Goal: Task Accomplishment & Management: Use online tool/utility

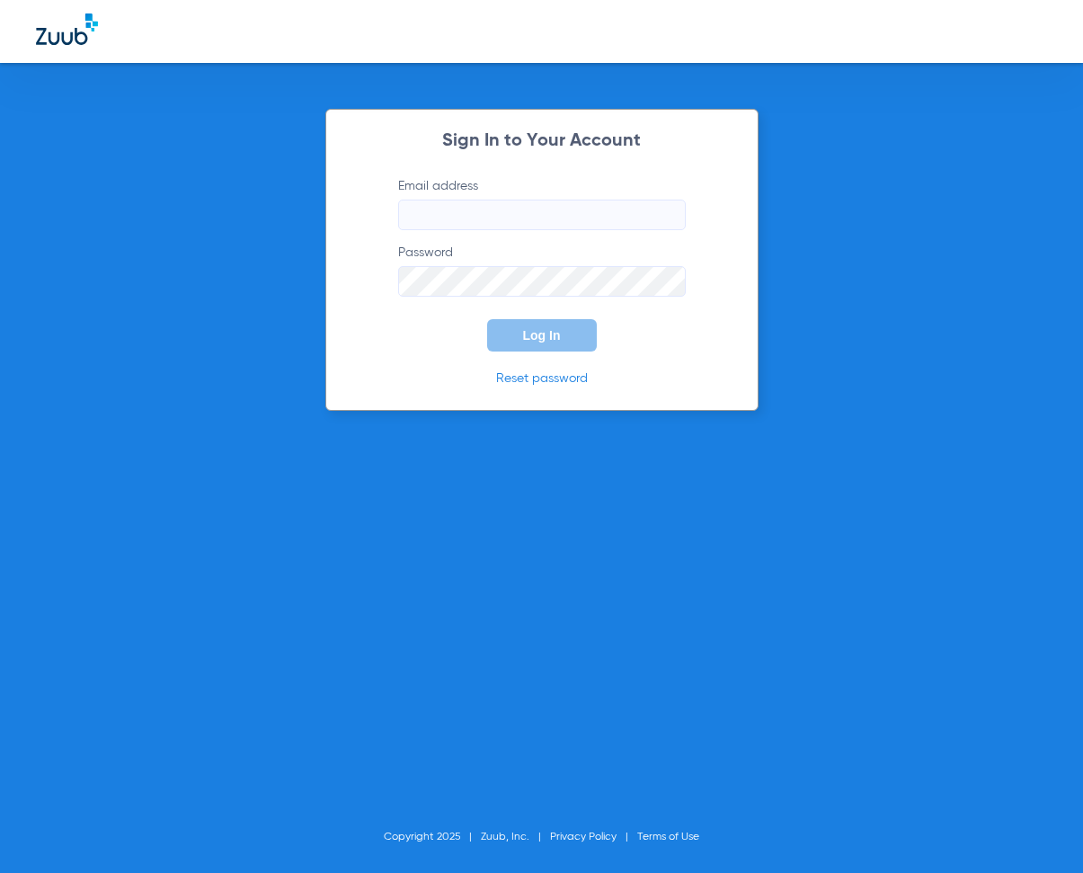
click at [433, 208] on input "Email address" at bounding box center [542, 214] width 288 height 31
type input "[EMAIL_ADDRESS][DOMAIN_NAME]"
click at [561, 329] on button "Log In" at bounding box center [542, 335] width 110 height 32
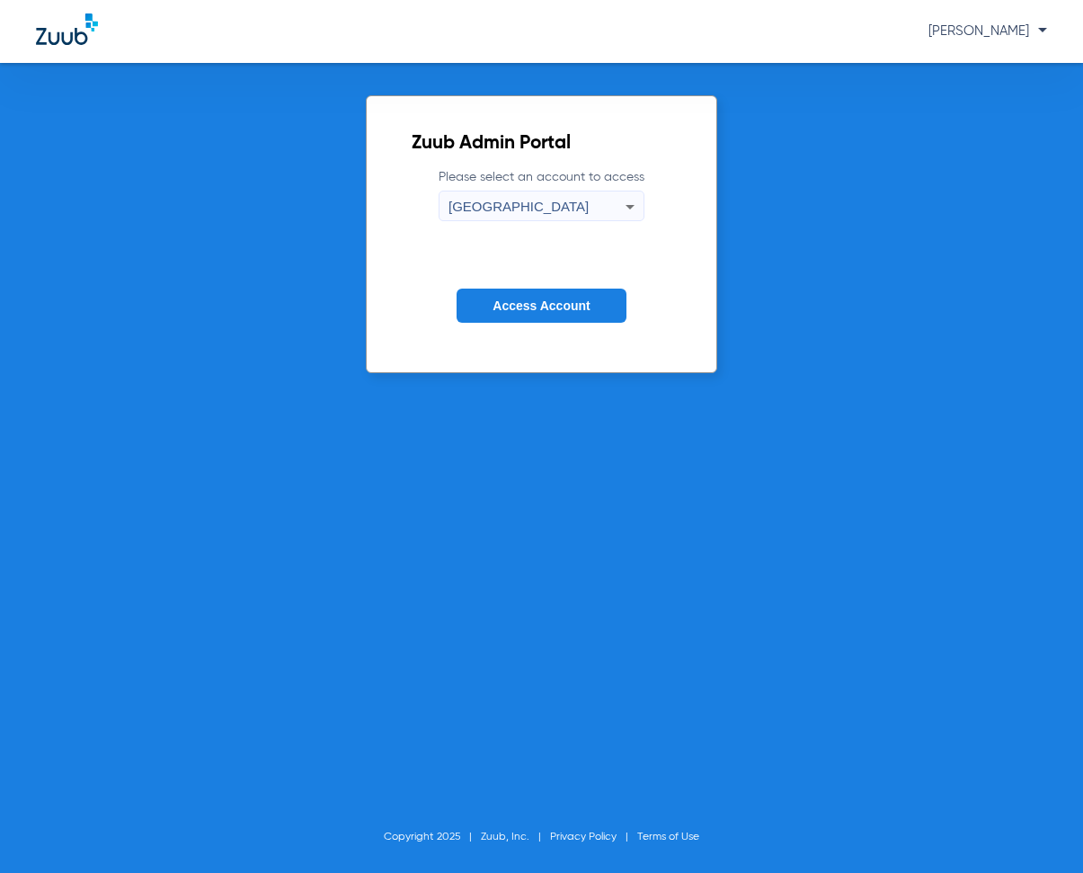
click at [630, 203] on icon at bounding box center [630, 207] width 22 height 22
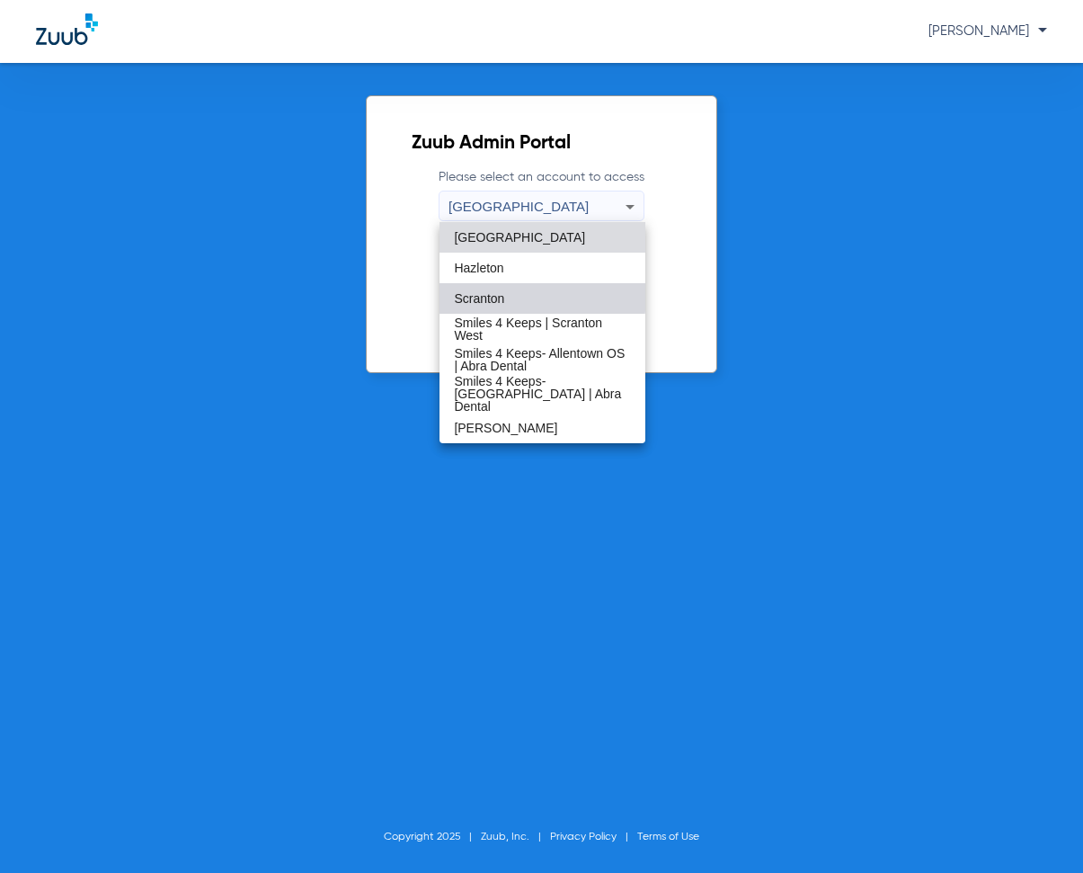
click at [488, 295] on span "Scranton" at bounding box center [479, 298] width 50 height 13
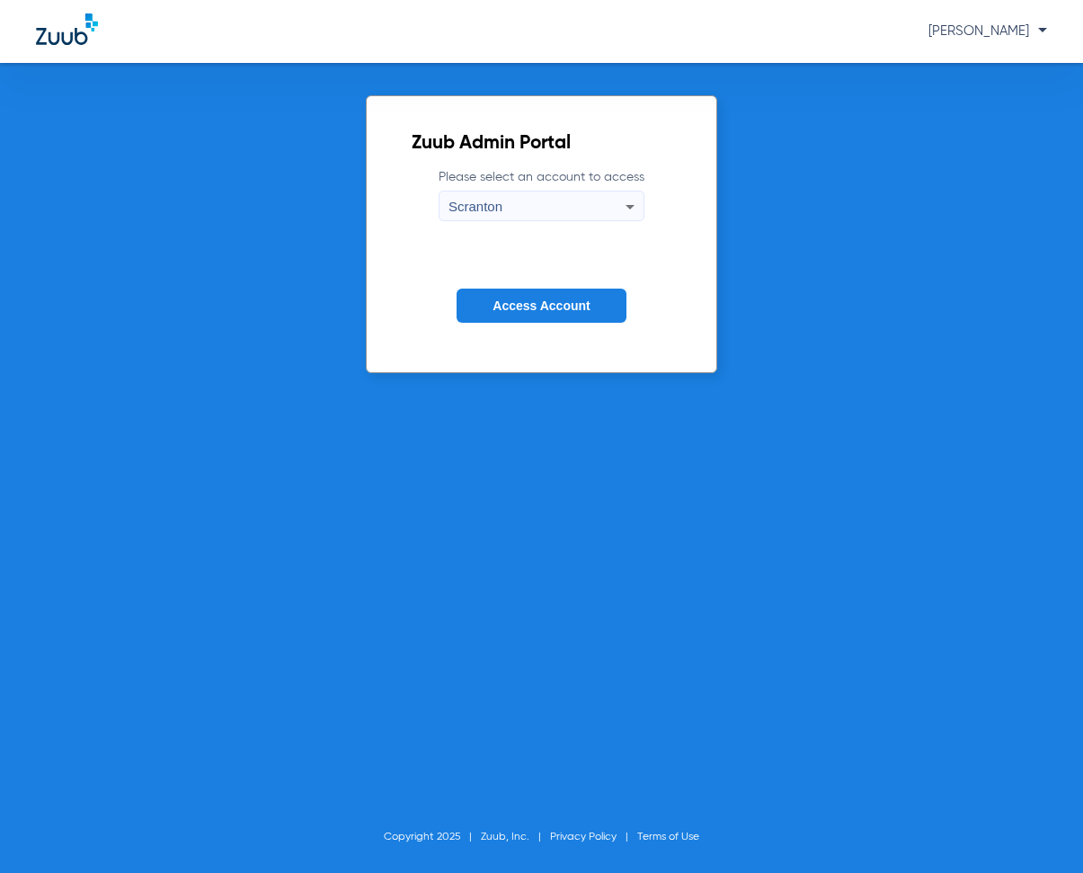
click at [522, 299] on span "Access Account" at bounding box center [540, 305] width 97 height 14
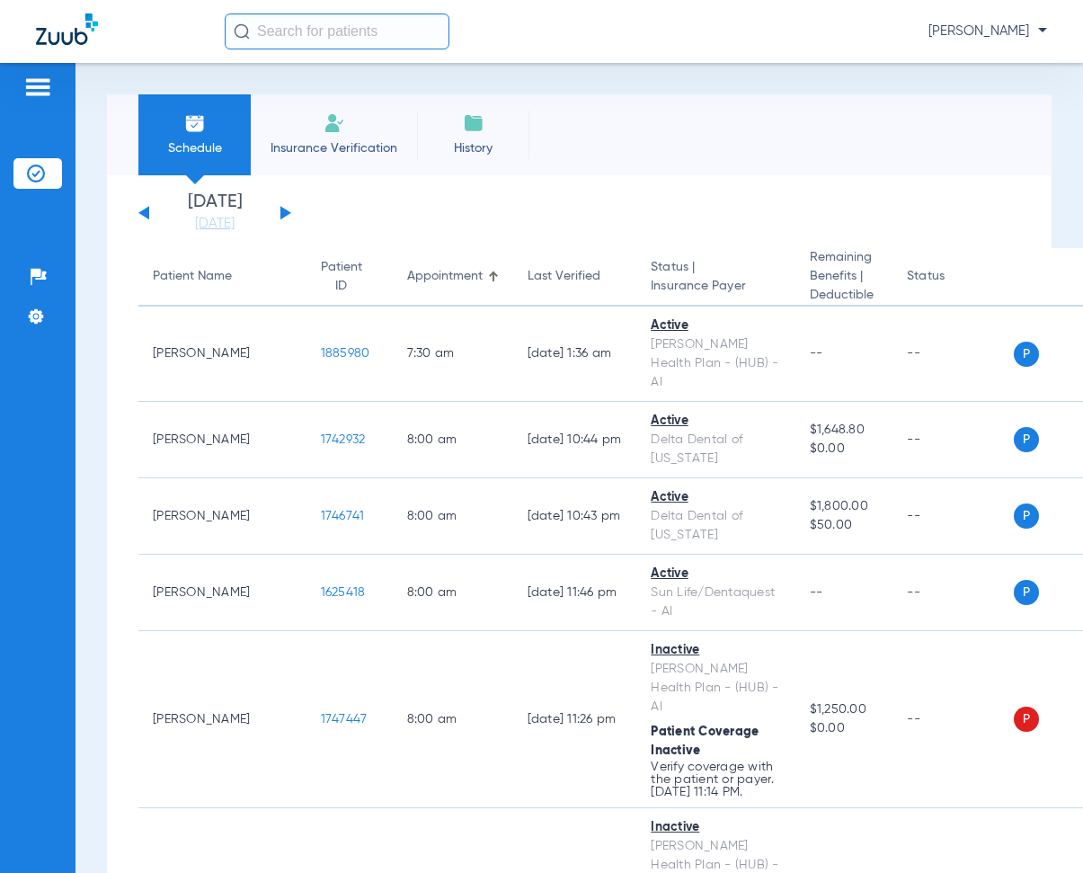
click at [285, 212] on button at bounding box center [285, 212] width 11 height 13
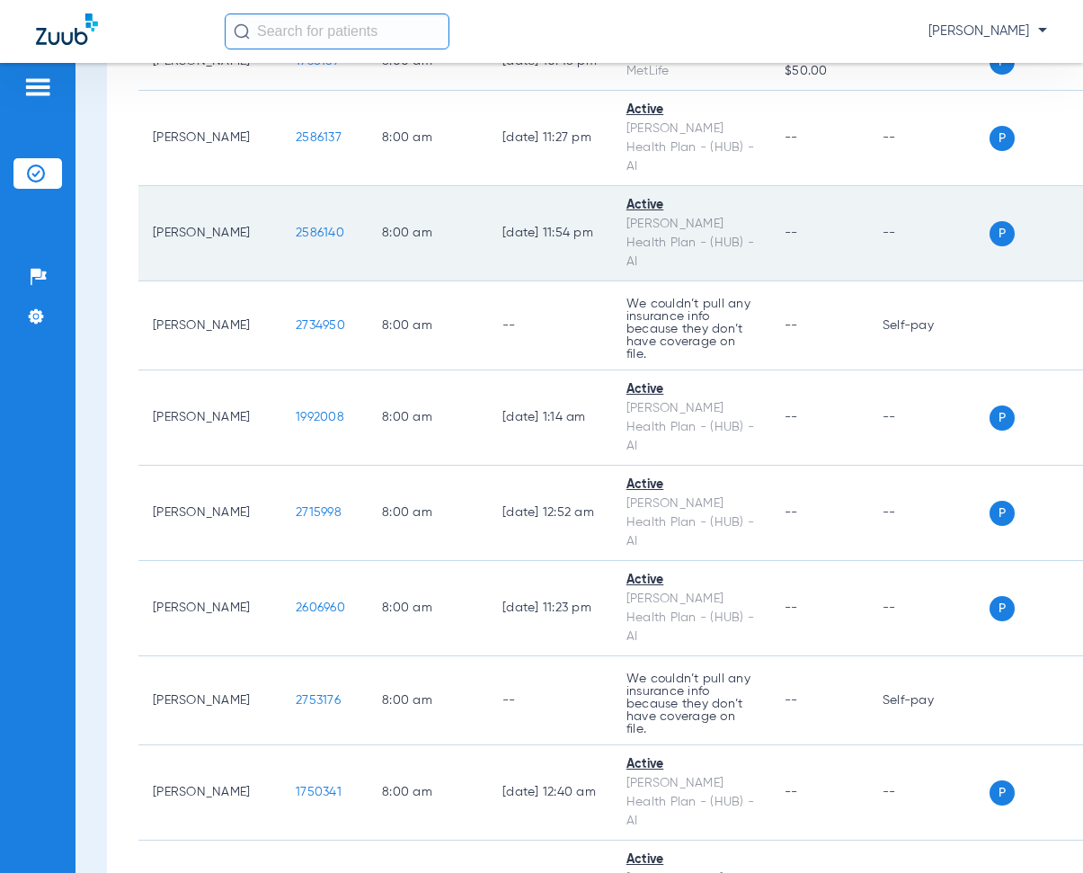
scroll to position [719, 0]
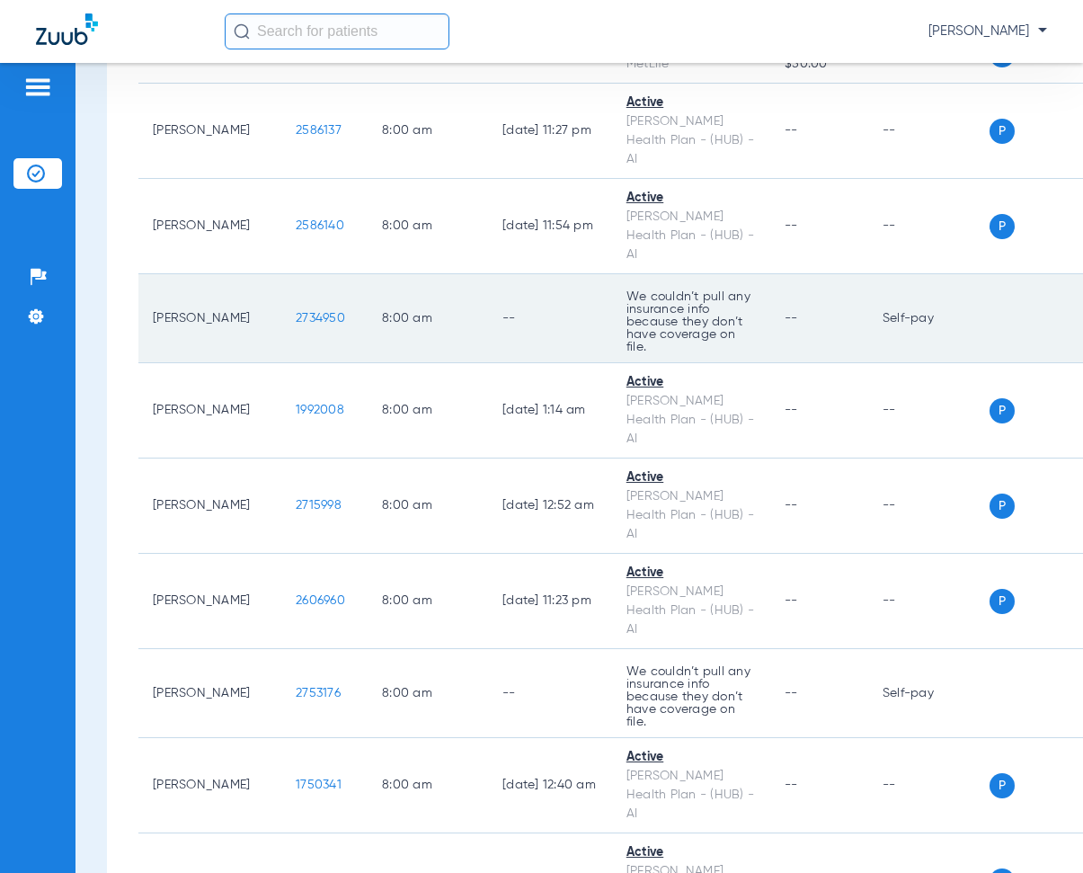
drag, startPoint x: 253, startPoint y: 245, endPoint x: 312, endPoint y: 247, distance: 58.4
click at [312, 274] on td "2734950" at bounding box center [324, 318] width 86 height 89
copy span "2734950"
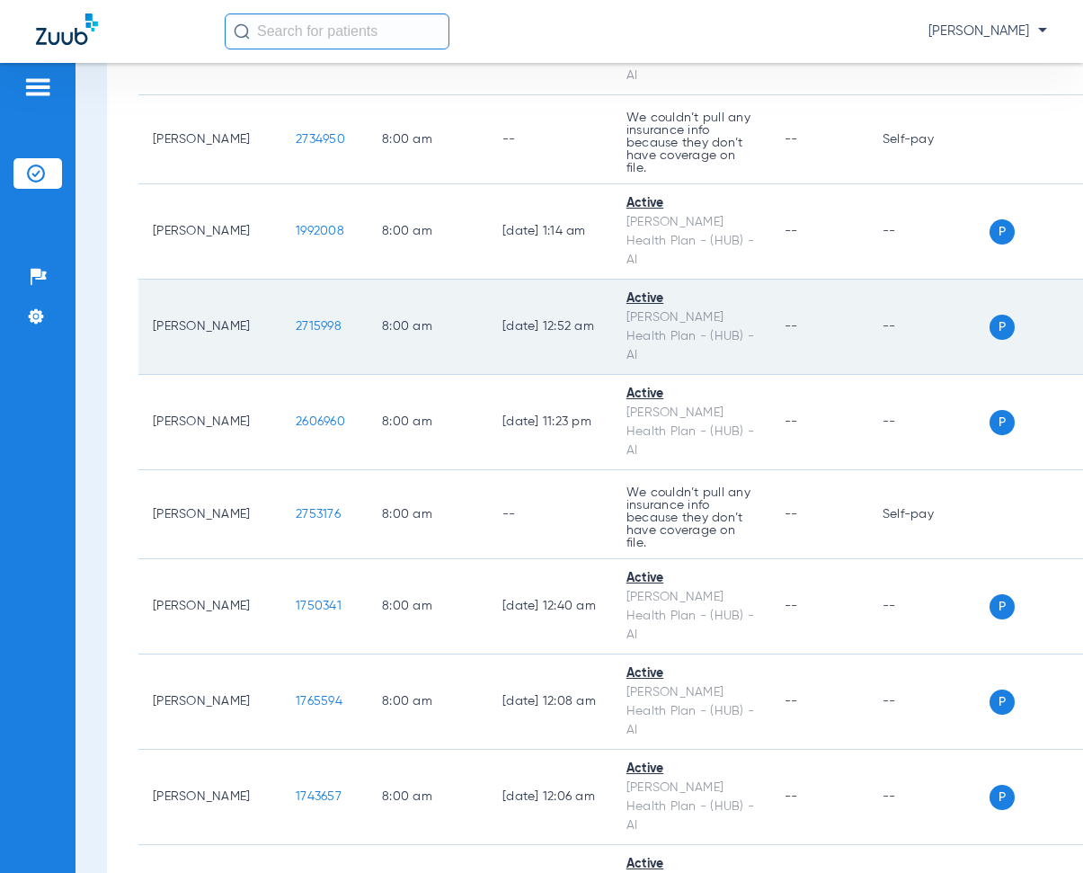
scroll to position [899, 0]
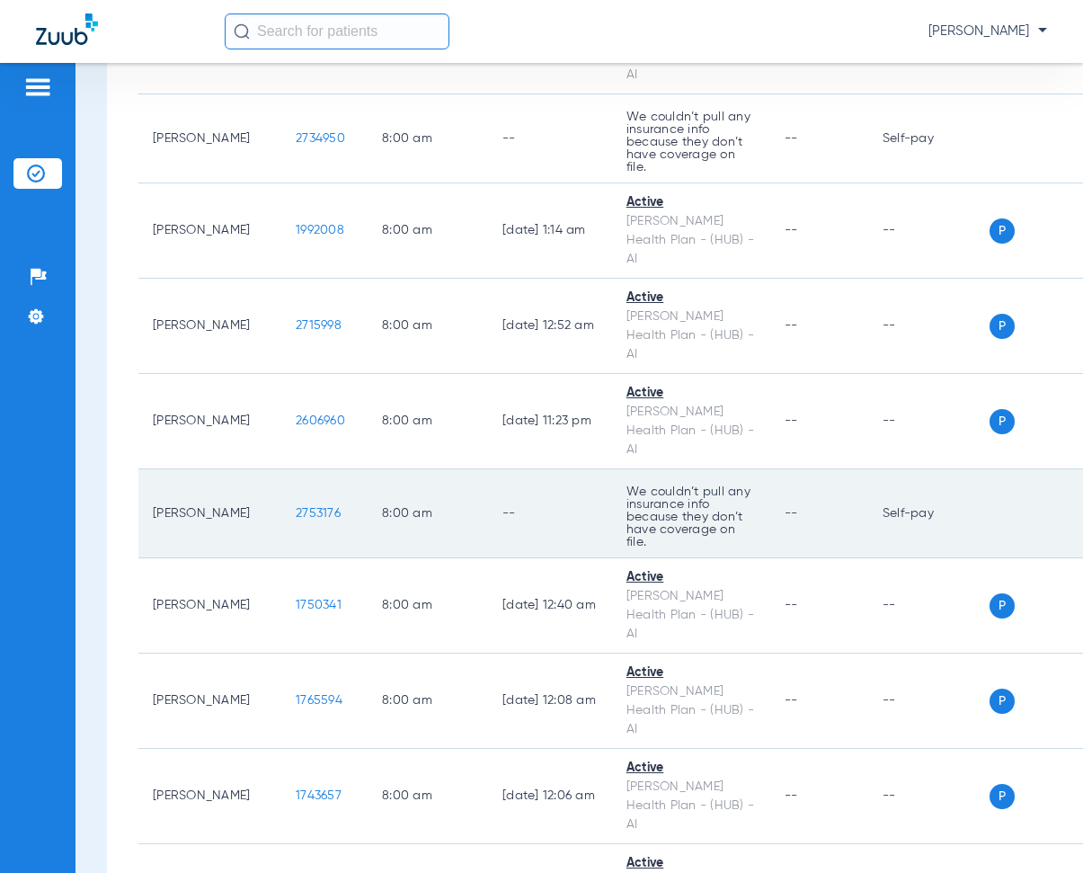
drag, startPoint x: 253, startPoint y: 379, endPoint x: 309, endPoint y: 392, distance: 57.1
click at [309, 469] on td "2753176" at bounding box center [324, 513] width 86 height 89
copy span "2753176"
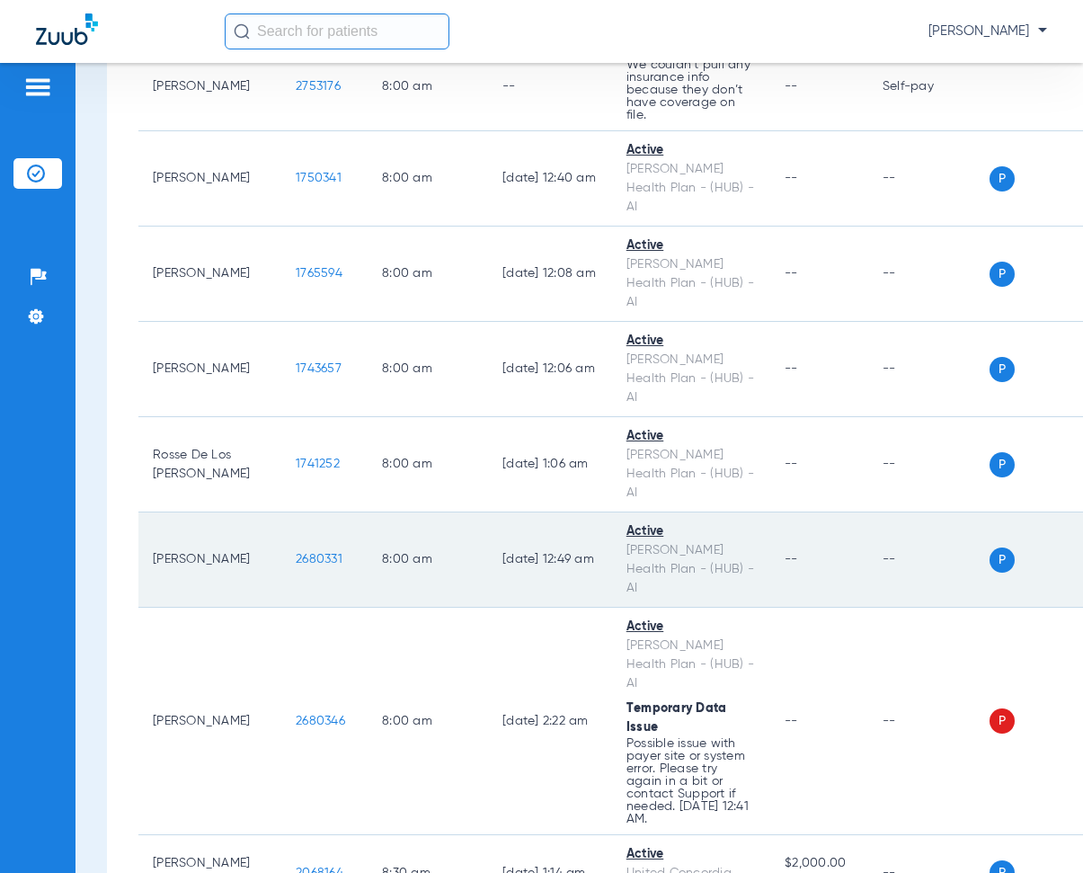
scroll to position [1438, 0]
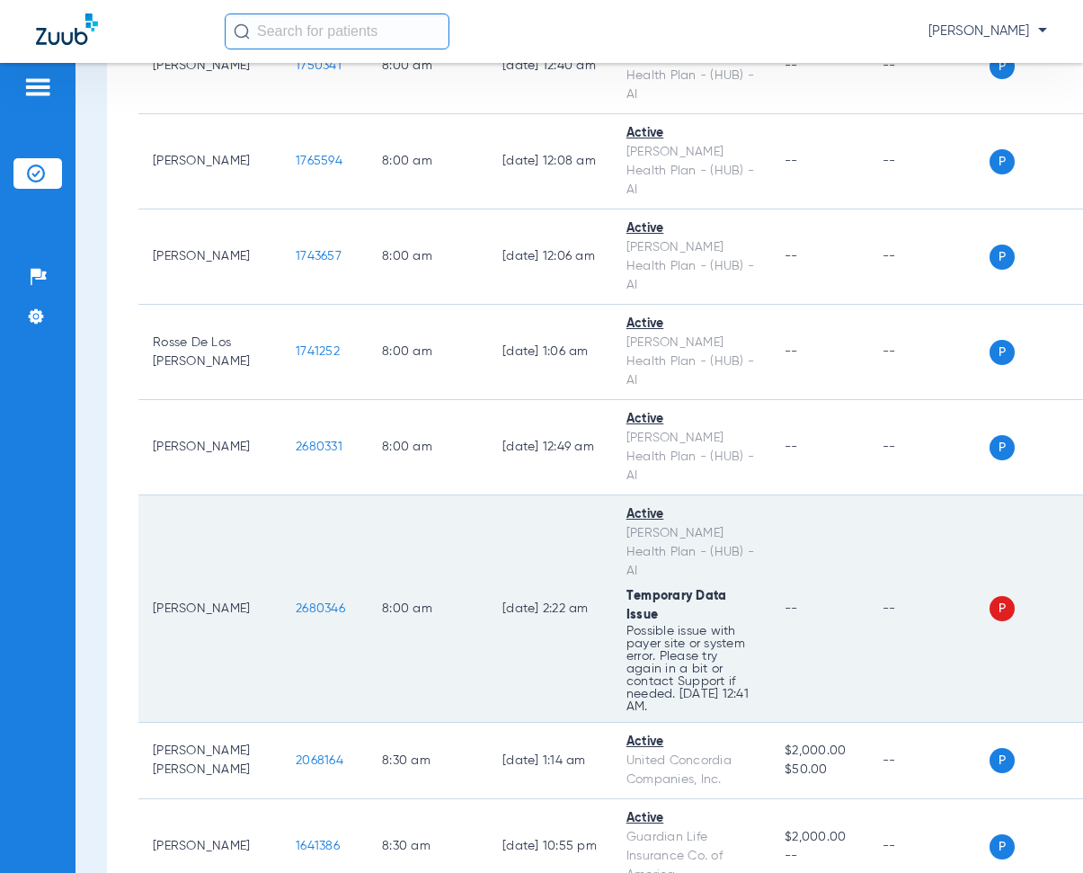
drag, startPoint x: 253, startPoint y: 381, endPoint x: 315, endPoint y: 387, distance: 63.2
click at [315, 495] on td "2680346" at bounding box center [324, 608] width 86 height 227
copy span "2680346"
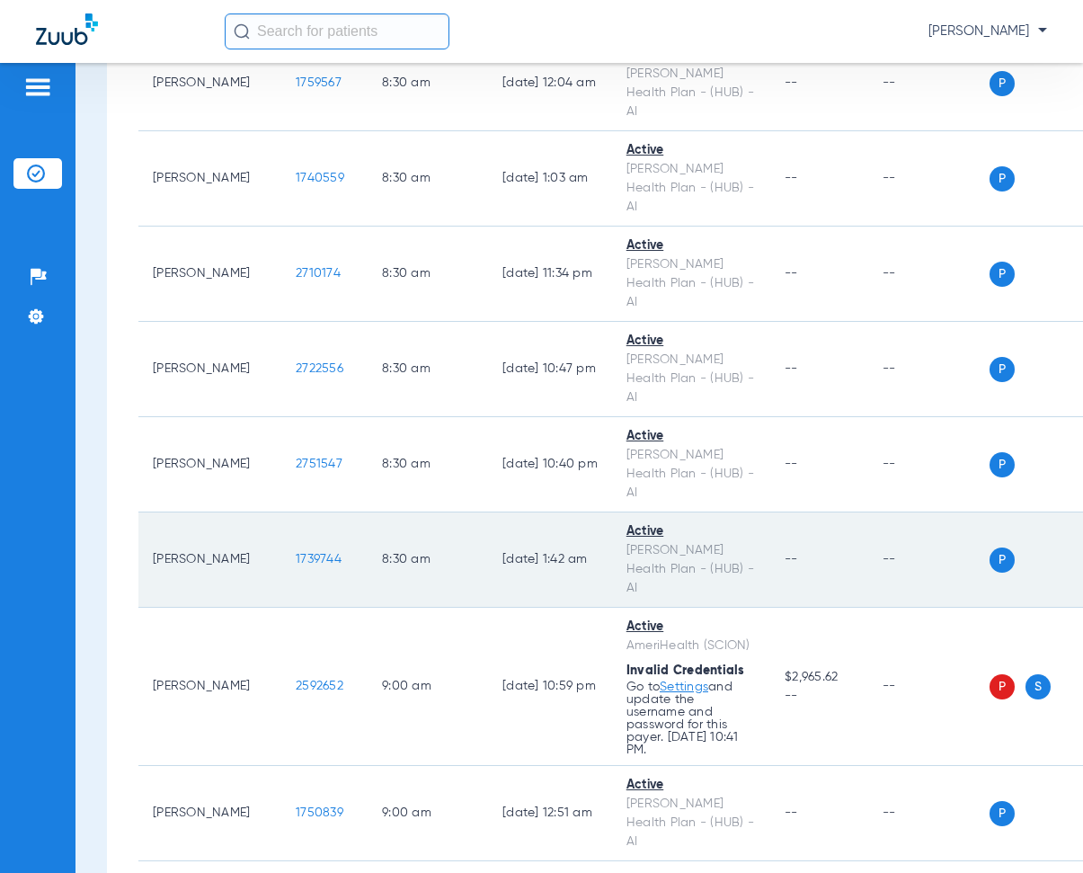
scroll to position [2696, 0]
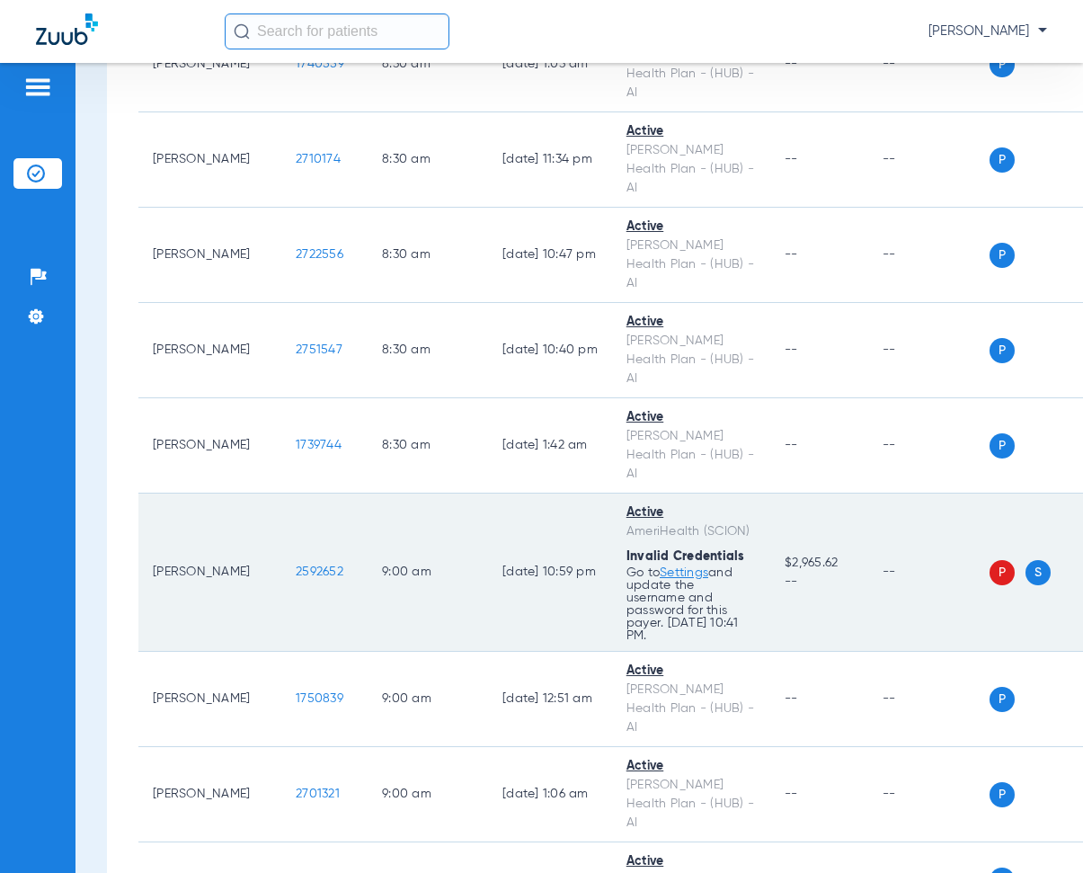
drag, startPoint x: 251, startPoint y: 219, endPoint x: 312, endPoint y: 236, distance: 63.4
click at [312, 493] on td "2592652" at bounding box center [324, 572] width 86 height 158
copy span "2592652"
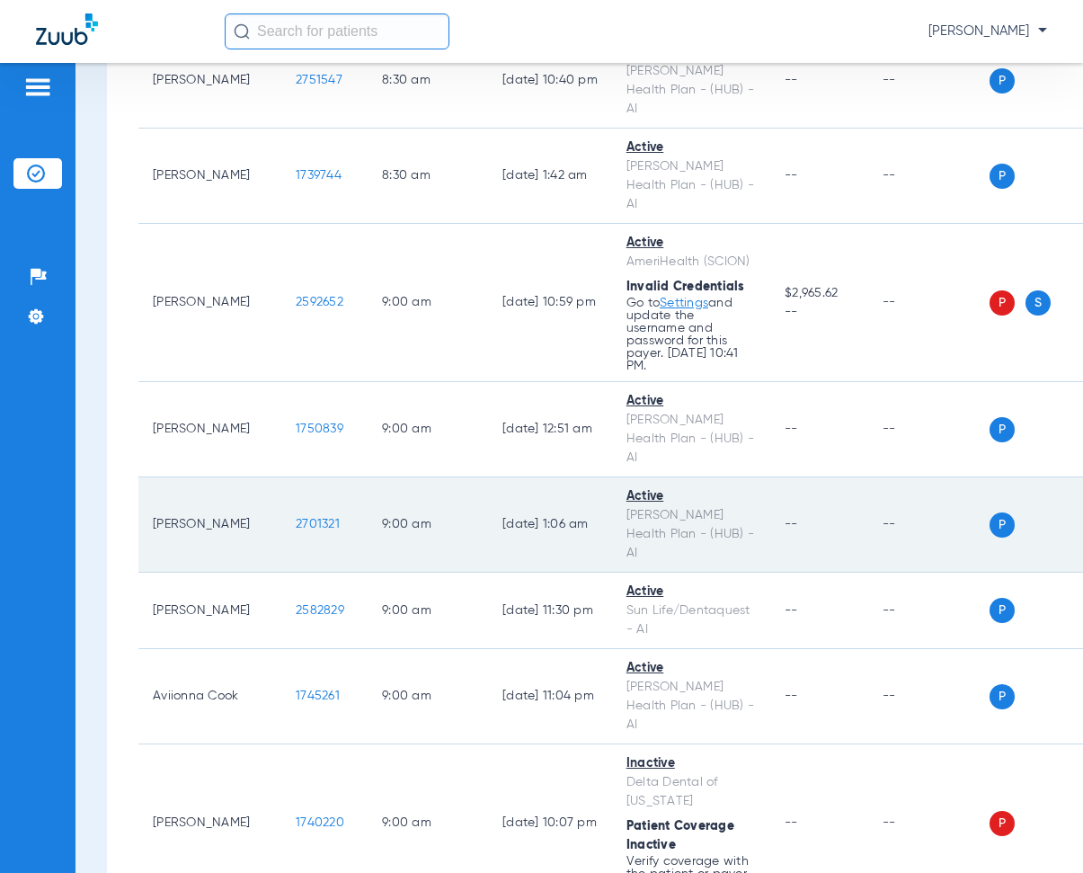
scroll to position [3145, 0]
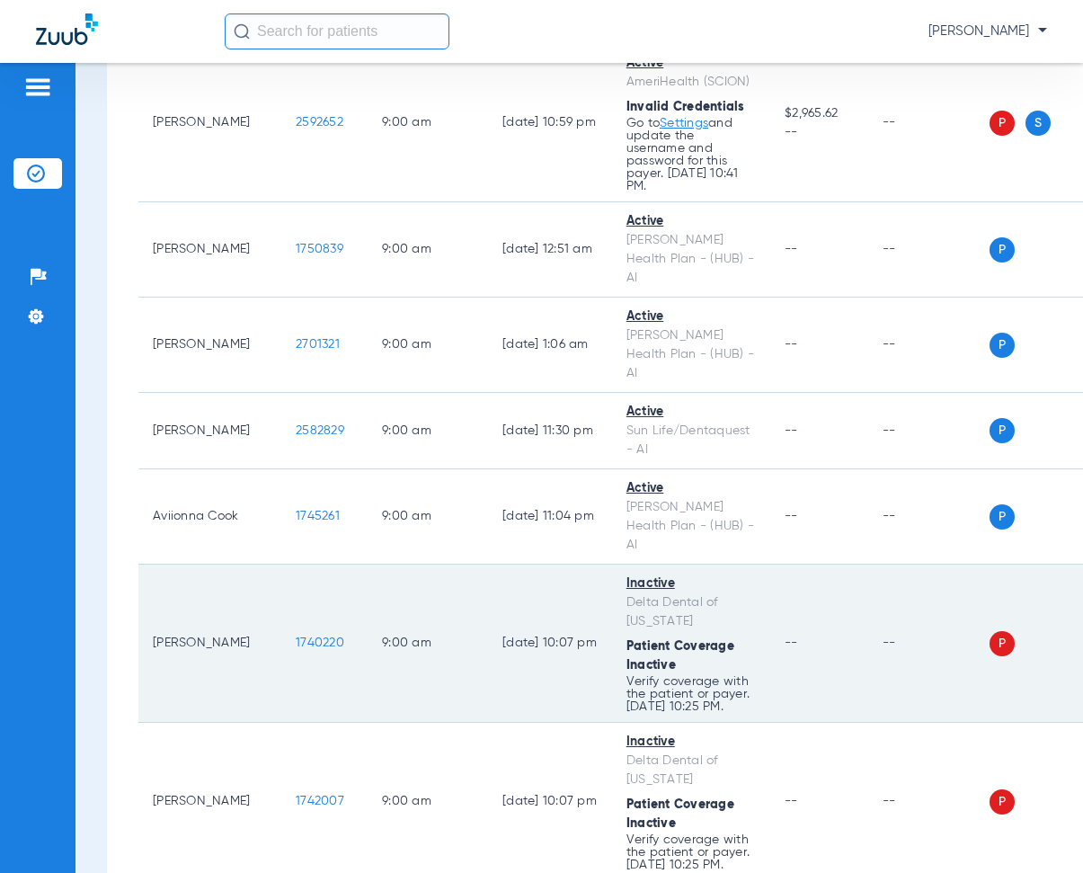
drag, startPoint x: 247, startPoint y: 293, endPoint x: 315, endPoint y: 303, distance: 69.0
click at [315, 564] on td "1740220" at bounding box center [324, 643] width 86 height 158
copy span "1740220"
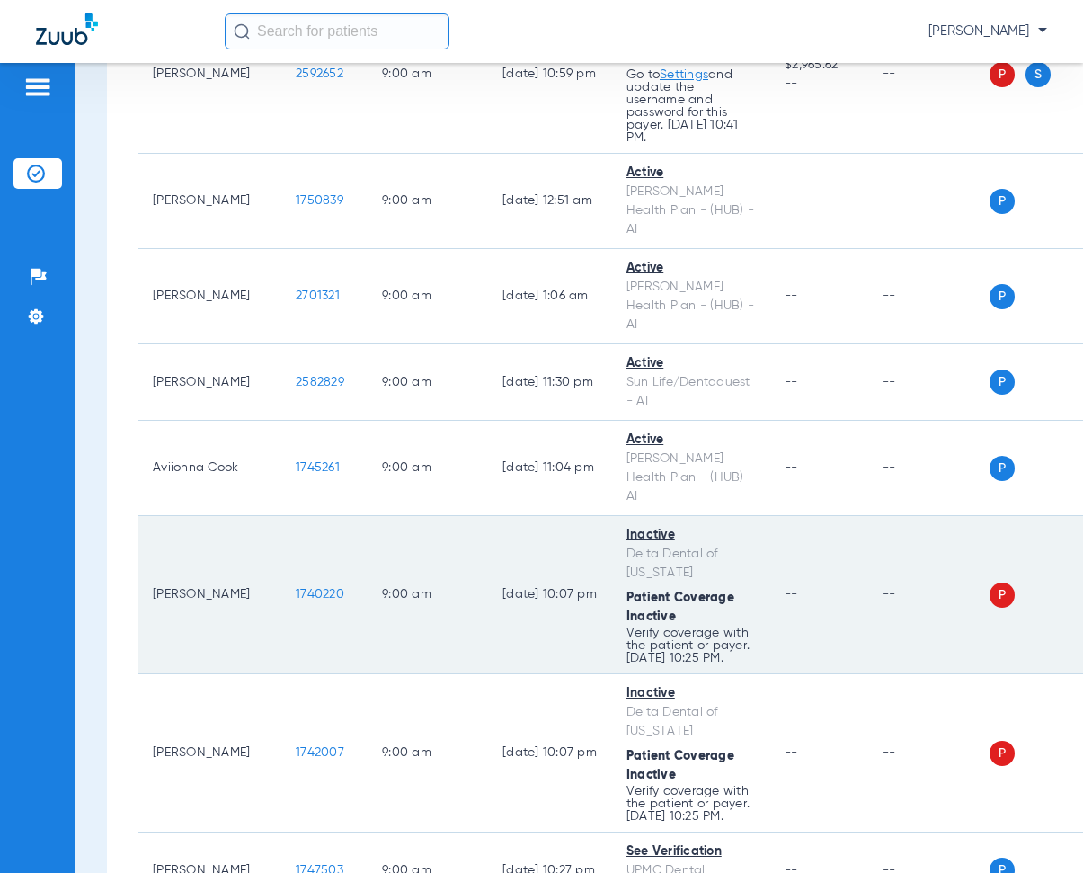
scroll to position [3235, 0]
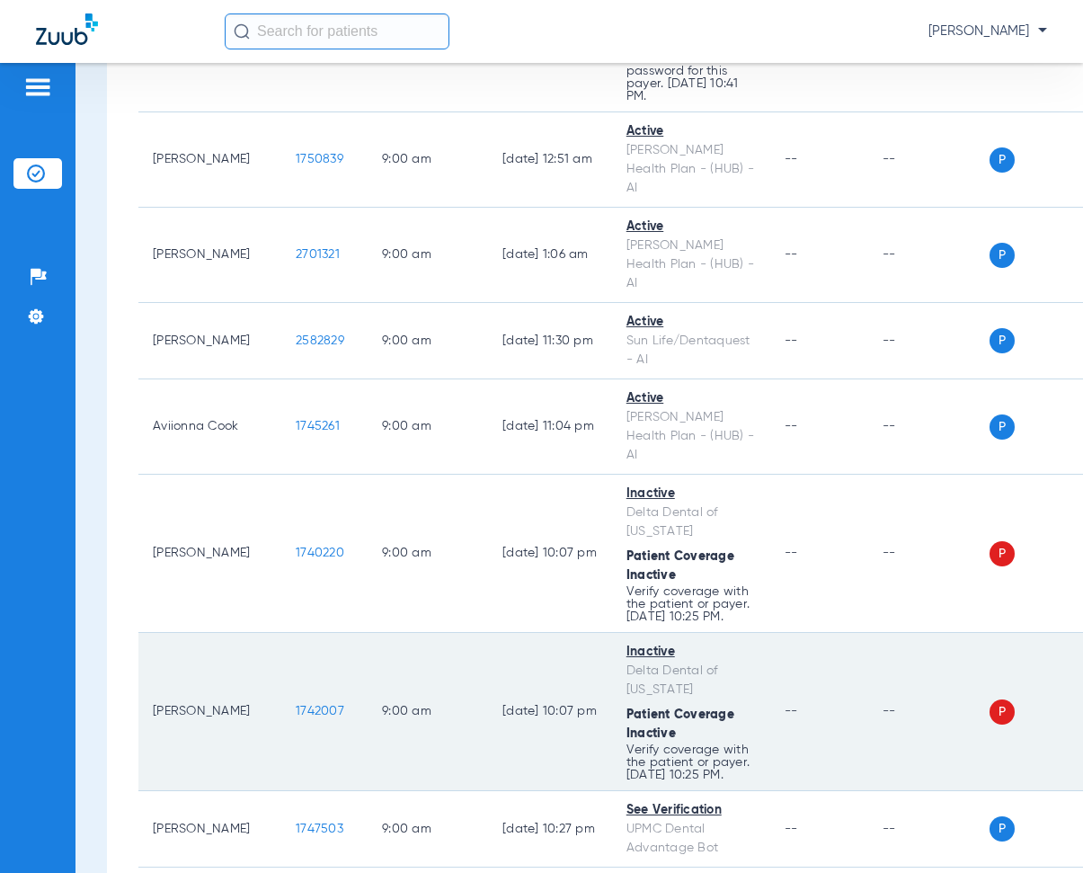
drag, startPoint x: 254, startPoint y: 409, endPoint x: 310, endPoint y: 415, distance: 56.1
click at [310, 633] on td "1742007" at bounding box center [324, 712] width 86 height 158
copy span "1742007"
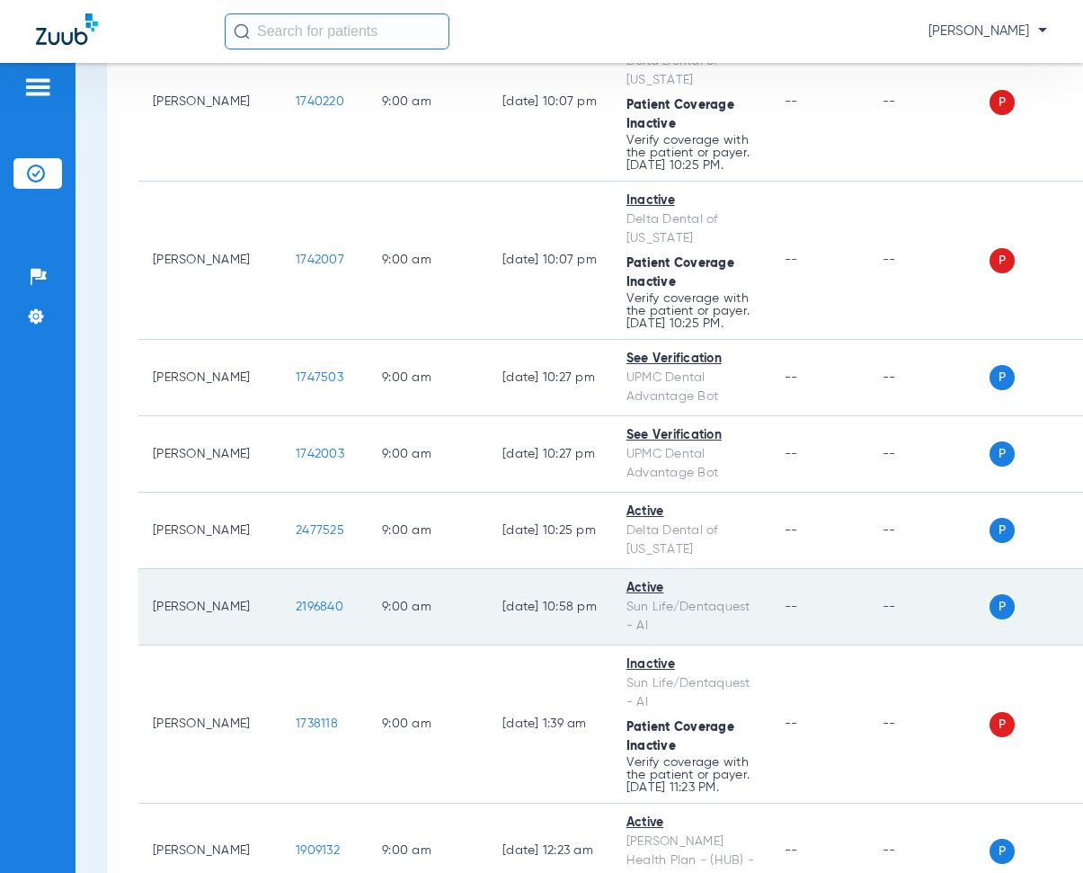
scroll to position [3774, 0]
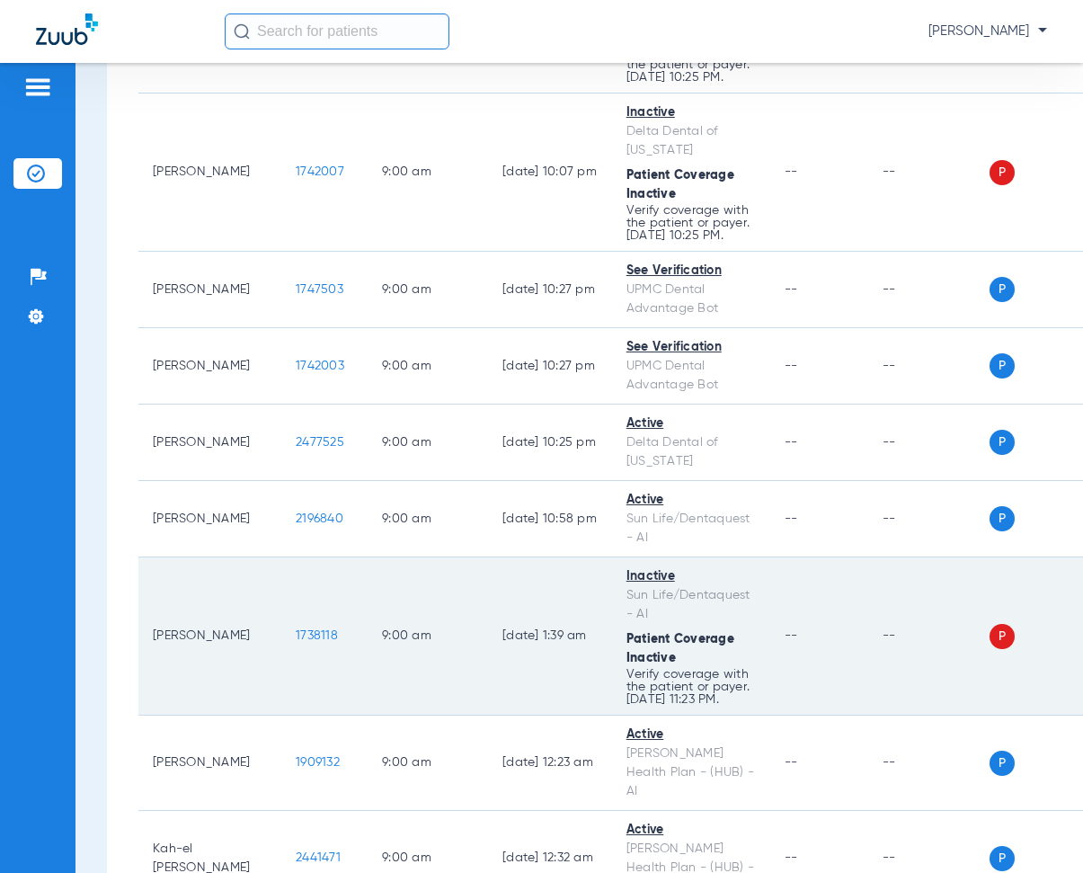
drag, startPoint x: 253, startPoint y: 400, endPoint x: 305, endPoint y: 407, distance: 51.7
click at [305, 557] on td "1738118" at bounding box center [324, 636] width 86 height 158
copy span "1738118"
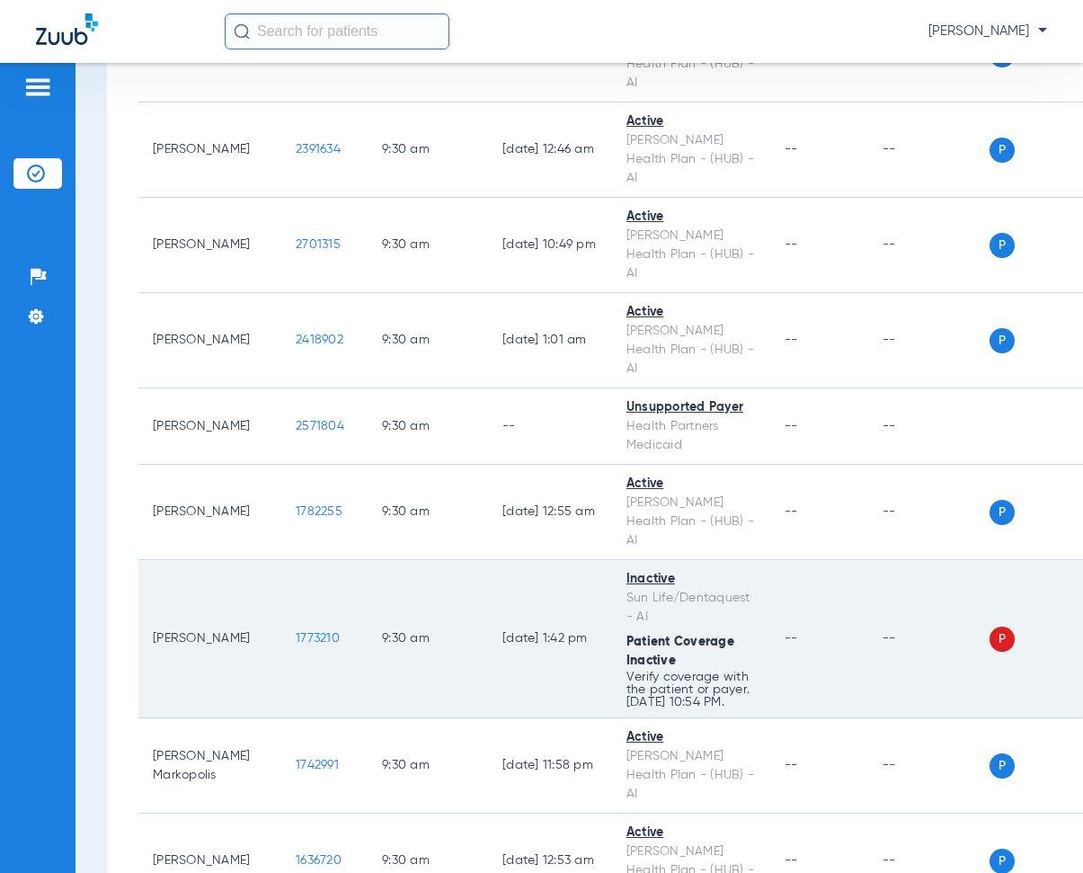
scroll to position [4763, 0]
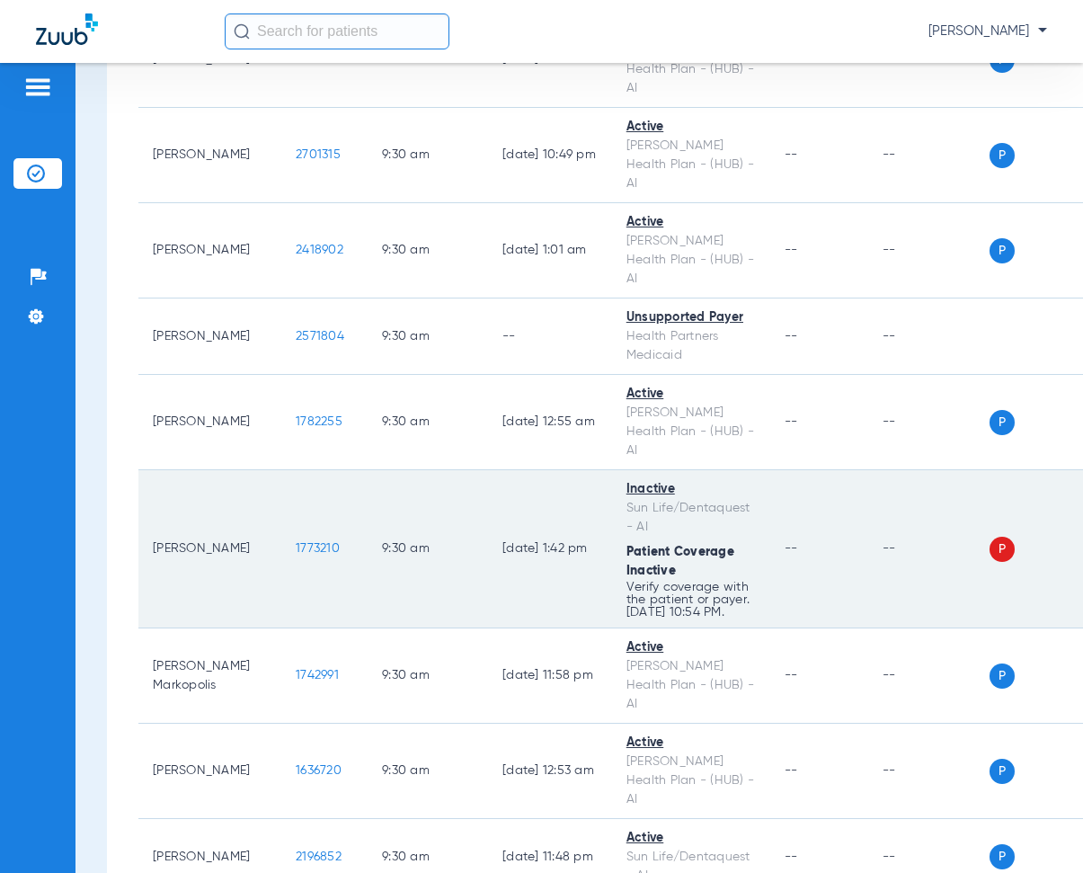
drag, startPoint x: 254, startPoint y: 265, endPoint x: 315, endPoint y: 274, distance: 60.9
click at [315, 470] on td "1773210" at bounding box center [324, 549] width 86 height 158
copy span "1773210"
click at [488, 470] on td "01/24/24 1:42 PM" at bounding box center [550, 549] width 124 height 158
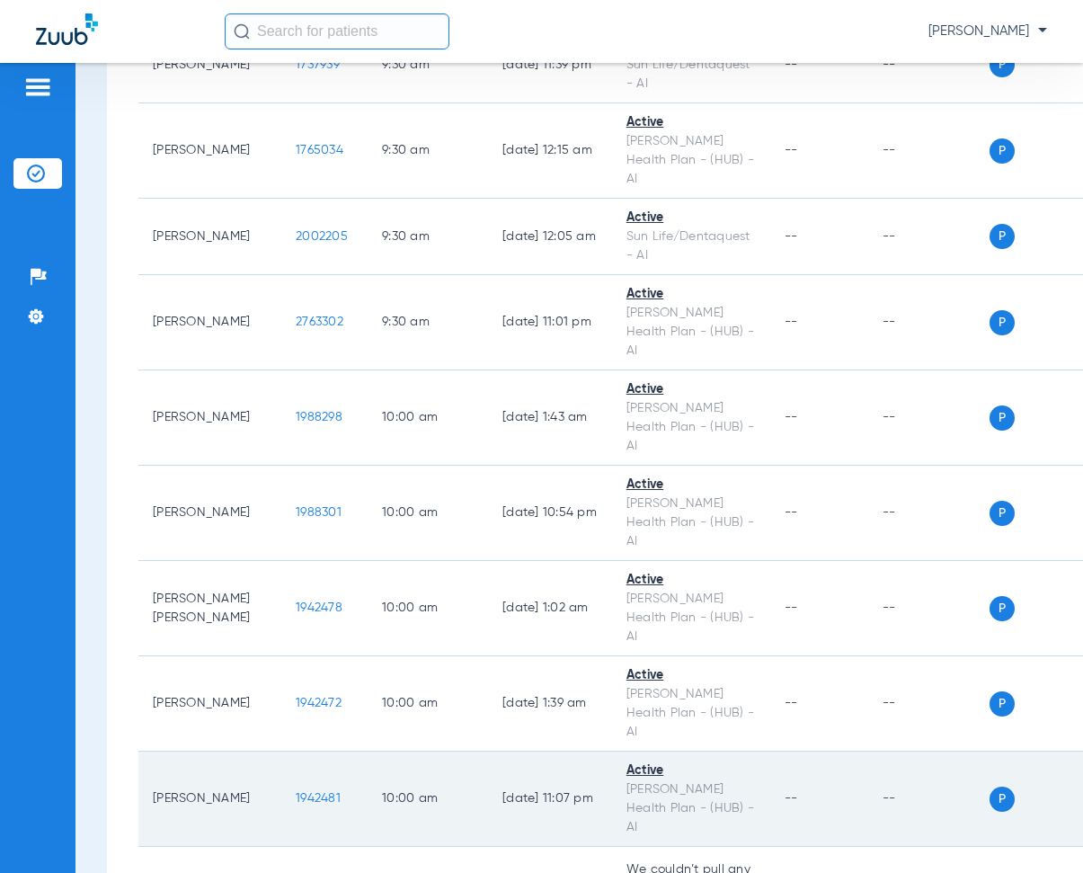
scroll to position [5931, 0]
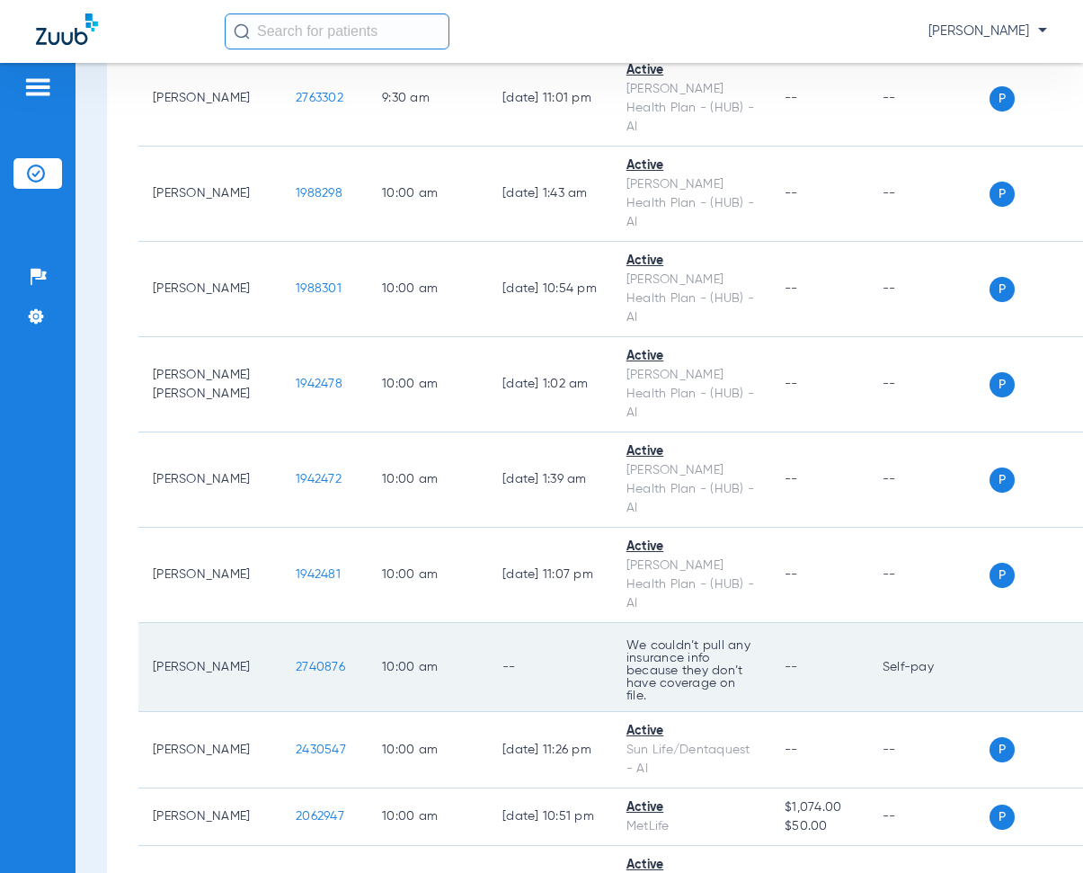
drag, startPoint x: 254, startPoint y: 318, endPoint x: 323, endPoint y: 329, distance: 70.0
click at [323, 623] on td "2740876" at bounding box center [324, 667] width 86 height 89
copy span "2740876"
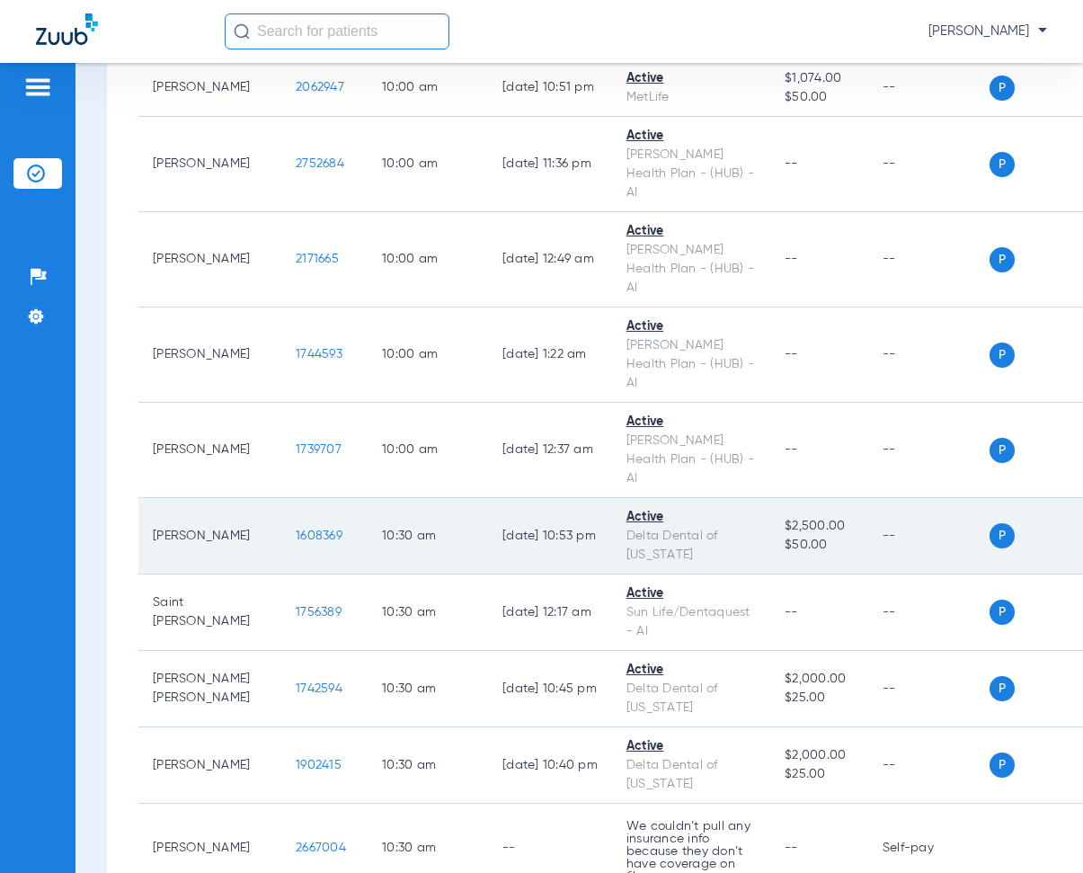
scroll to position [6740, 0]
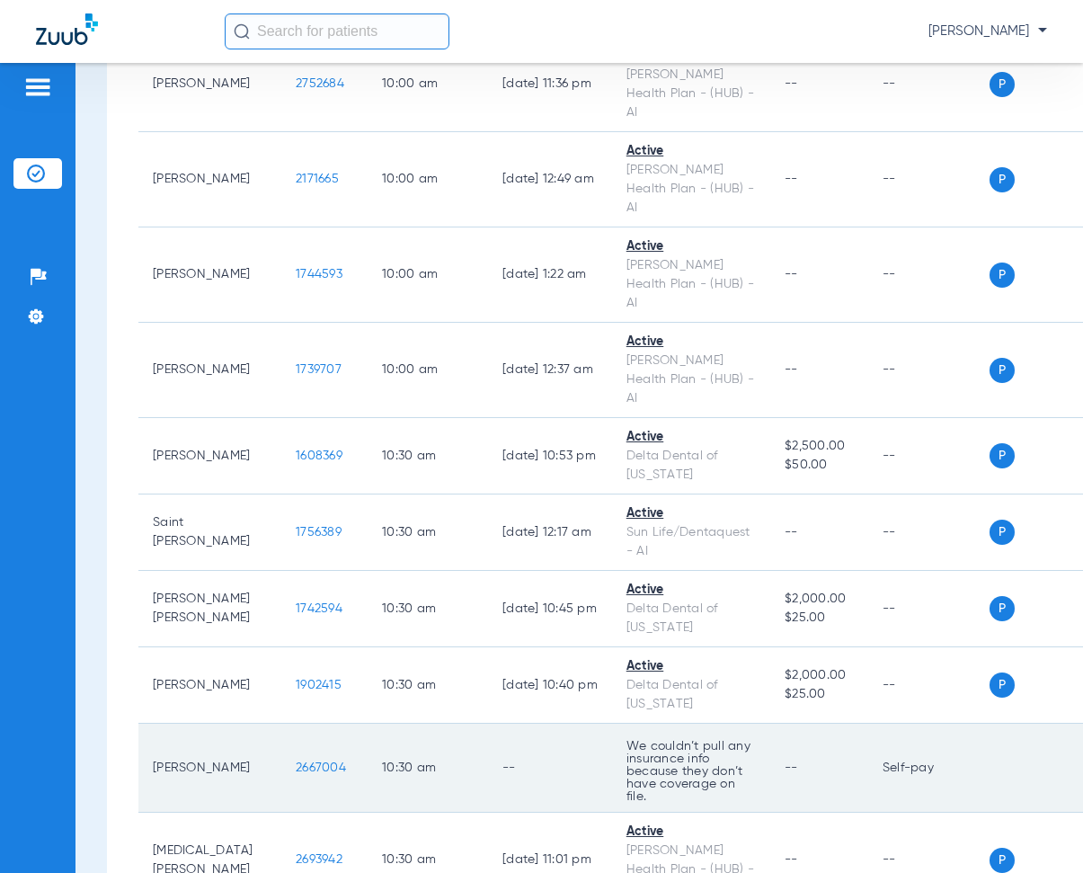
drag, startPoint x: 250, startPoint y: 384, endPoint x: 313, endPoint y: 395, distance: 64.0
click at [313, 723] on td "2667004" at bounding box center [324, 767] width 86 height 89
copy span "2667004"
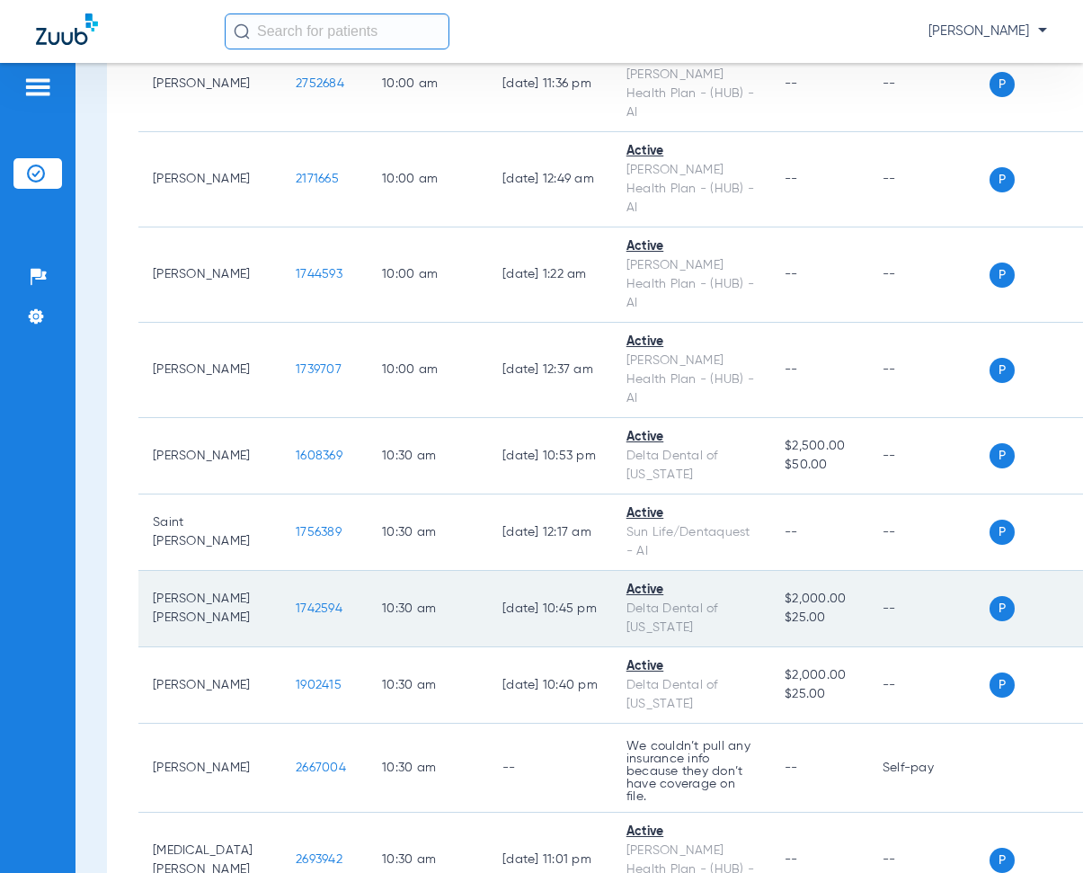
click at [783, 571] on td "$2,000.00 $25.00" at bounding box center [819, 609] width 98 height 76
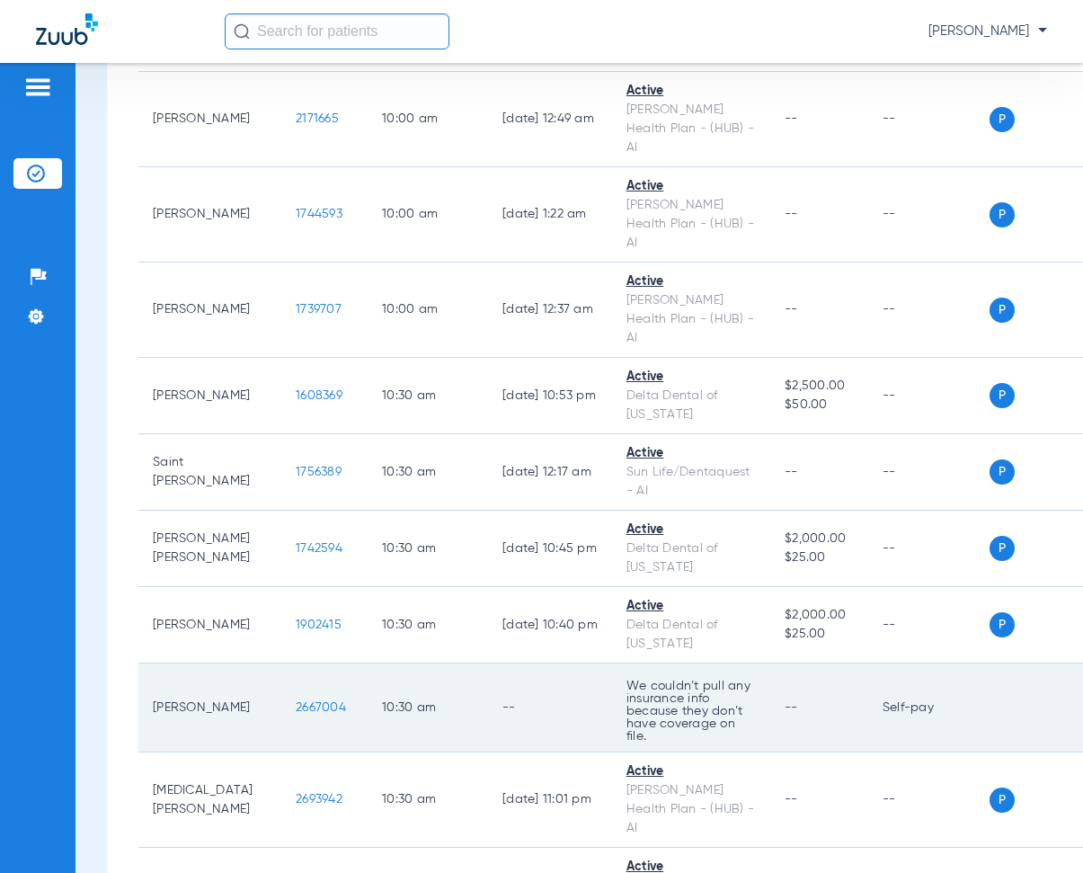
scroll to position [6919, 0]
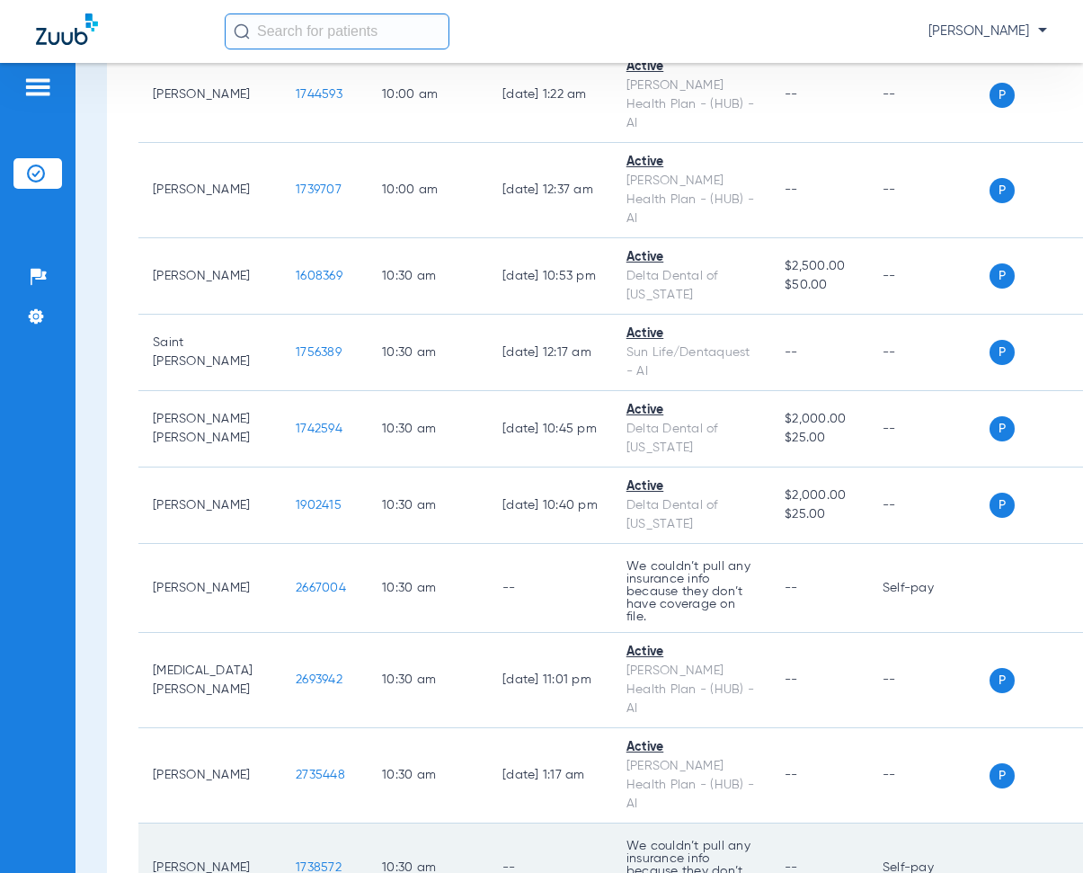
drag, startPoint x: 256, startPoint y: 449, endPoint x: 323, endPoint y: 456, distance: 66.8
click at [323, 823] on td "1738572" at bounding box center [324, 867] width 86 height 89
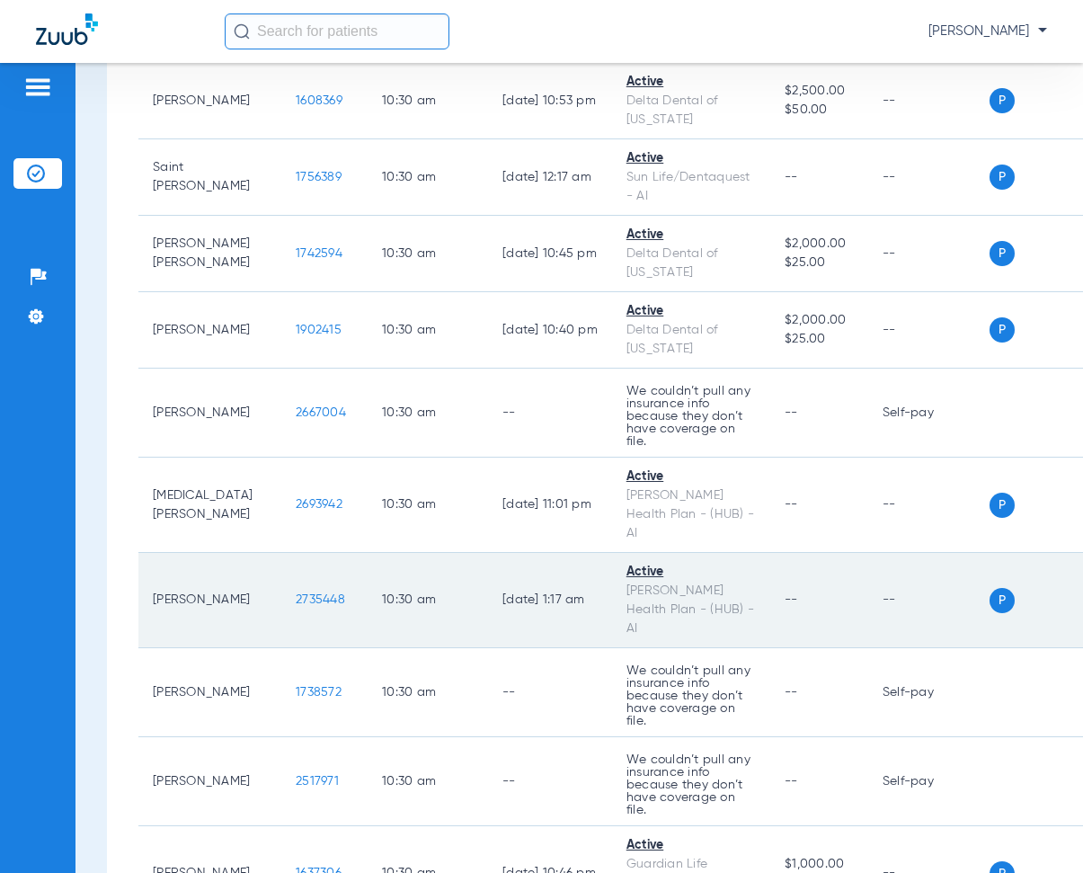
scroll to position [7099, 0]
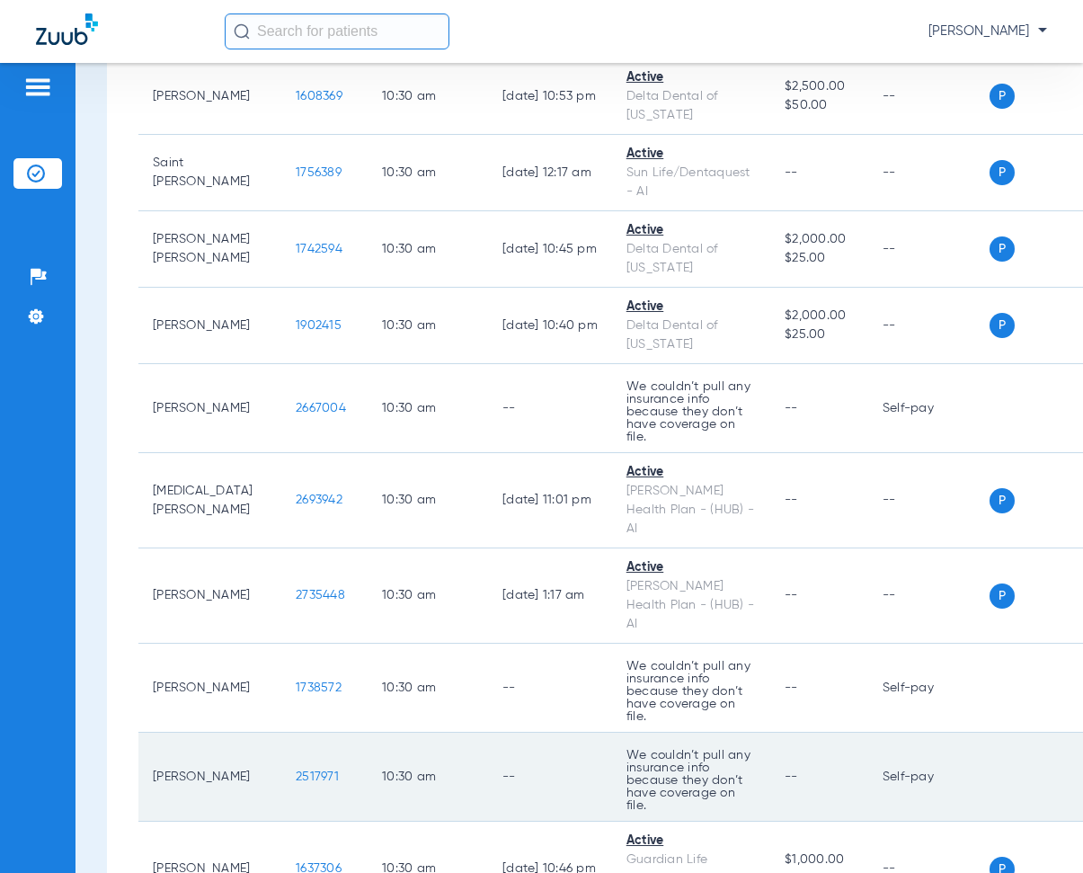
drag, startPoint x: 253, startPoint y: 358, endPoint x: 300, endPoint y: 359, distance: 46.8
click at [303, 732] on td "2517971" at bounding box center [324, 776] width 86 height 89
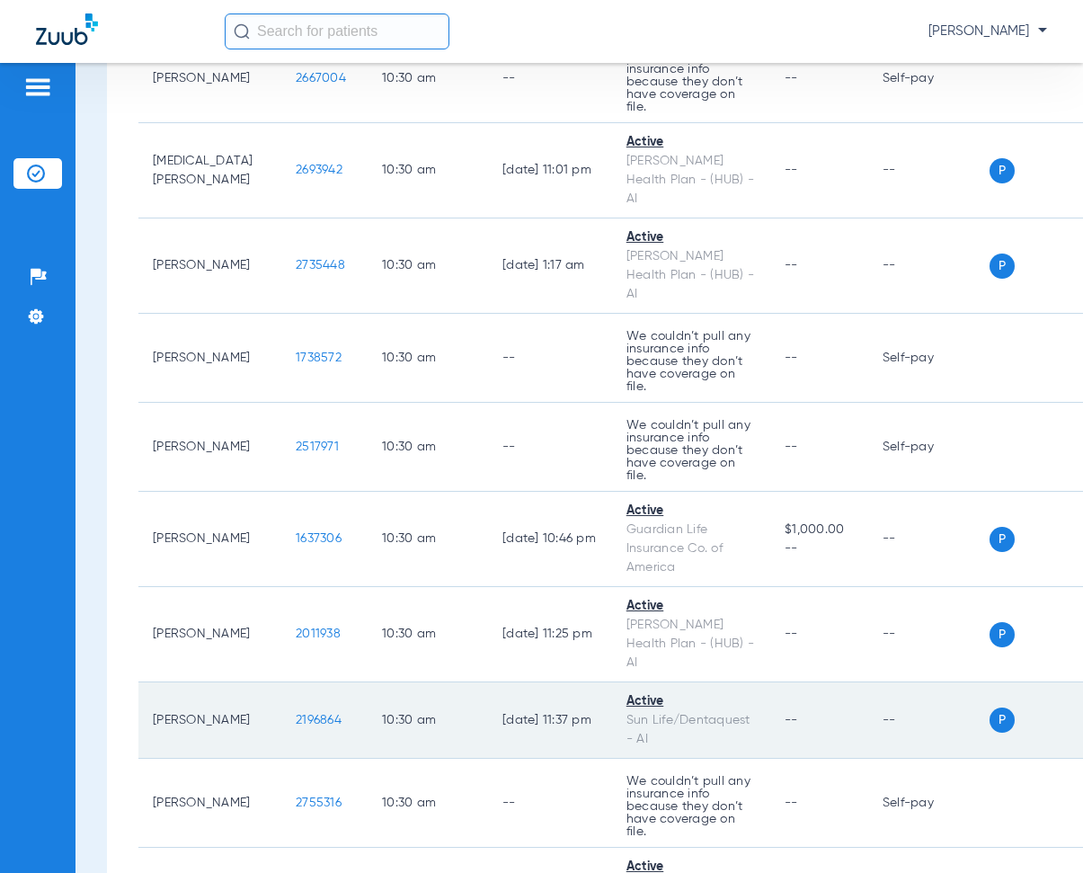
scroll to position [7458, 0]
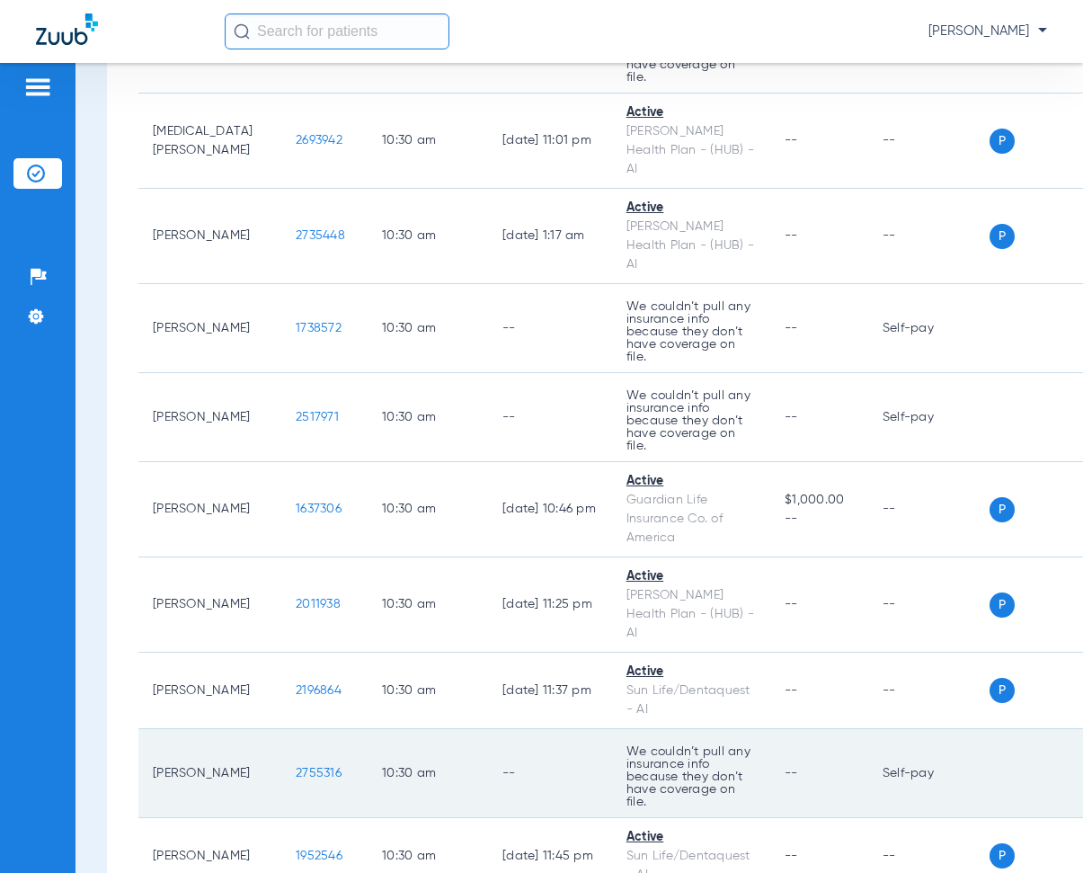
drag, startPoint x: 250, startPoint y: 349, endPoint x: 305, endPoint y: 359, distance: 55.7
click at [305, 729] on td "2755316" at bounding box center [324, 773] width 86 height 89
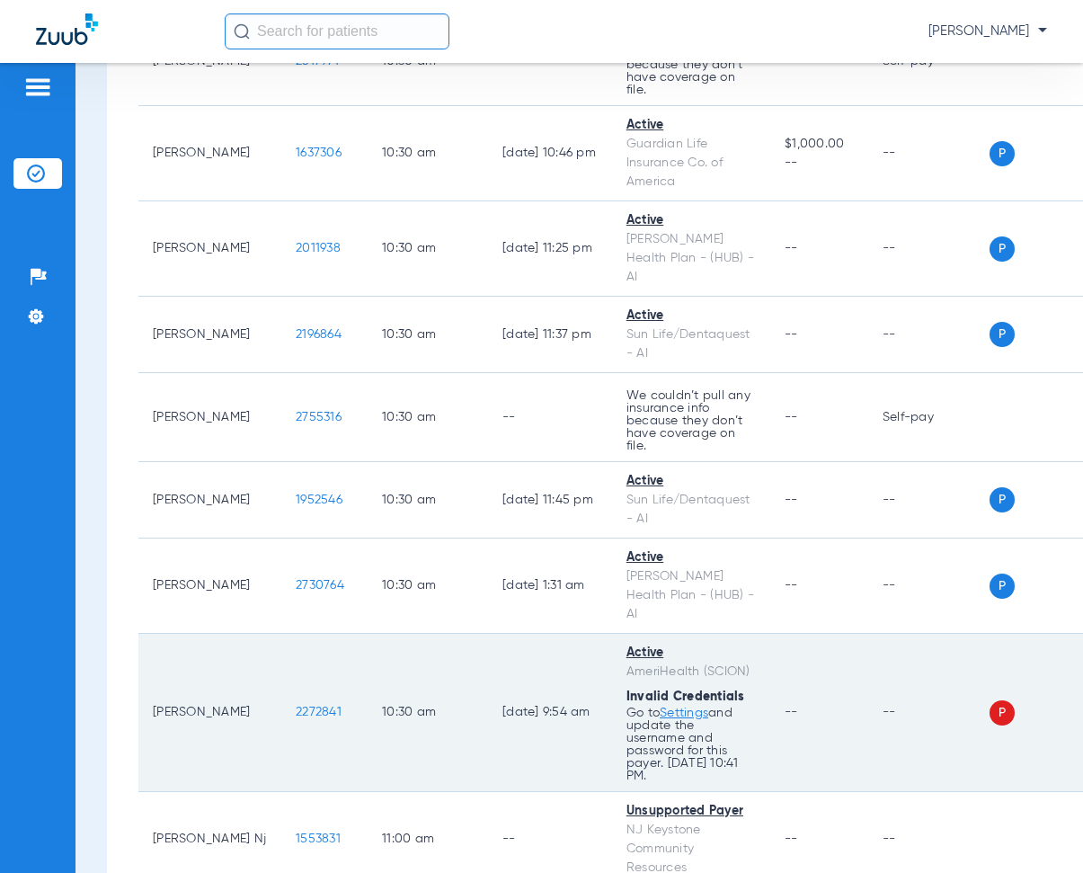
scroll to position [7818, 0]
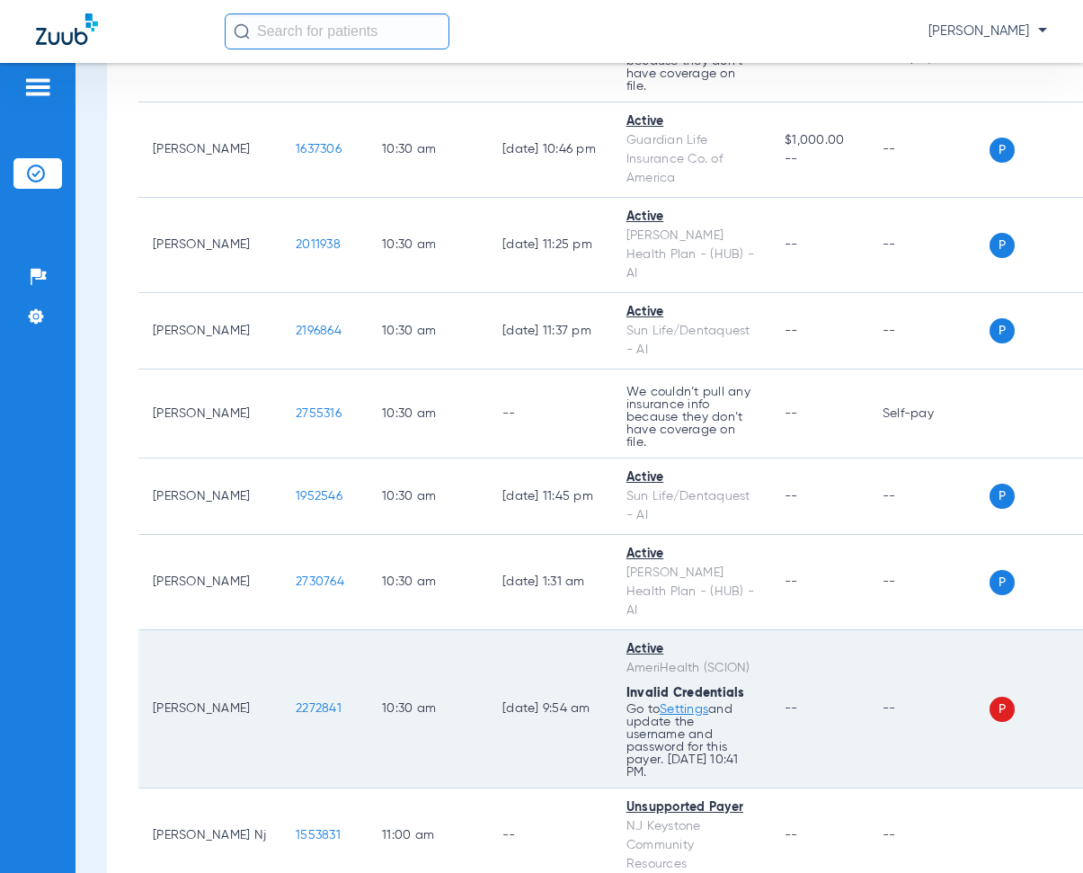
drag, startPoint x: 253, startPoint y: 307, endPoint x: 316, endPoint y: 319, distance: 64.0
click at [316, 630] on td "2272841" at bounding box center [324, 709] width 86 height 158
click at [488, 630] on td "08/14/25 9:54 AM" at bounding box center [550, 709] width 124 height 158
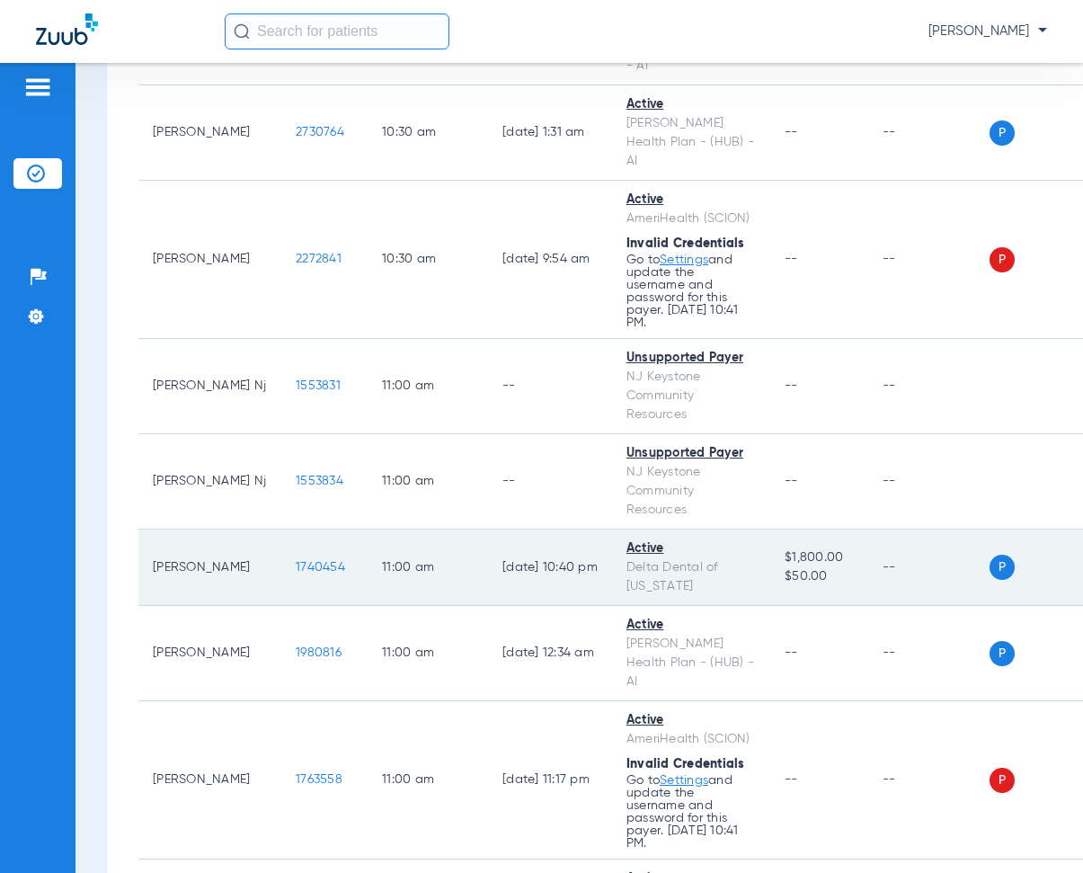
scroll to position [8447, 0]
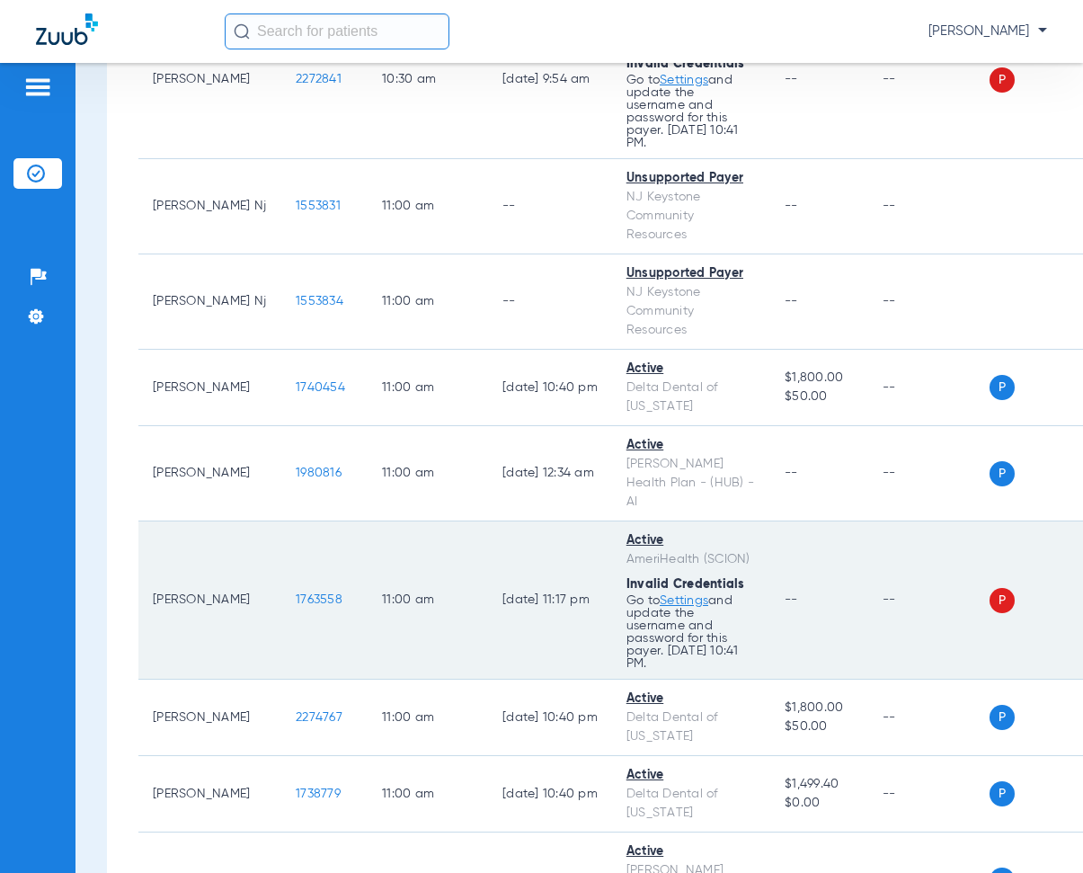
drag, startPoint x: 247, startPoint y: 254, endPoint x: 316, endPoint y: 264, distance: 69.9
click at [316, 521] on td "1763558" at bounding box center [324, 600] width 86 height 158
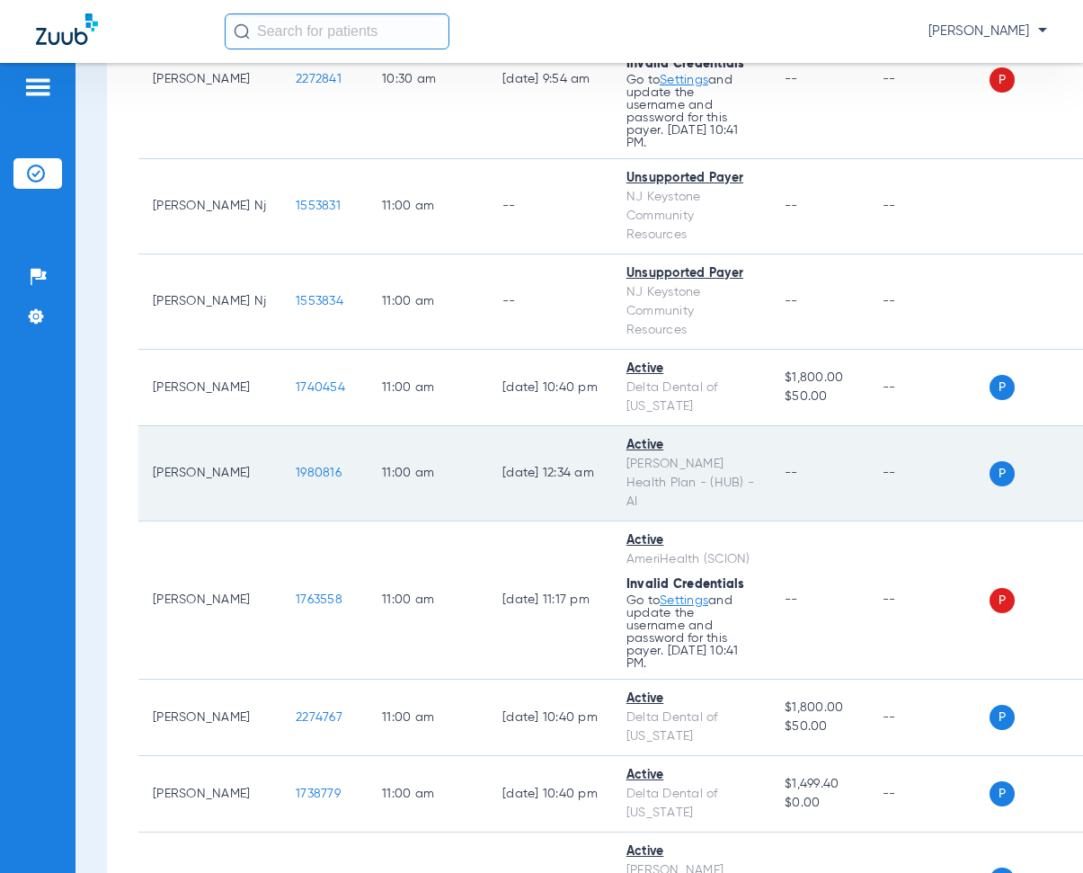
click at [435, 426] on td "11:00 AM" at bounding box center [428, 473] width 120 height 95
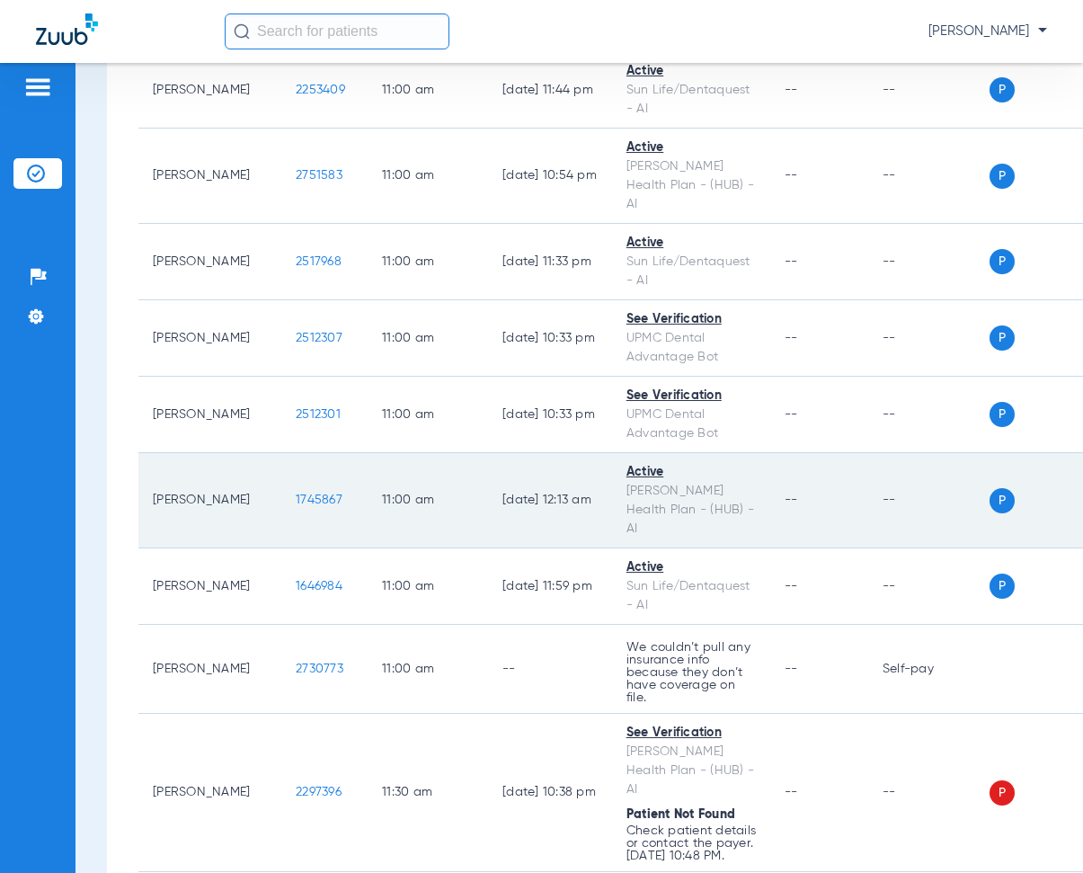
scroll to position [9435, 0]
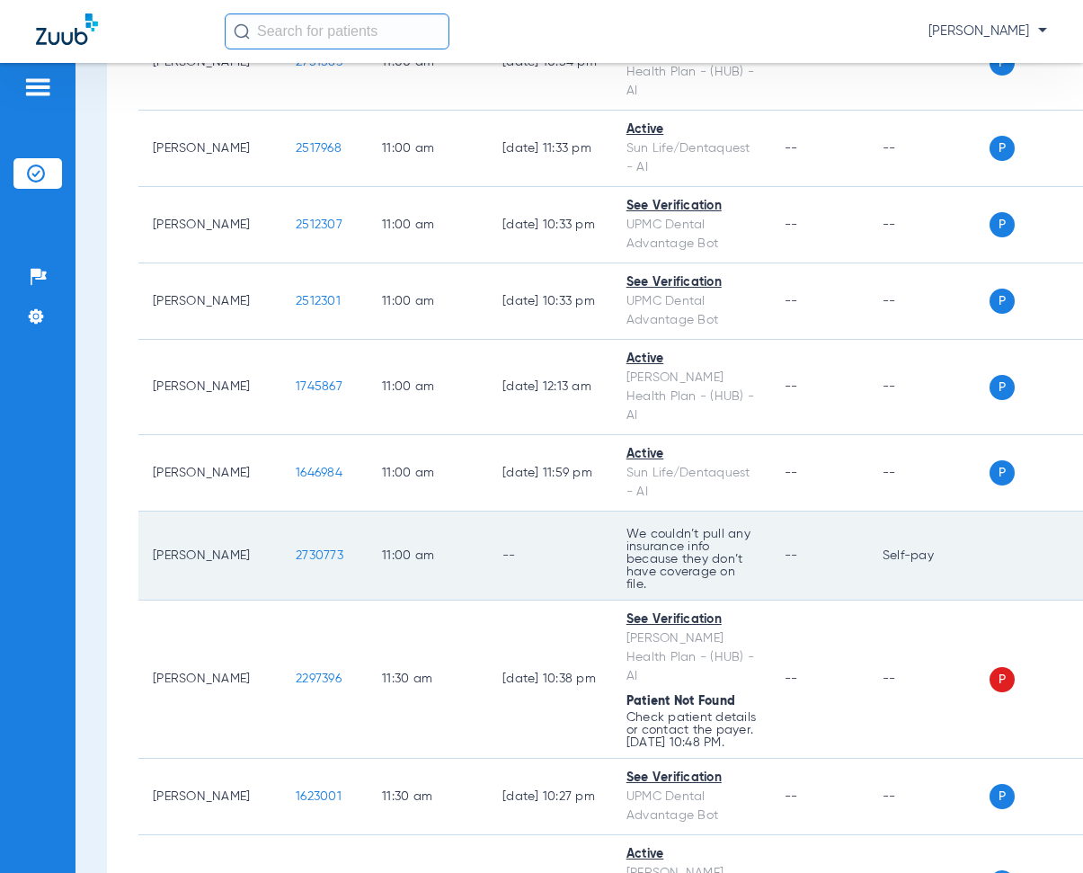
drag, startPoint x: 253, startPoint y: 227, endPoint x: 303, endPoint y: 240, distance: 51.0
click at [303, 511] on td "2730773" at bounding box center [324, 555] width 86 height 89
click at [434, 511] on td "11:00 AM" at bounding box center [428, 555] width 120 height 89
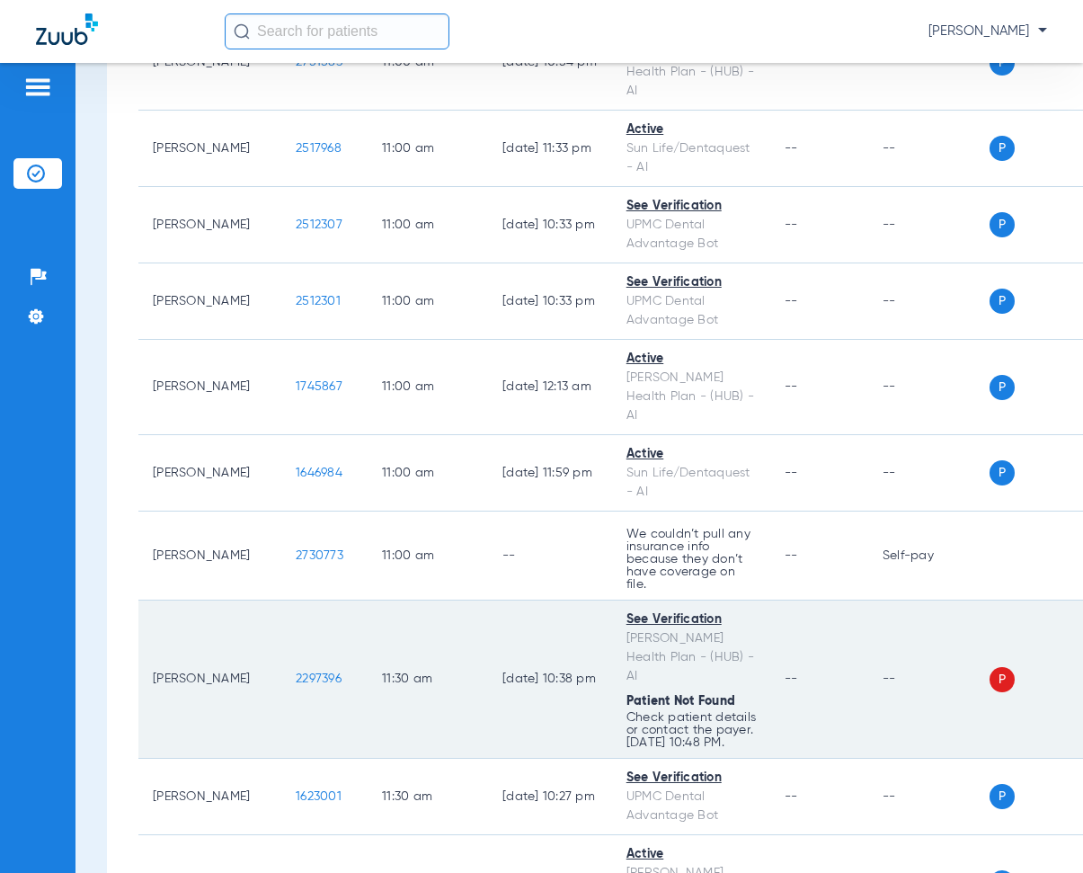
drag, startPoint x: 247, startPoint y: 363, endPoint x: 311, endPoint y: 377, distance: 65.2
click at [311, 600] on td "2297396" at bounding box center [324, 679] width 86 height 158
click at [436, 600] on td "11:30 AM" at bounding box center [428, 679] width 120 height 158
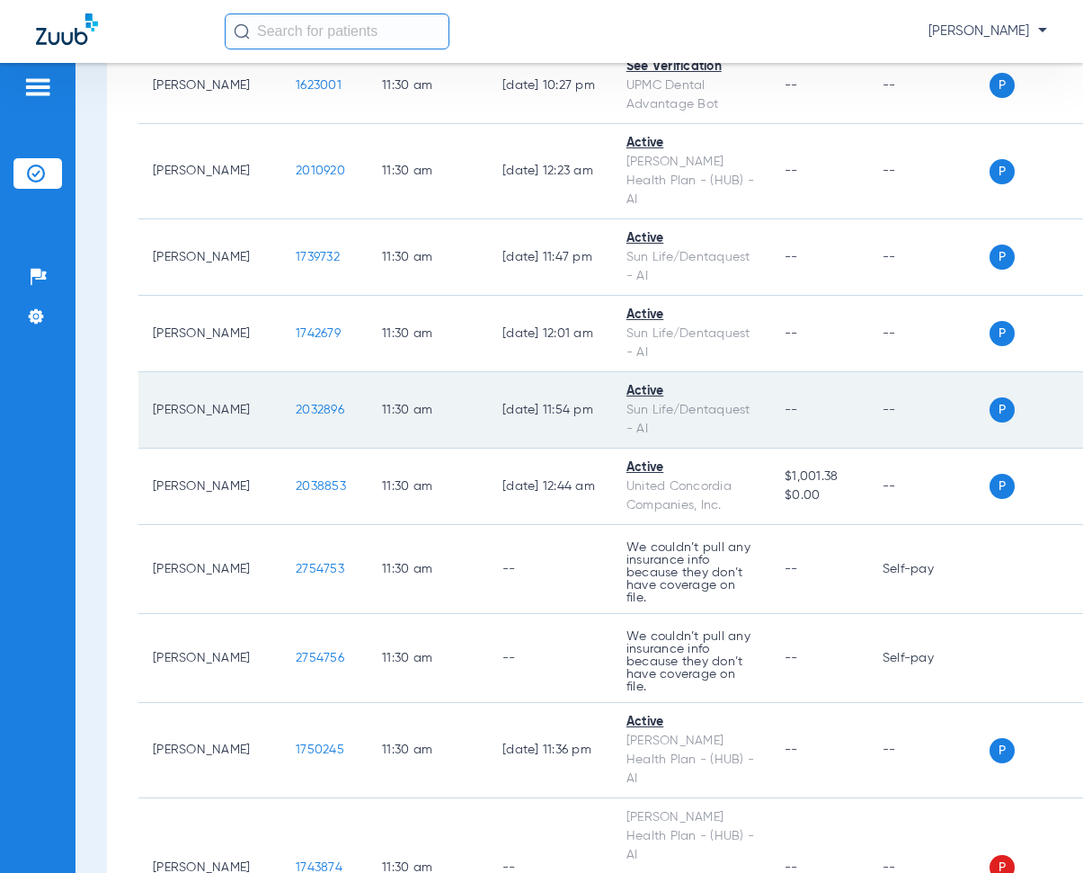
scroll to position [10244, 0]
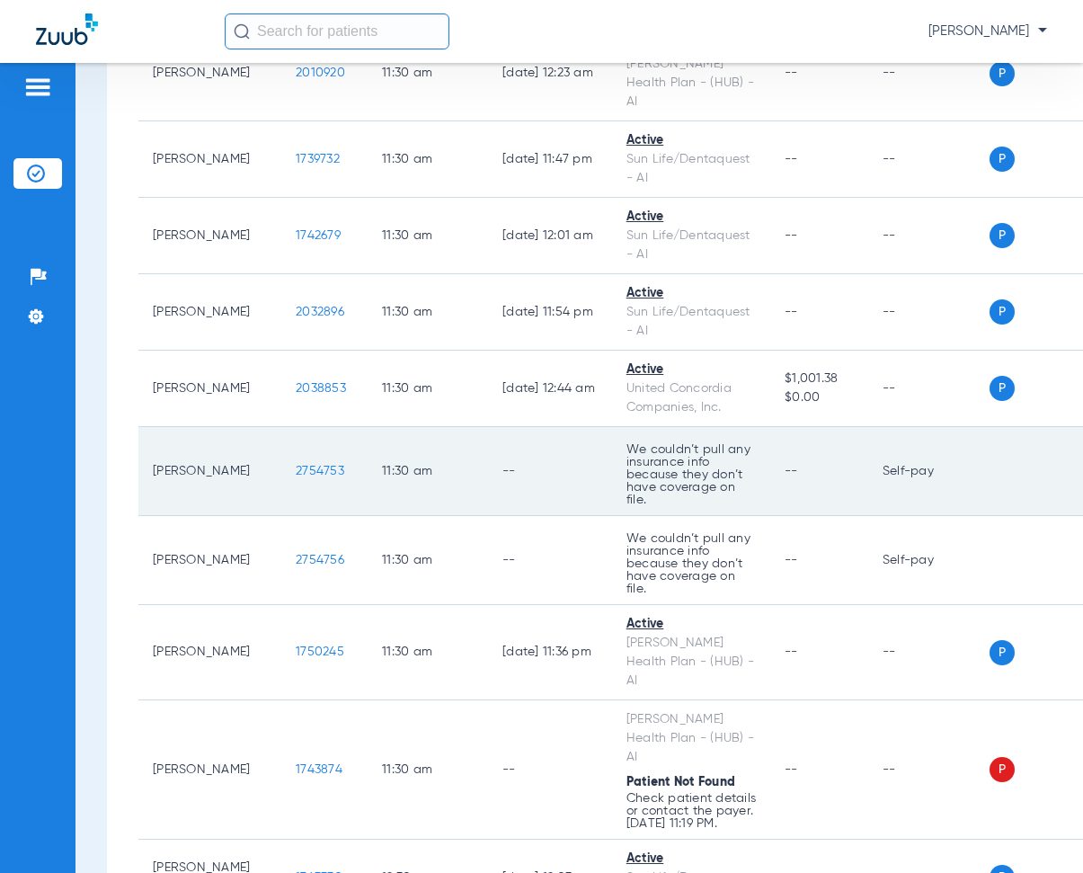
drag, startPoint x: 256, startPoint y: 207, endPoint x: 316, endPoint y: 209, distance: 60.3
click at [316, 427] on td "2754753" at bounding box center [324, 471] width 86 height 89
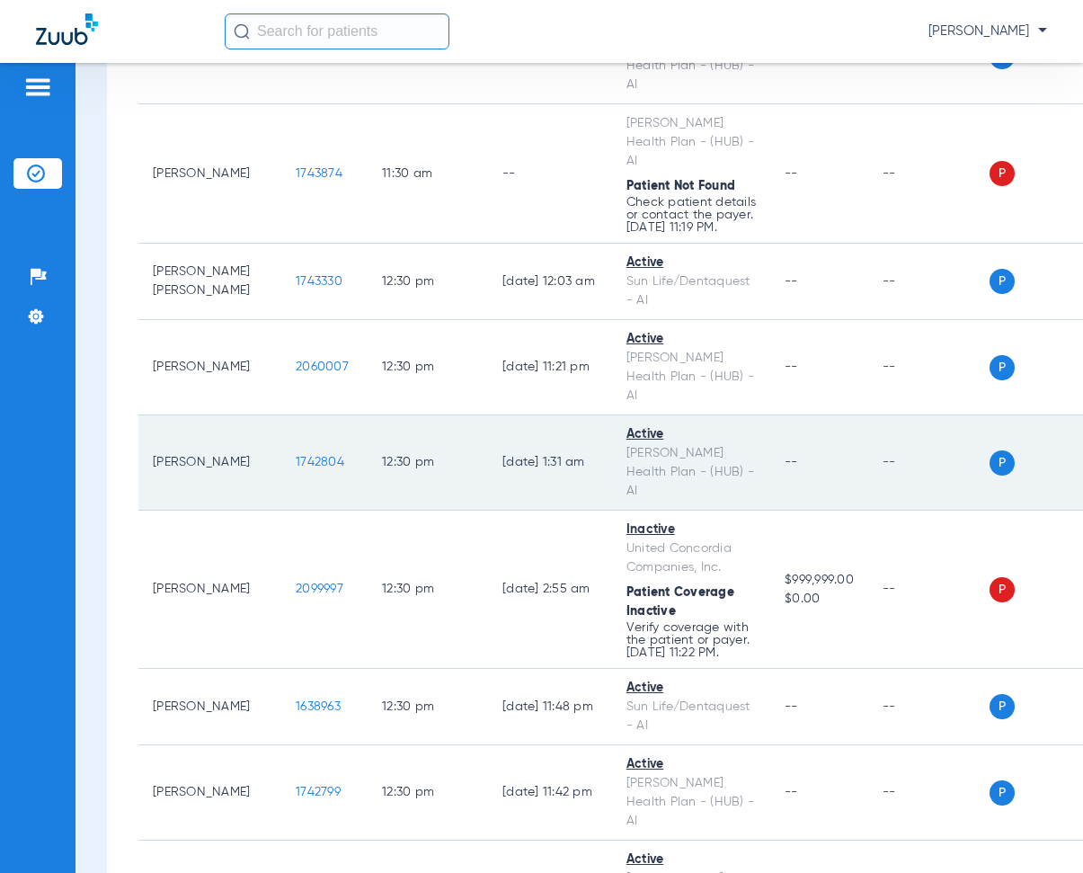
scroll to position [10873, 0]
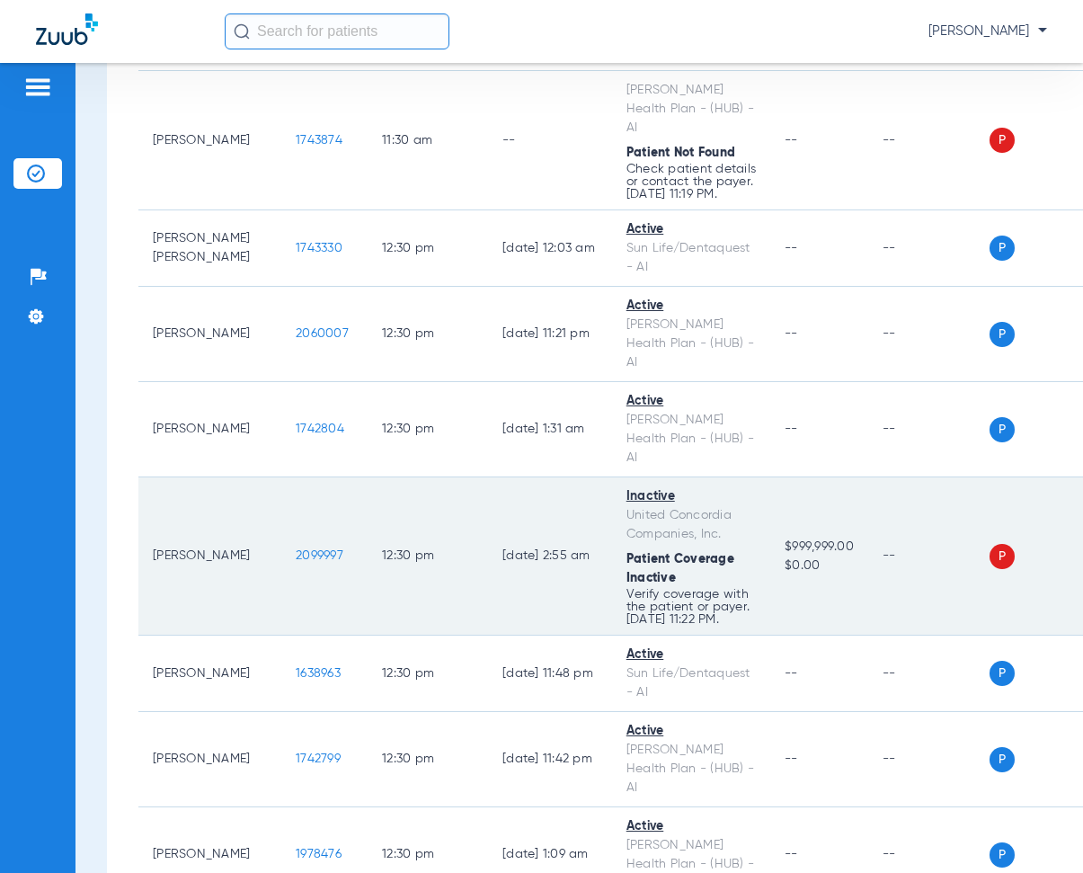
drag, startPoint x: 252, startPoint y: 299, endPoint x: 316, endPoint y: 313, distance: 66.1
click at [316, 477] on td "2099997" at bounding box center [324, 556] width 86 height 158
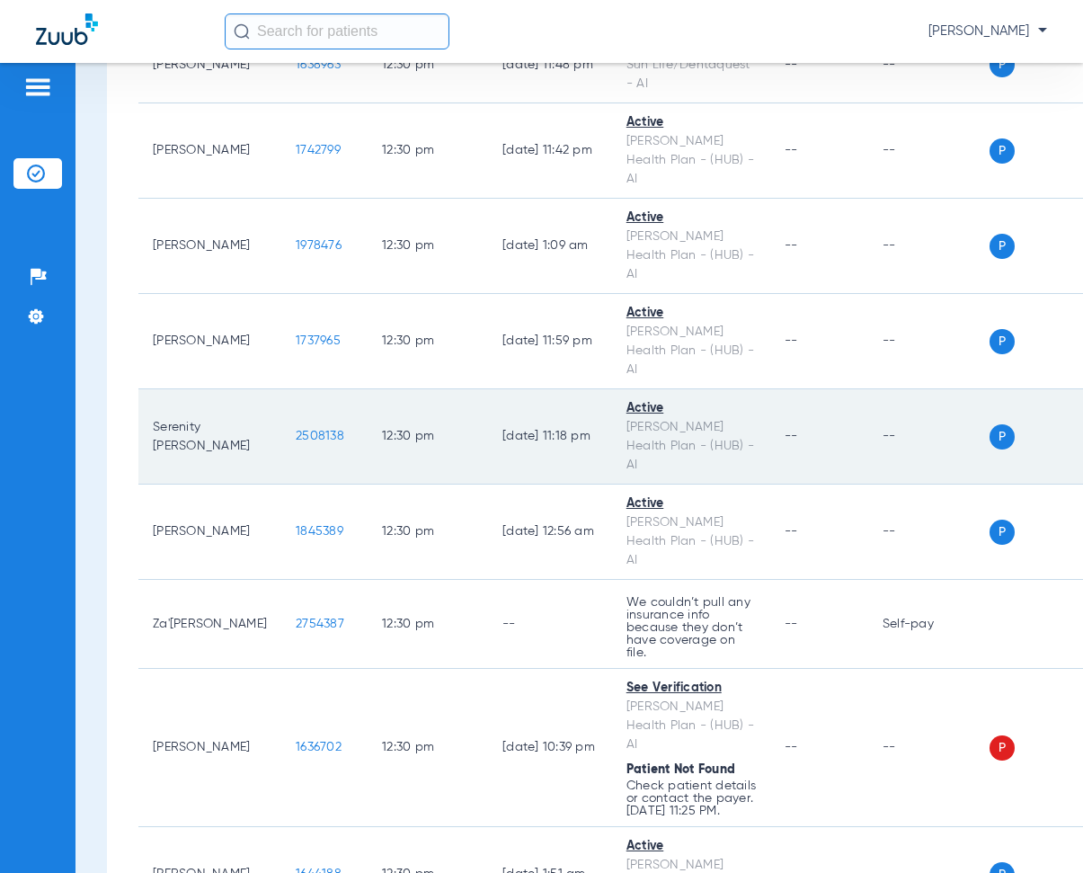
scroll to position [11502, 0]
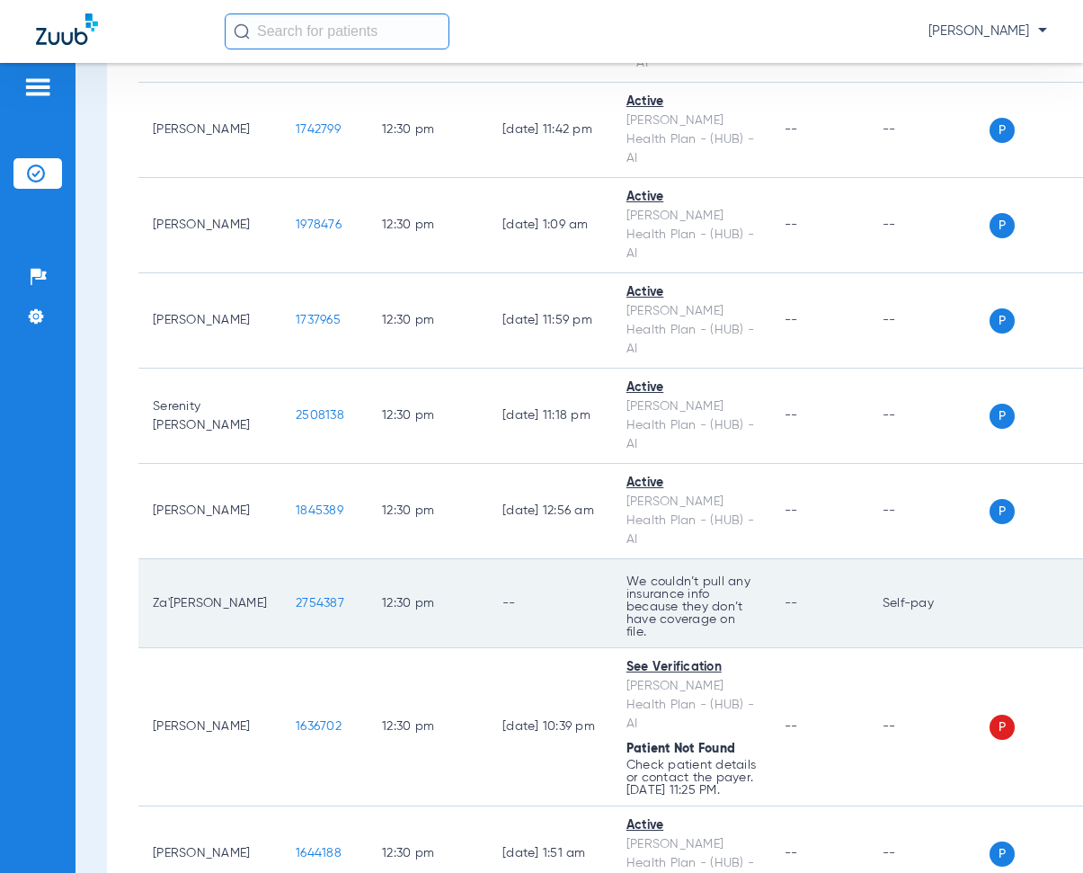
drag, startPoint x: 253, startPoint y: 295, endPoint x: 306, endPoint y: 301, distance: 53.4
click at [306, 559] on td "2754387" at bounding box center [324, 603] width 86 height 89
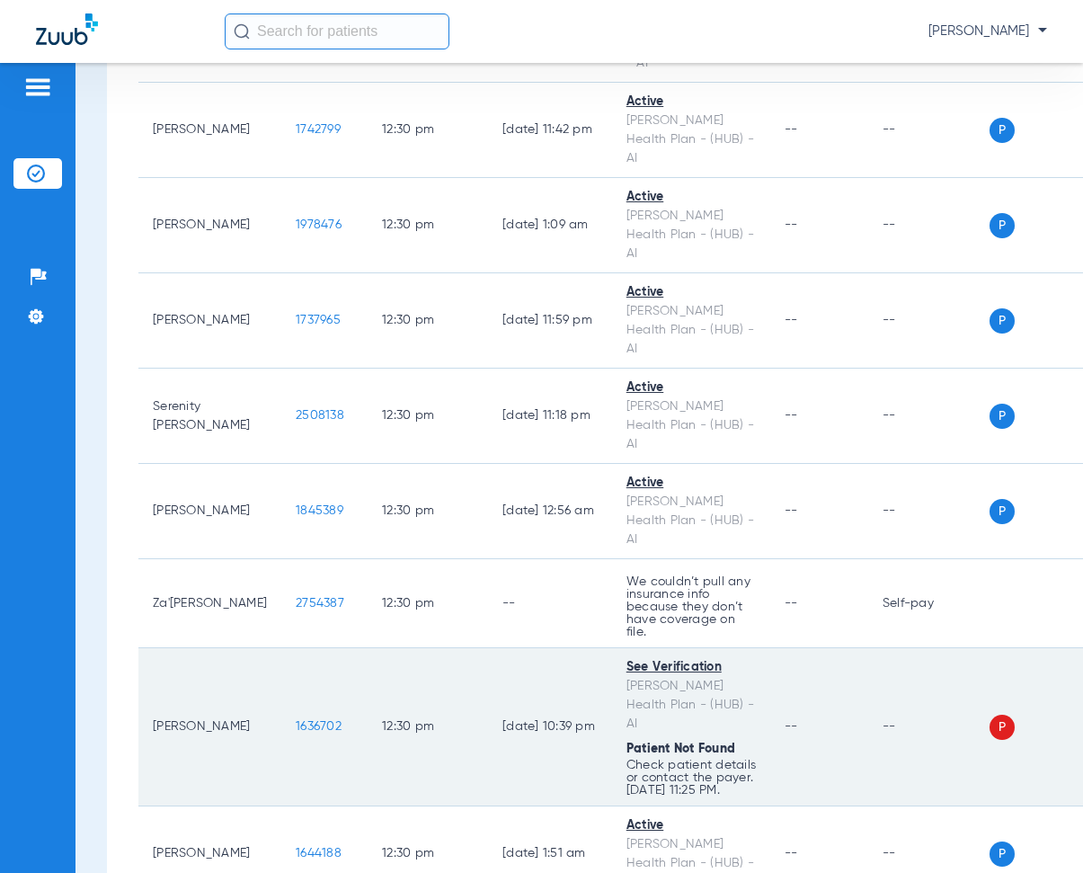
drag, startPoint x: 255, startPoint y: 428, endPoint x: 320, endPoint y: 438, distance: 65.5
click at [320, 648] on td "1636702" at bounding box center [324, 727] width 86 height 158
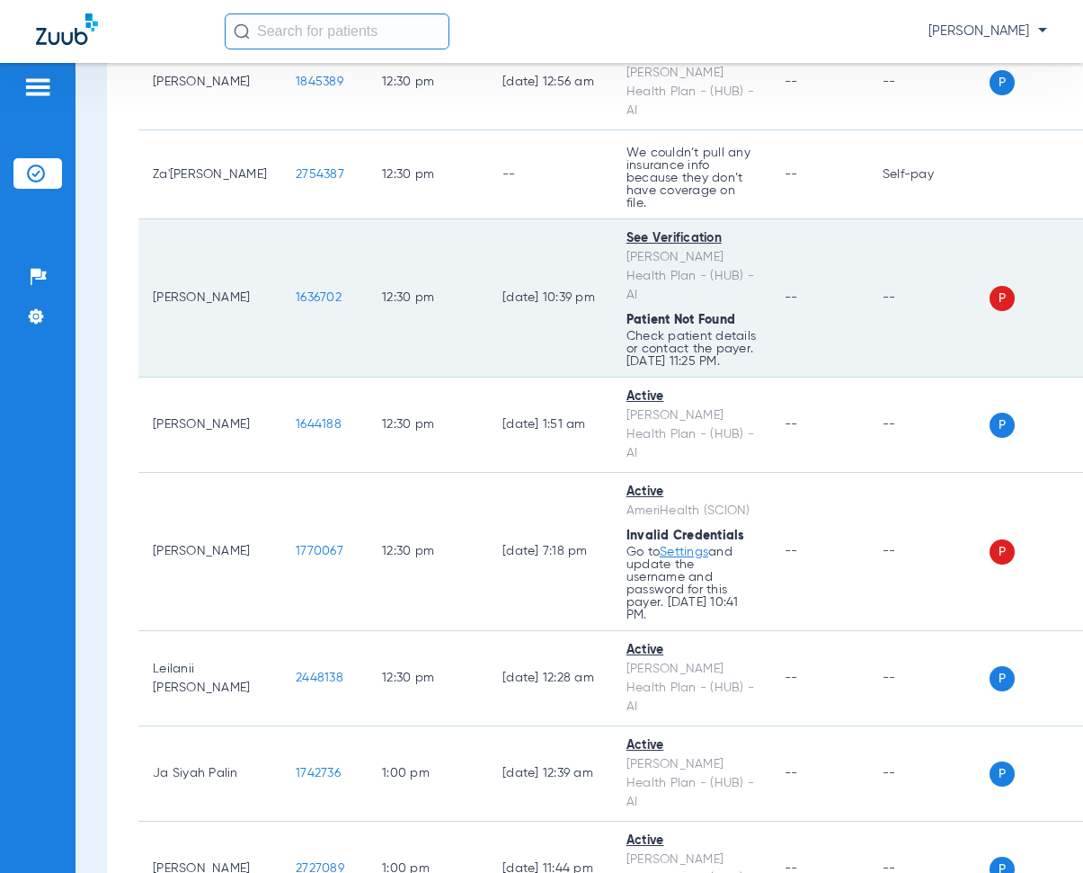
scroll to position [11951, 0]
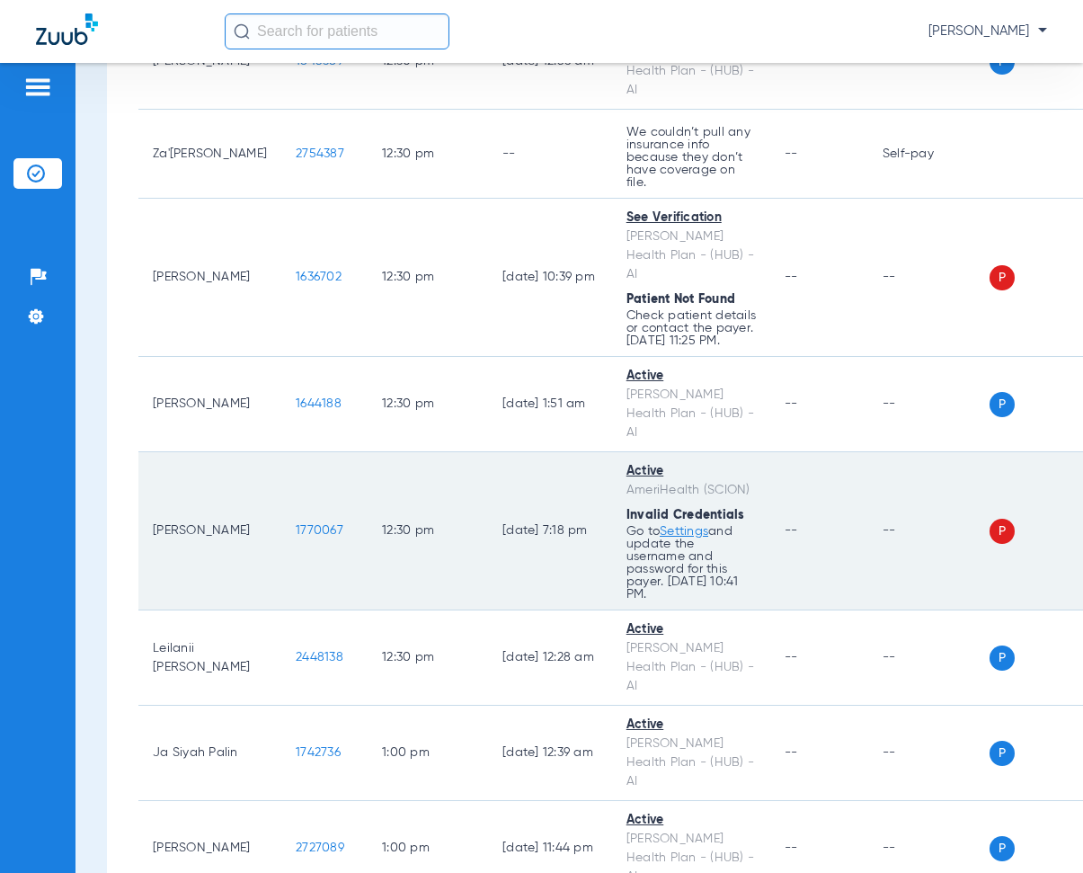
drag, startPoint x: 254, startPoint y: 248, endPoint x: 317, endPoint y: 258, distance: 63.7
click at [317, 452] on td "1770067" at bounding box center [324, 531] width 86 height 158
click at [544, 452] on td "08/13/25 7:18 PM" at bounding box center [550, 531] width 124 height 158
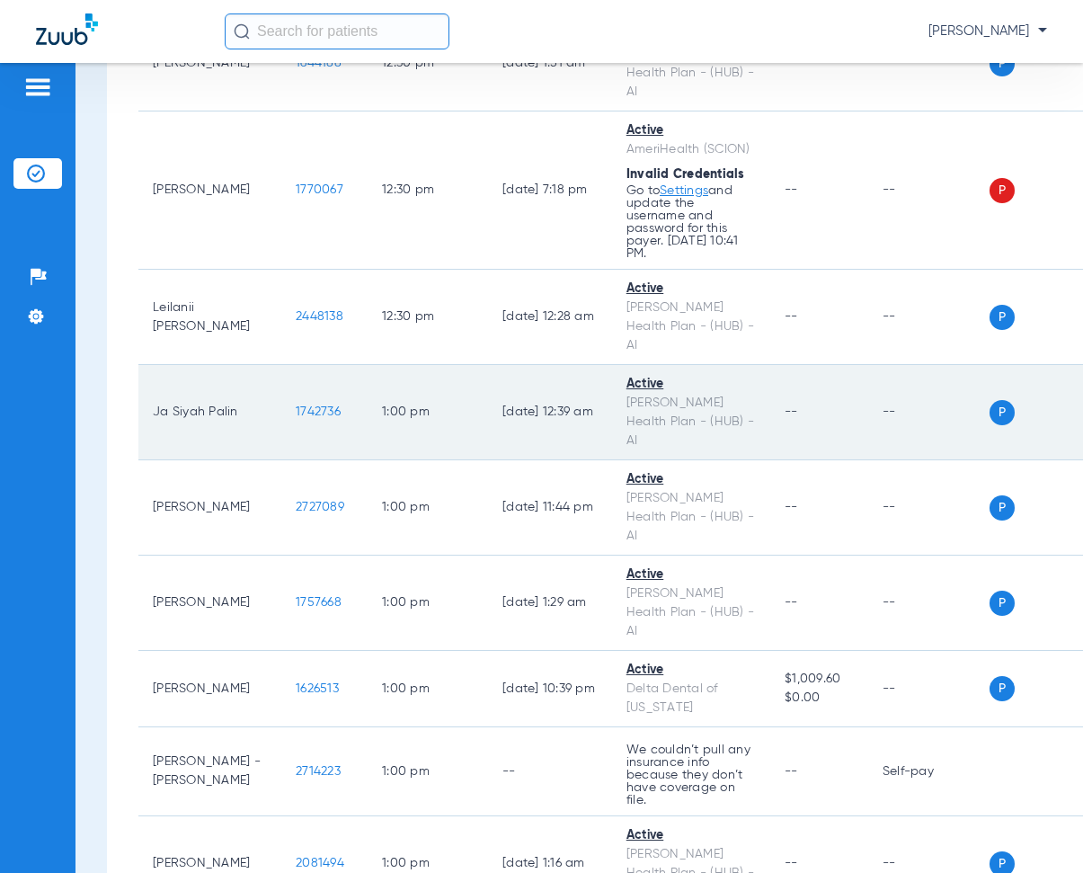
scroll to position [12401, 0]
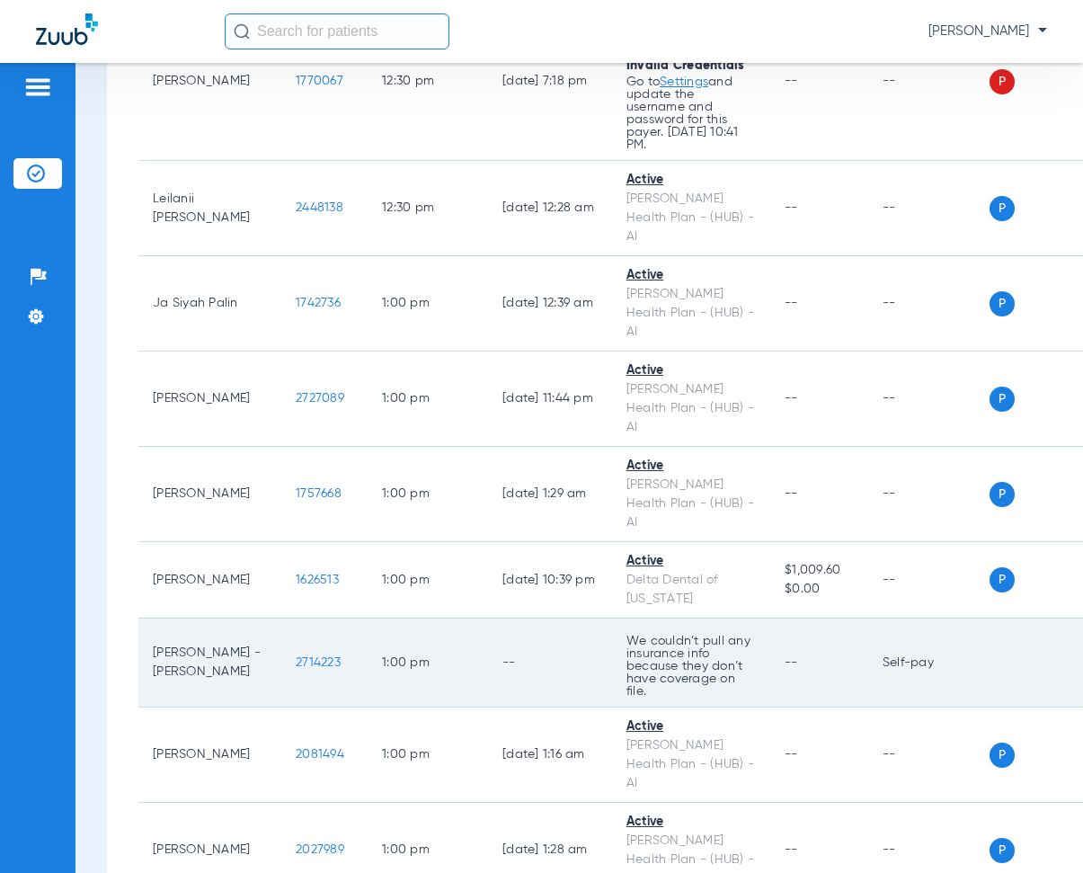
drag, startPoint x: 249, startPoint y: 323, endPoint x: 327, endPoint y: 331, distance: 78.6
click at [327, 618] on tr "Sophia -Lawler 2714223 1:00 PM -- We couldn’t pull any insurance info because t…" at bounding box center [631, 662] width 987 height 89
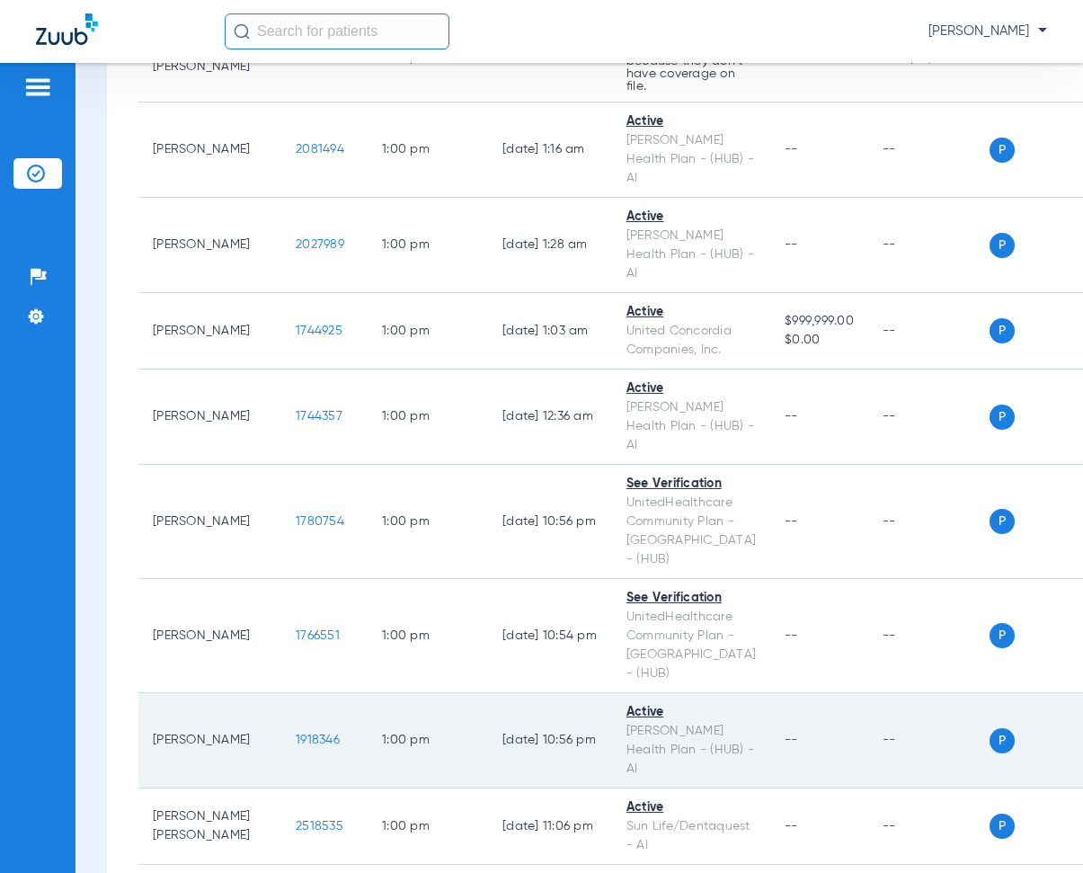
scroll to position [13120, 0]
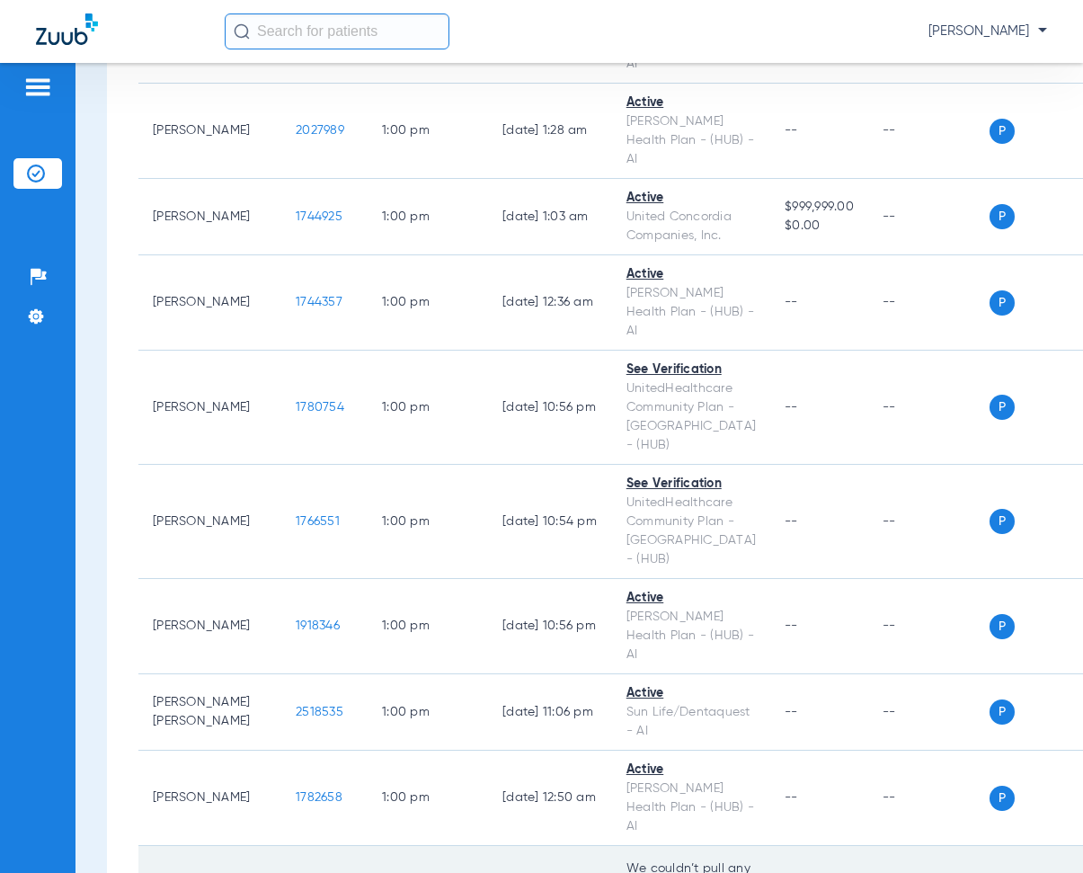
drag, startPoint x: 253, startPoint y: 437, endPoint x: 310, endPoint y: 445, distance: 57.2
click at [310, 846] on td "2759904" at bounding box center [324, 890] width 86 height 89
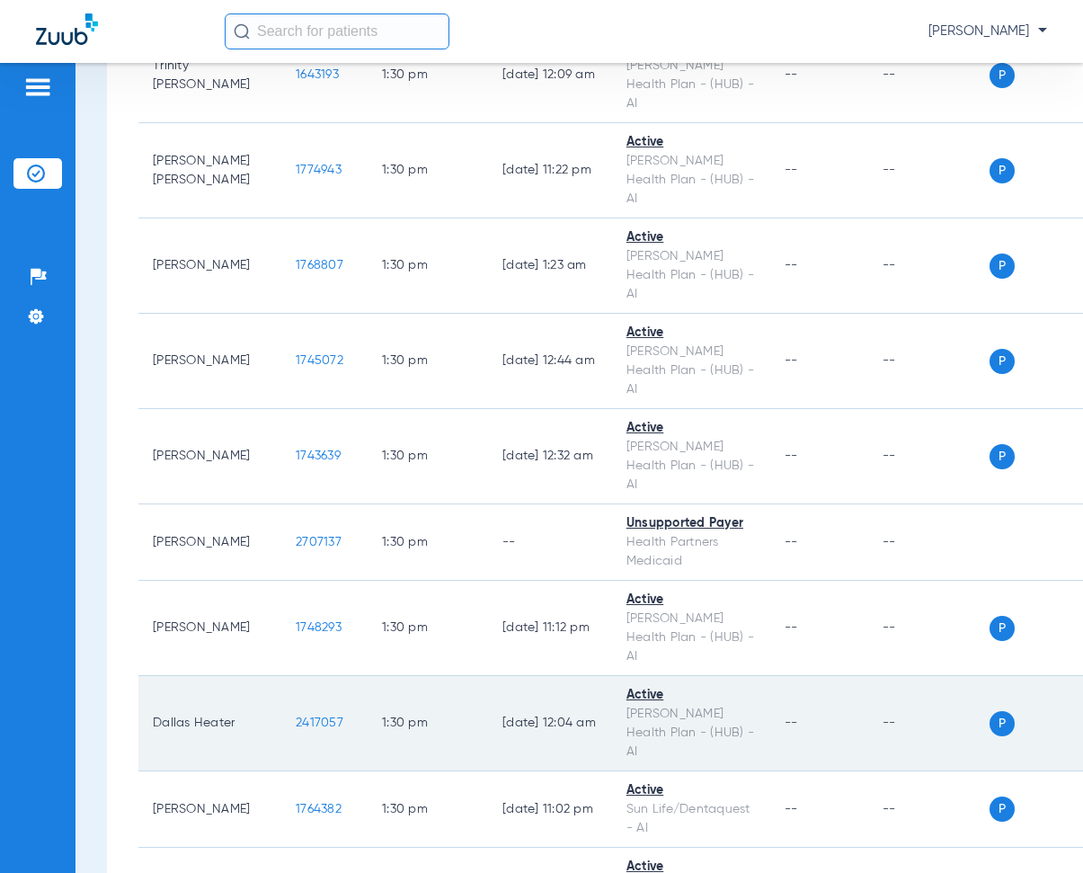
scroll to position [14018, 0]
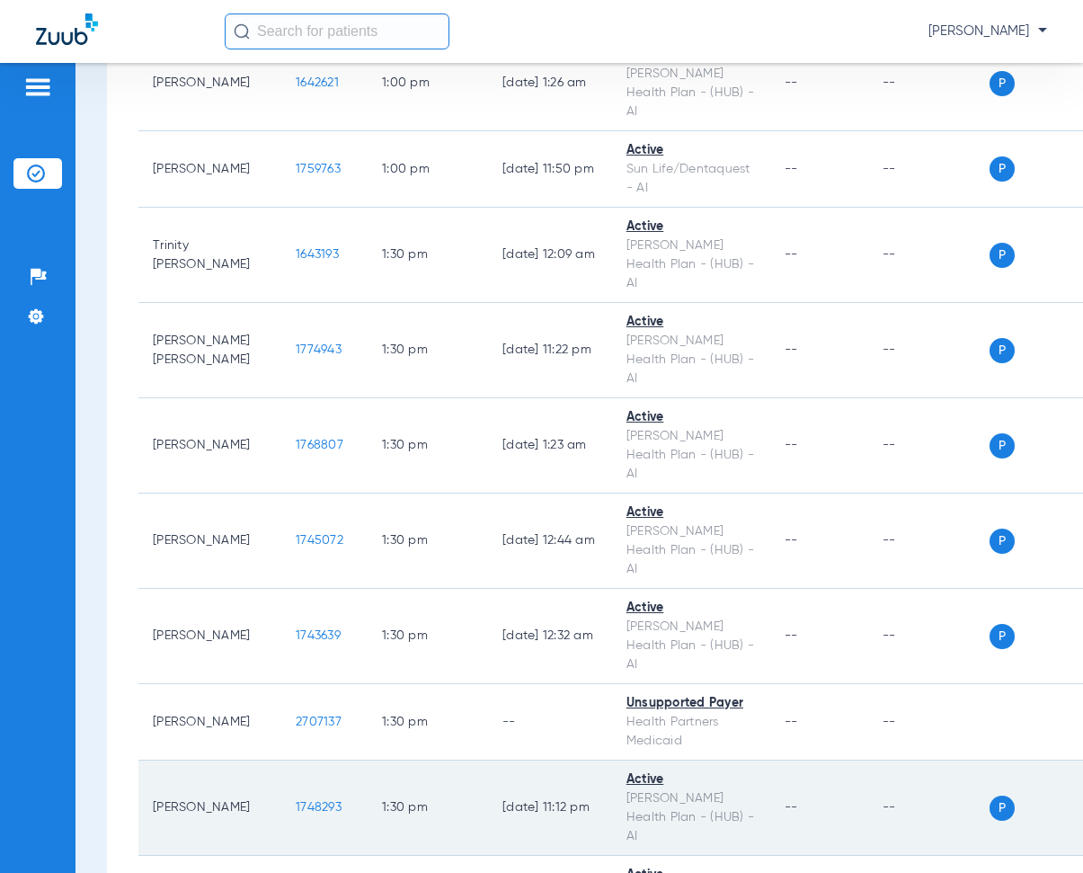
drag, startPoint x: 254, startPoint y: 270, endPoint x: 315, endPoint y: 282, distance: 61.5
click at [315, 760] on td "1748293" at bounding box center [324, 807] width 86 height 95
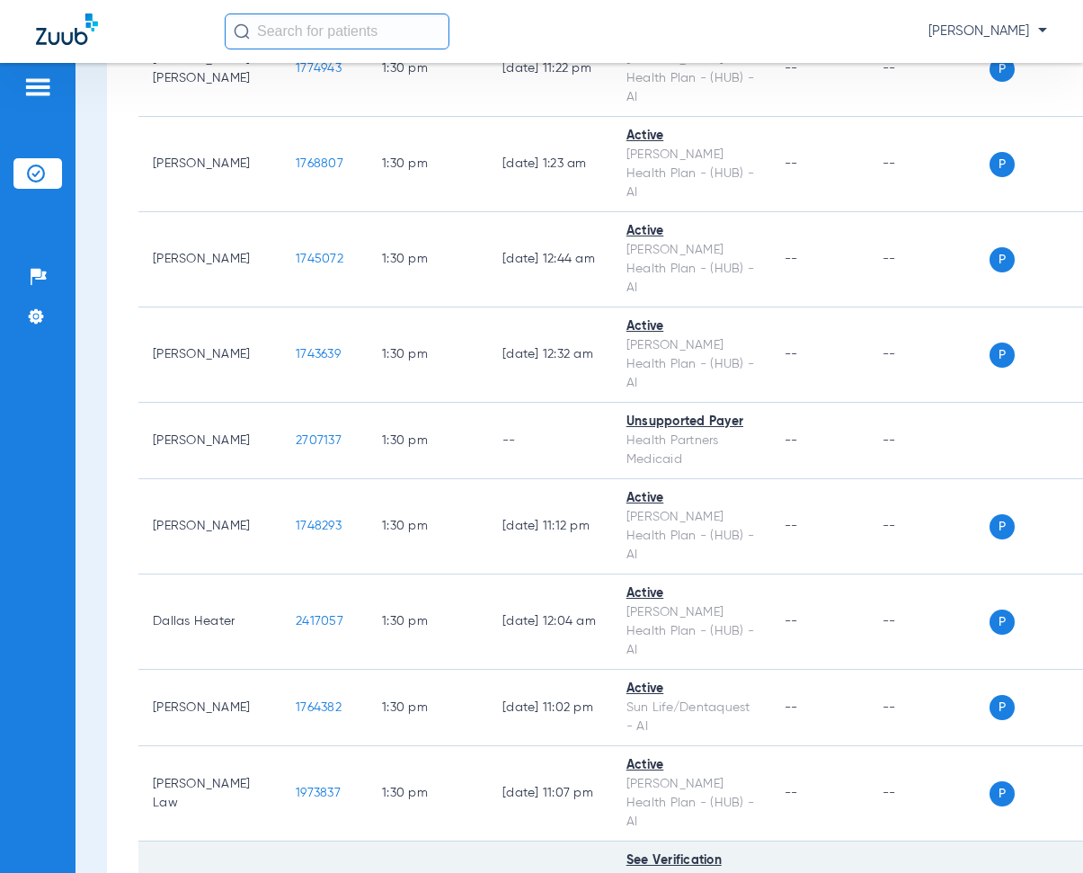
scroll to position [14378, 0]
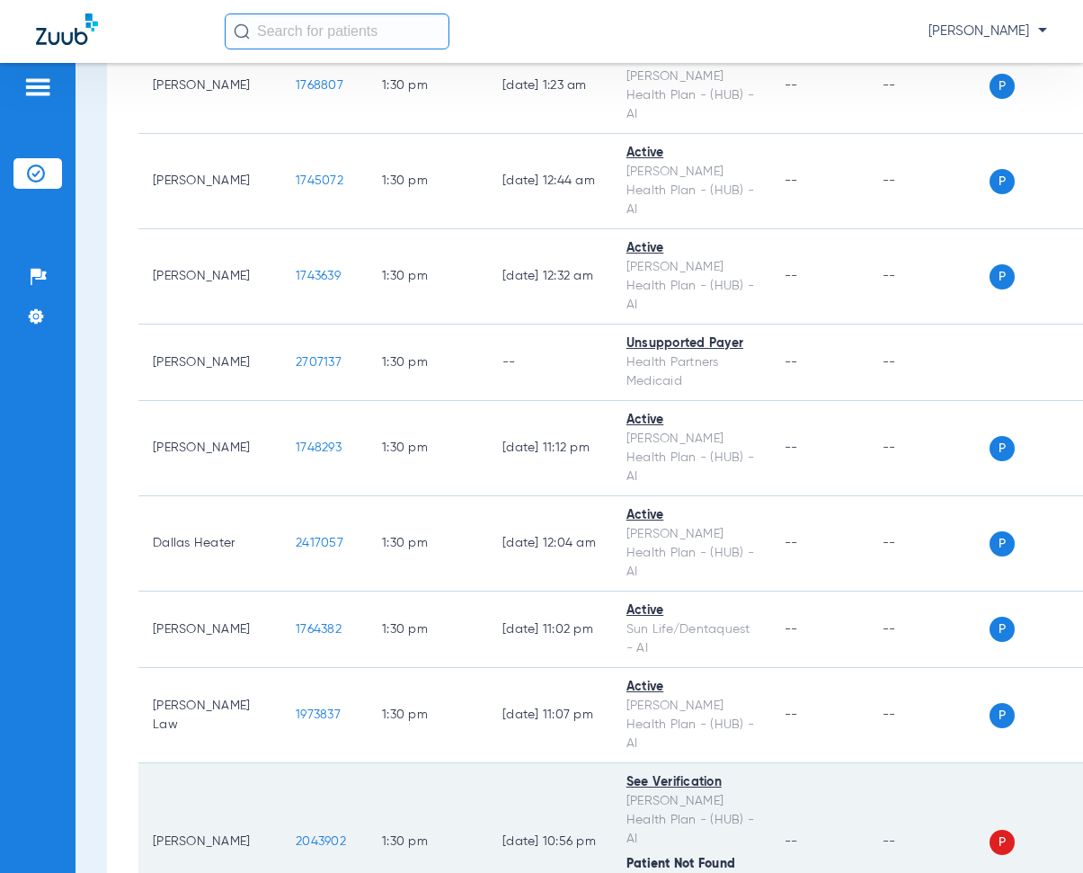
drag, startPoint x: 248, startPoint y: 286, endPoint x: 325, endPoint y: 306, distance: 79.8
click at [325, 763] on td "2043902" at bounding box center [324, 842] width 86 height 158
click at [488, 763] on td "01/27/25 10:56 PM" at bounding box center [550, 842] width 124 height 158
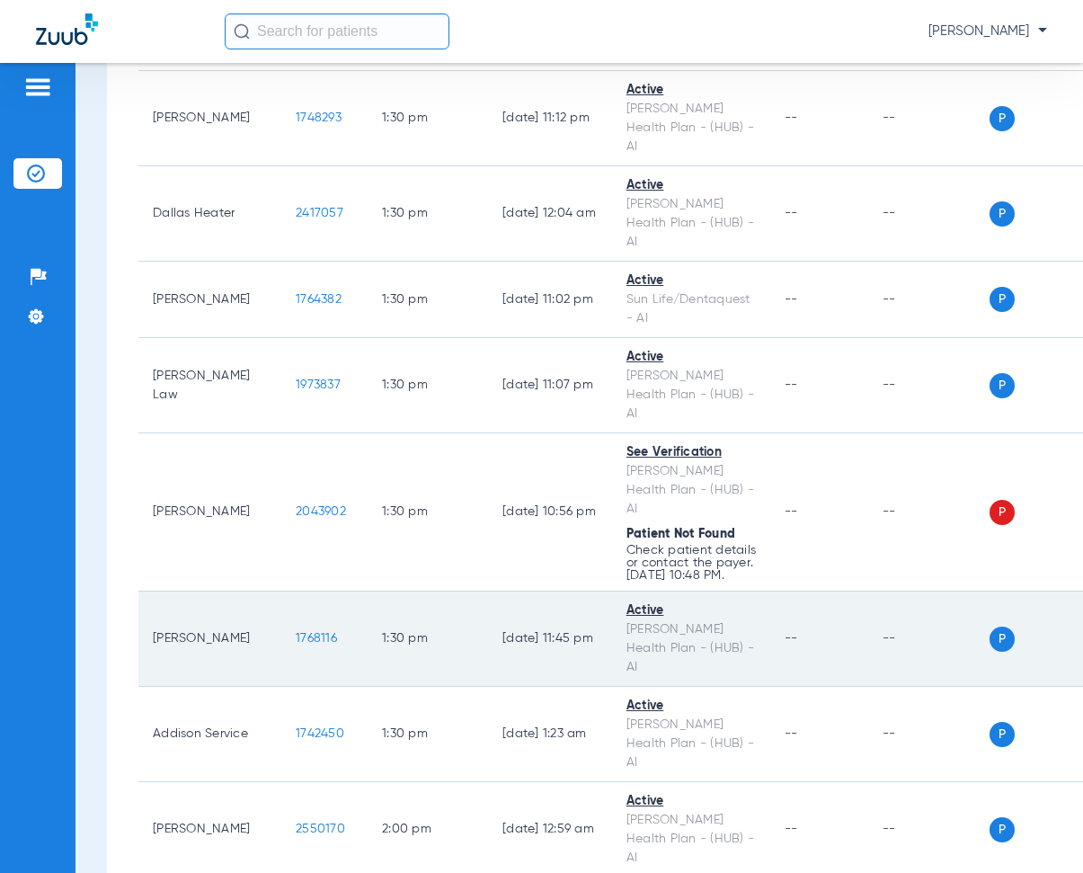
scroll to position [14737, 0]
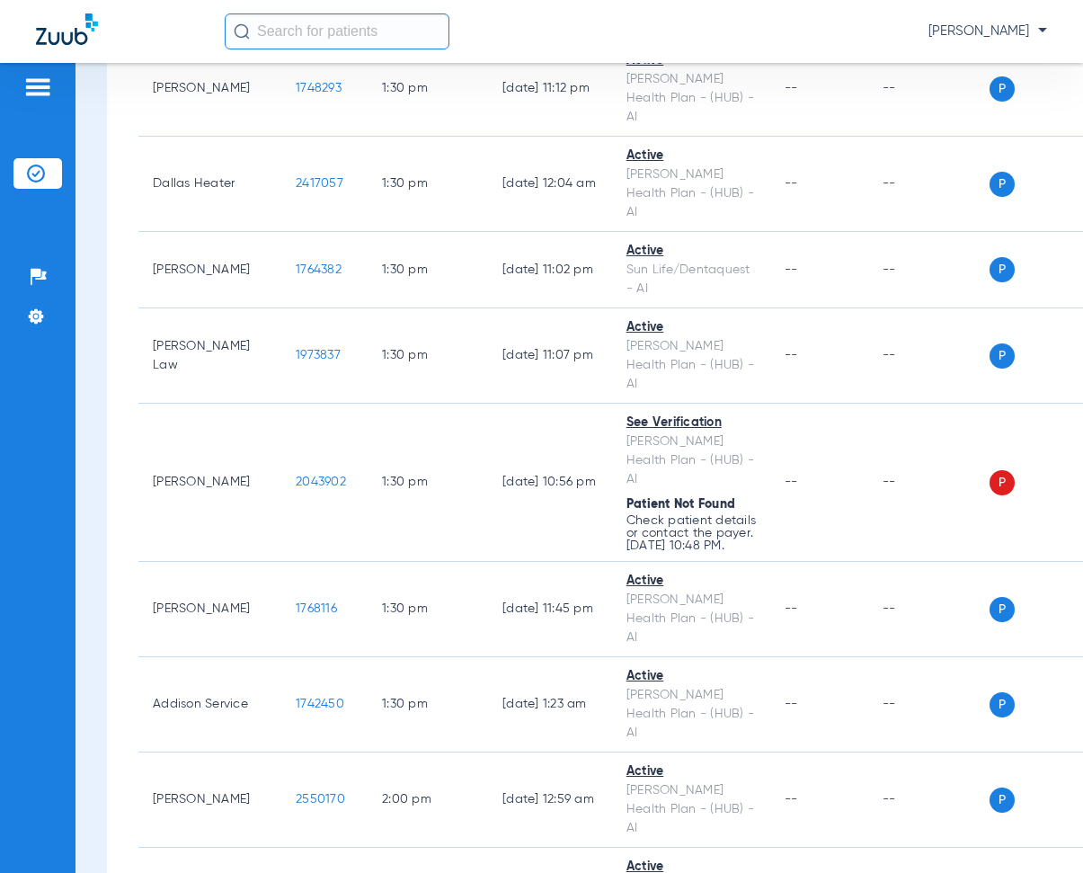
drag, startPoint x: 251, startPoint y: 423, endPoint x: 306, endPoint y: 419, distance: 55.0
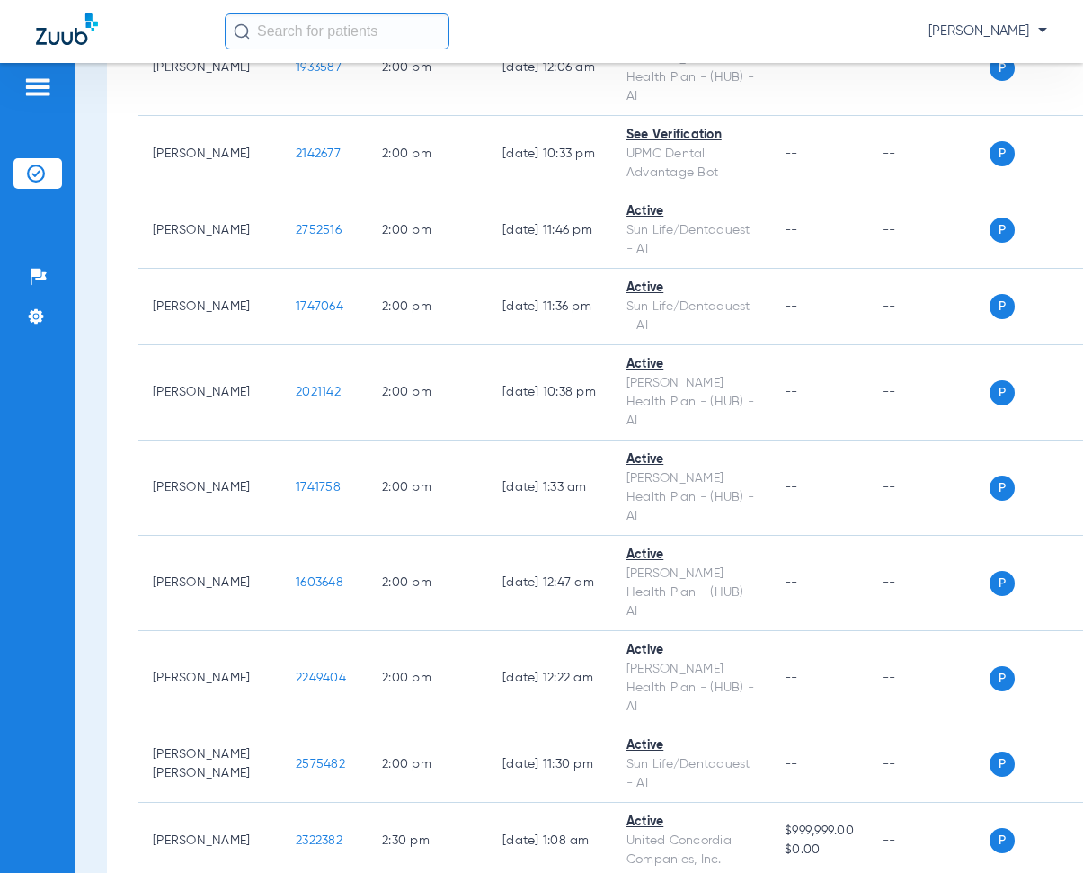
scroll to position [15995, 0]
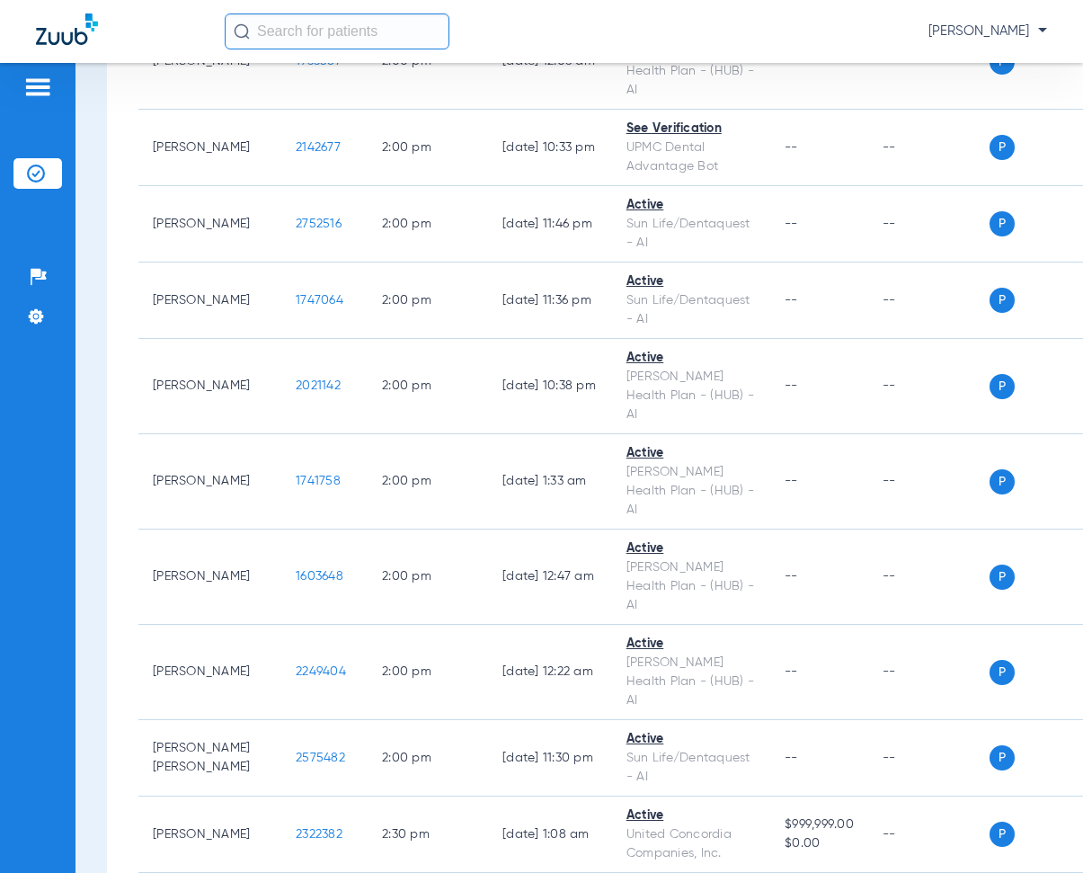
drag, startPoint x: 253, startPoint y: 298, endPoint x: 299, endPoint y: 302, distance: 46.9
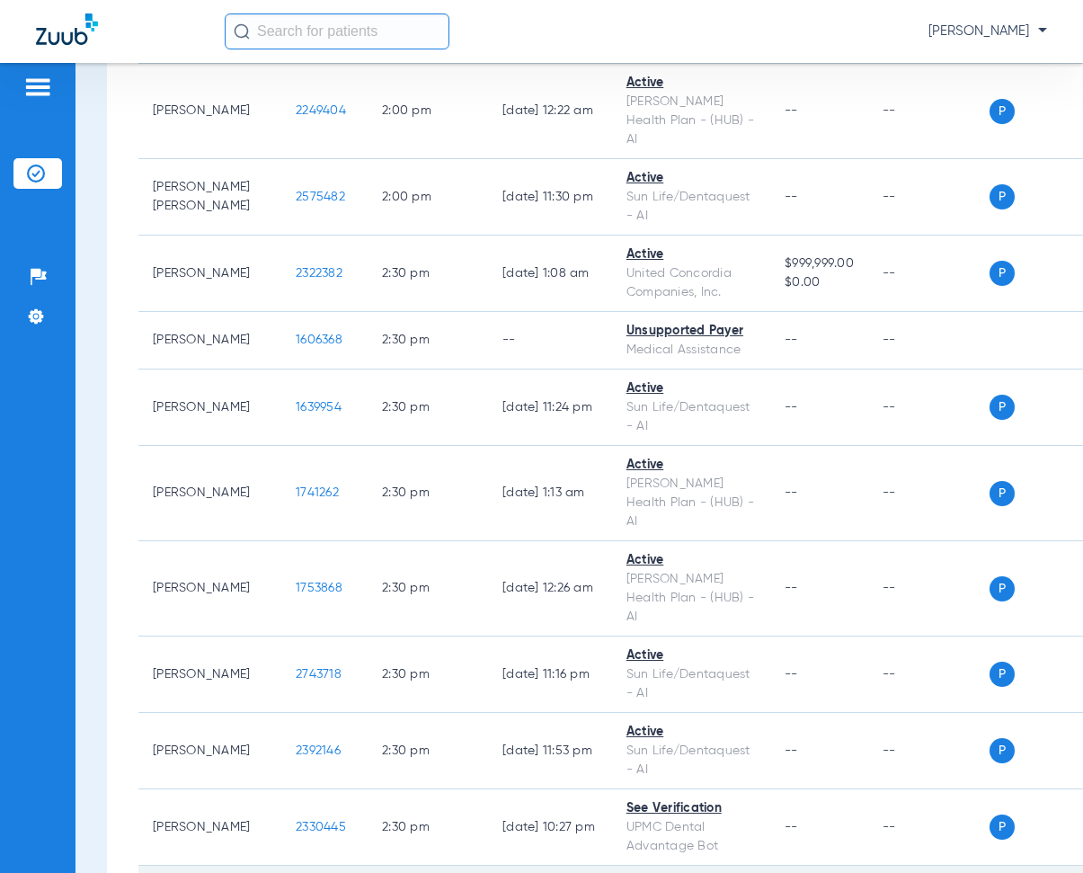
scroll to position [16624, 0]
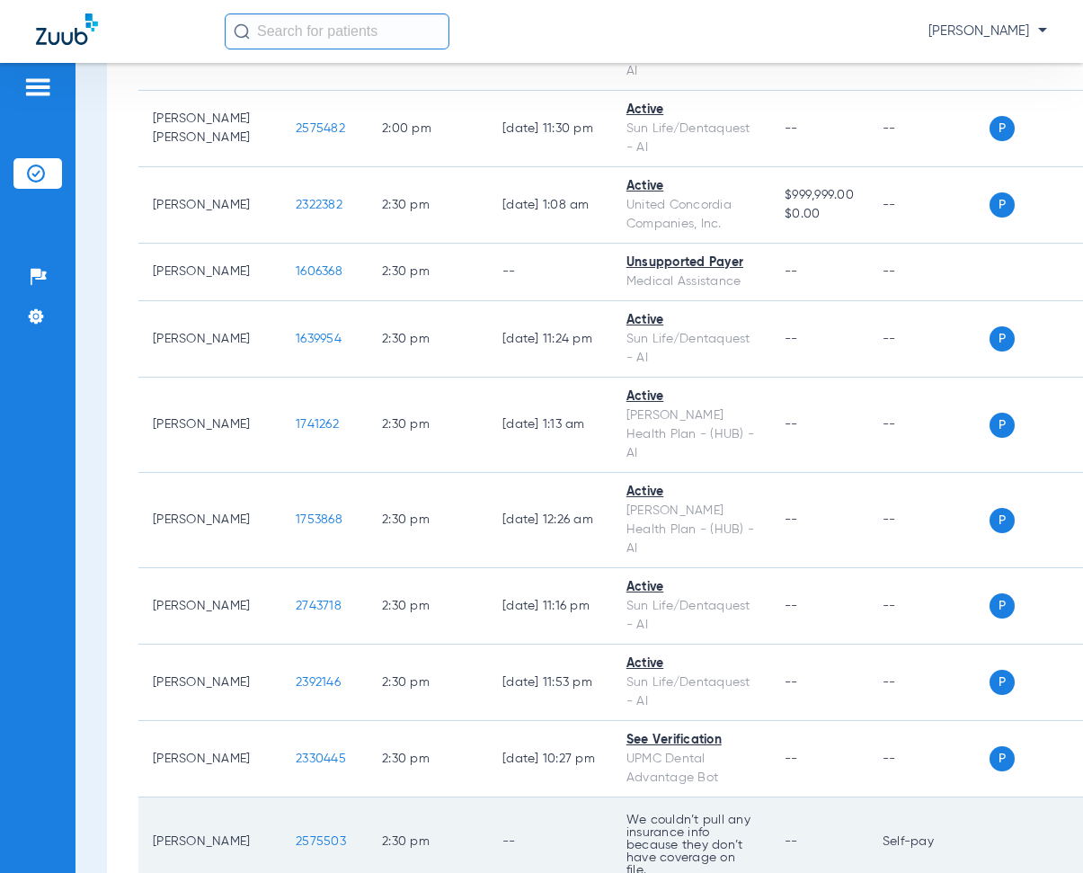
drag, startPoint x: 255, startPoint y: 279, endPoint x: 325, endPoint y: 290, distance: 71.1
click at [325, 797] on td "2575503" at bounding box center [324, 841] width 86 height 89
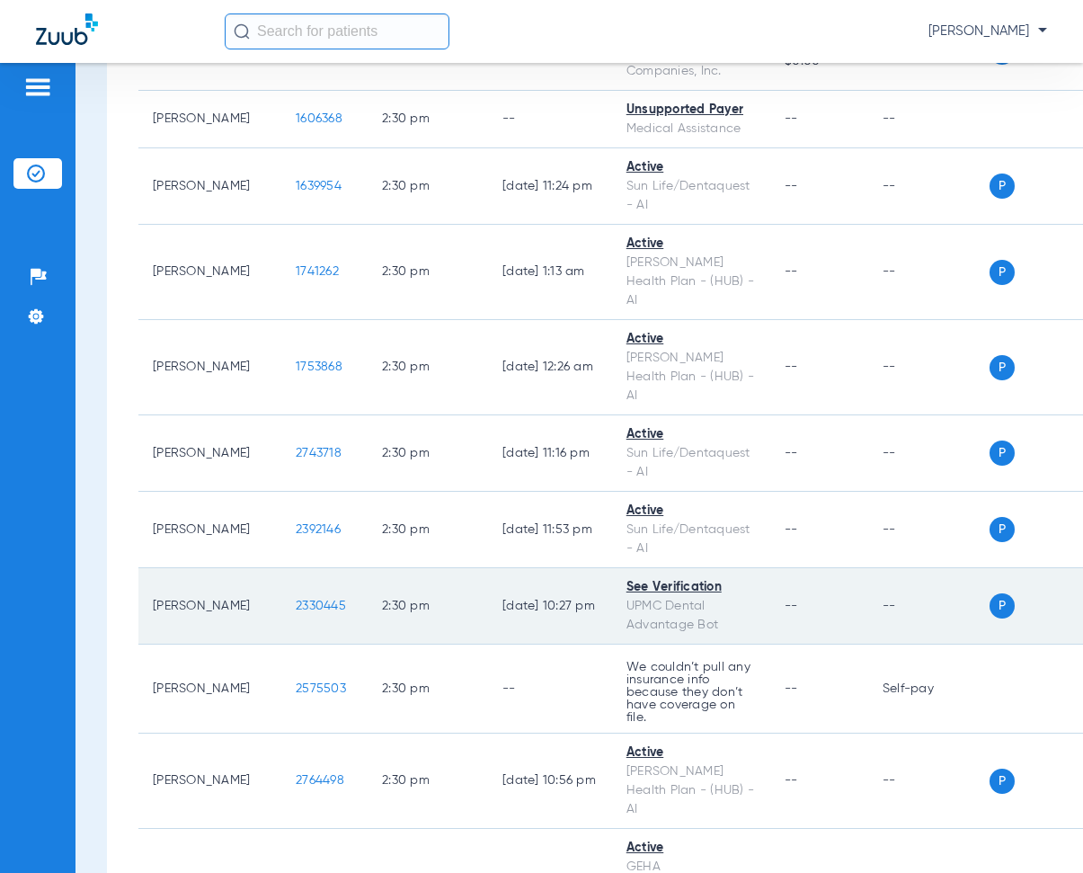
scroll to position [16804, 0]
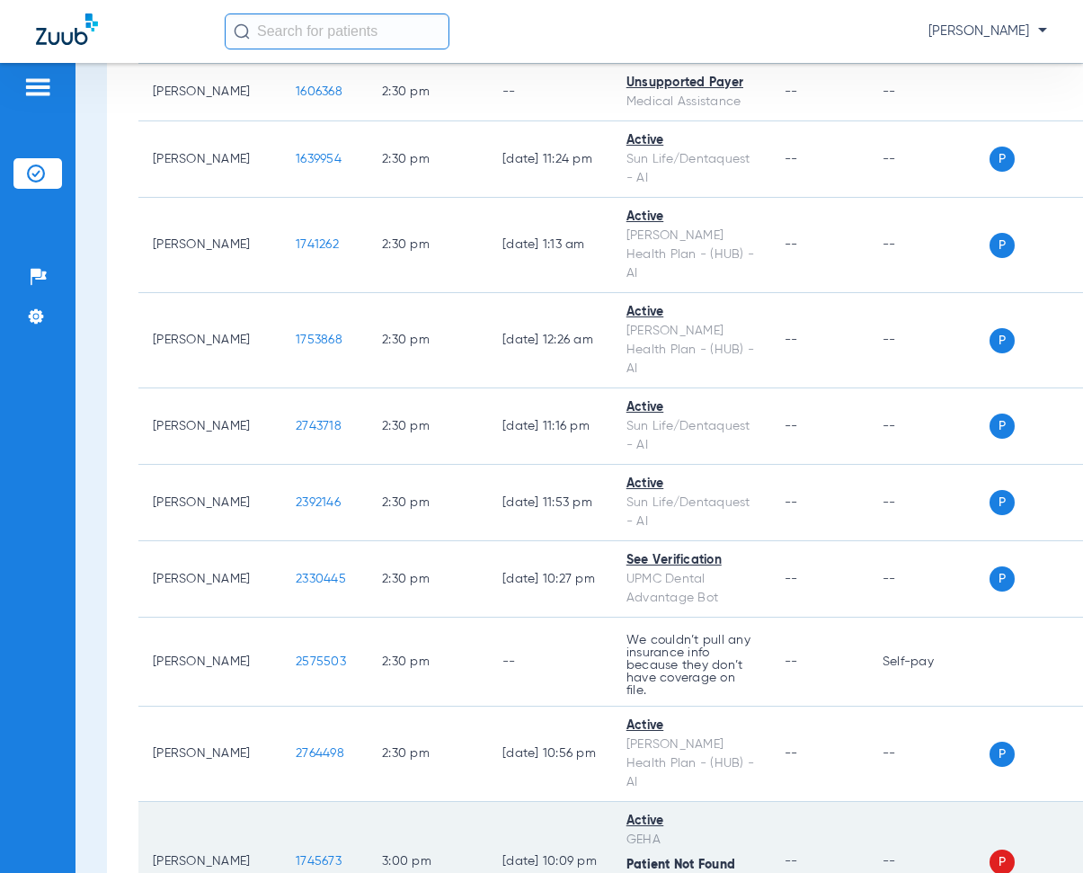
drag, startPoint x: 252, startPoint y: 306, endPoint x: 319, endPoint y: 320, distance: 68.9
click at [319, 802] on td "1745673" at bounding box center [324, 862] width 86 height 120
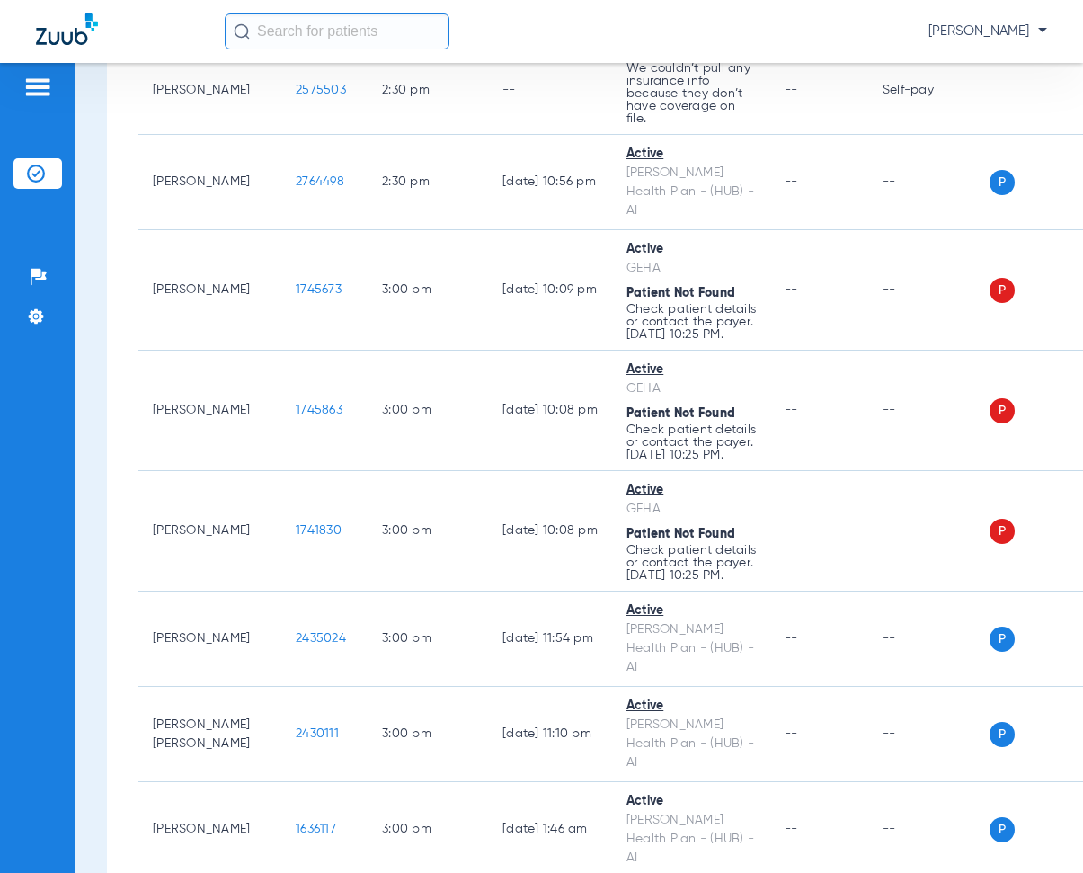
scroll to position [17523, 0]
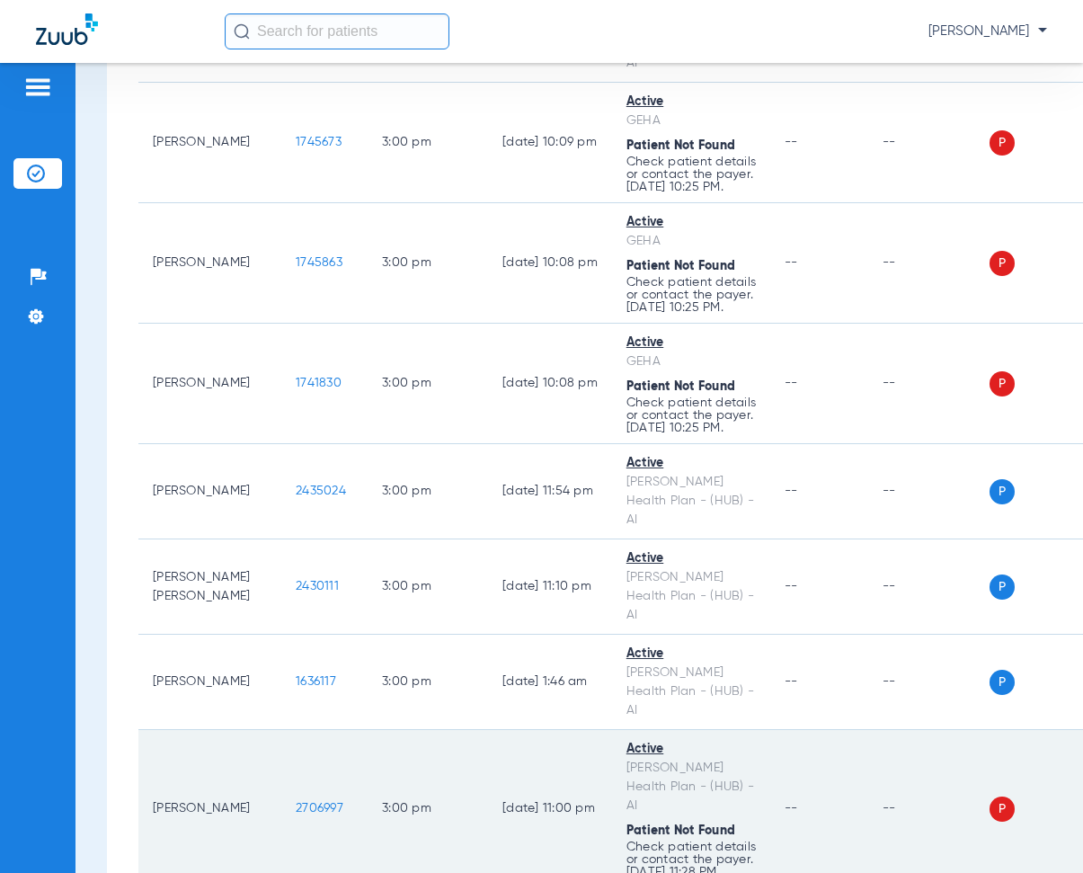
drag, startPoint x: 251, startPoint y: 316, endPoint x: 319, endPoint y: 328, distance: 69.3
click at [319, 730] on td "2706997" at bounding box center [324, 809] width 86 height 158
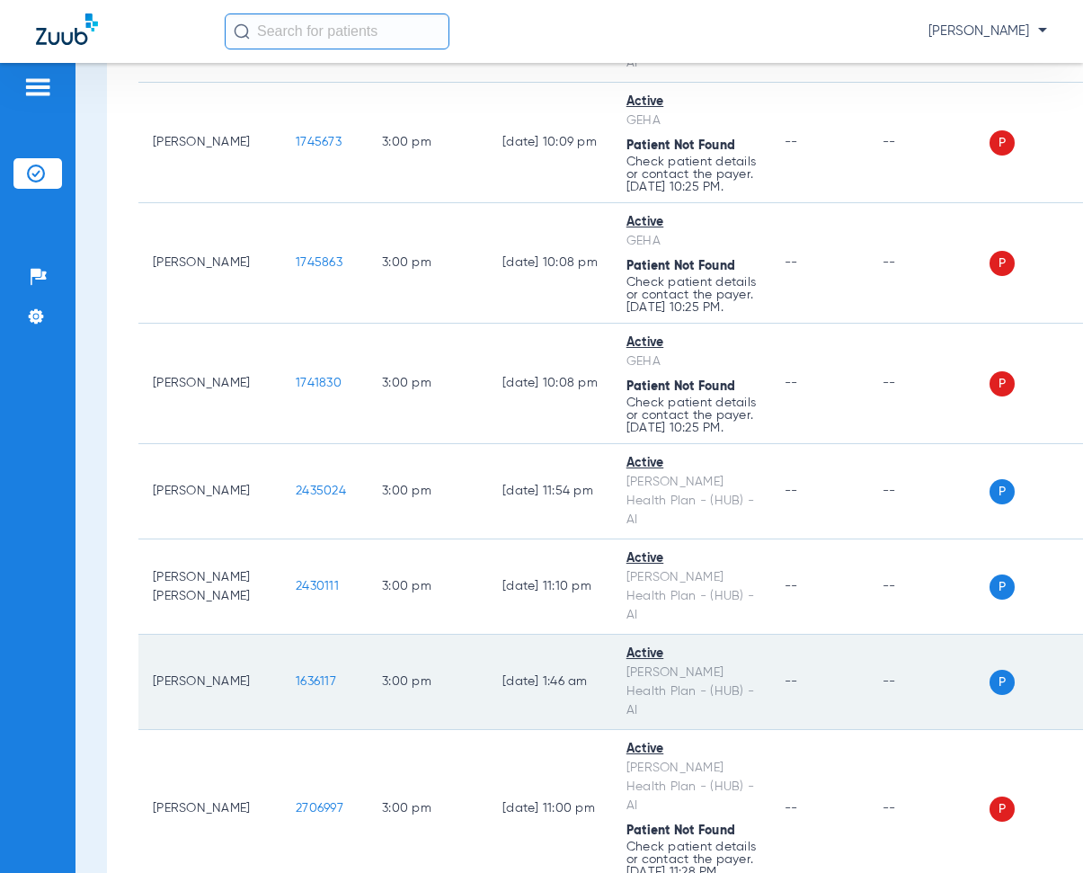
click at [440, 634] on td "3:00 PM" at bounding box center [428, 681] width 120 height 95
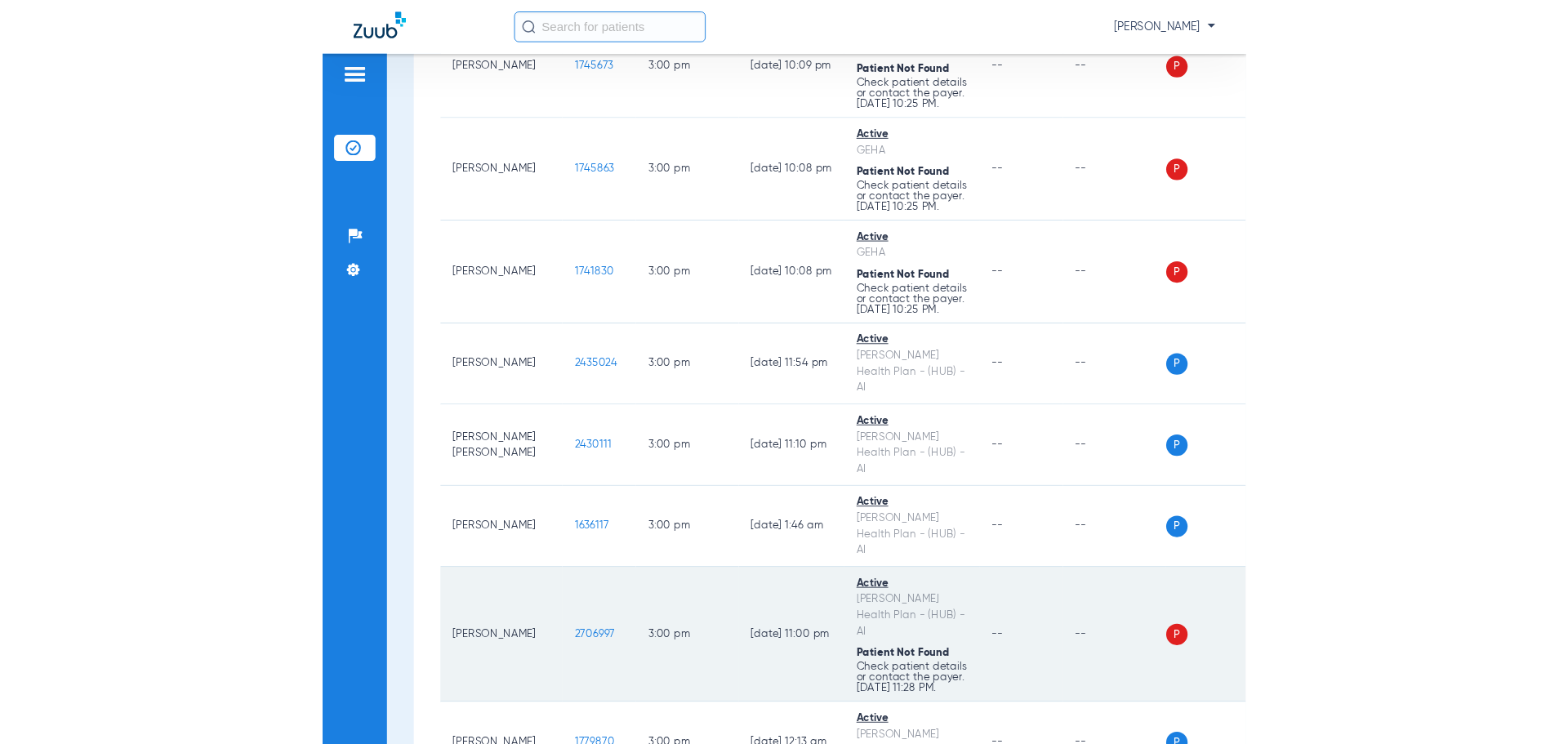
scroll to position [15977, 0]
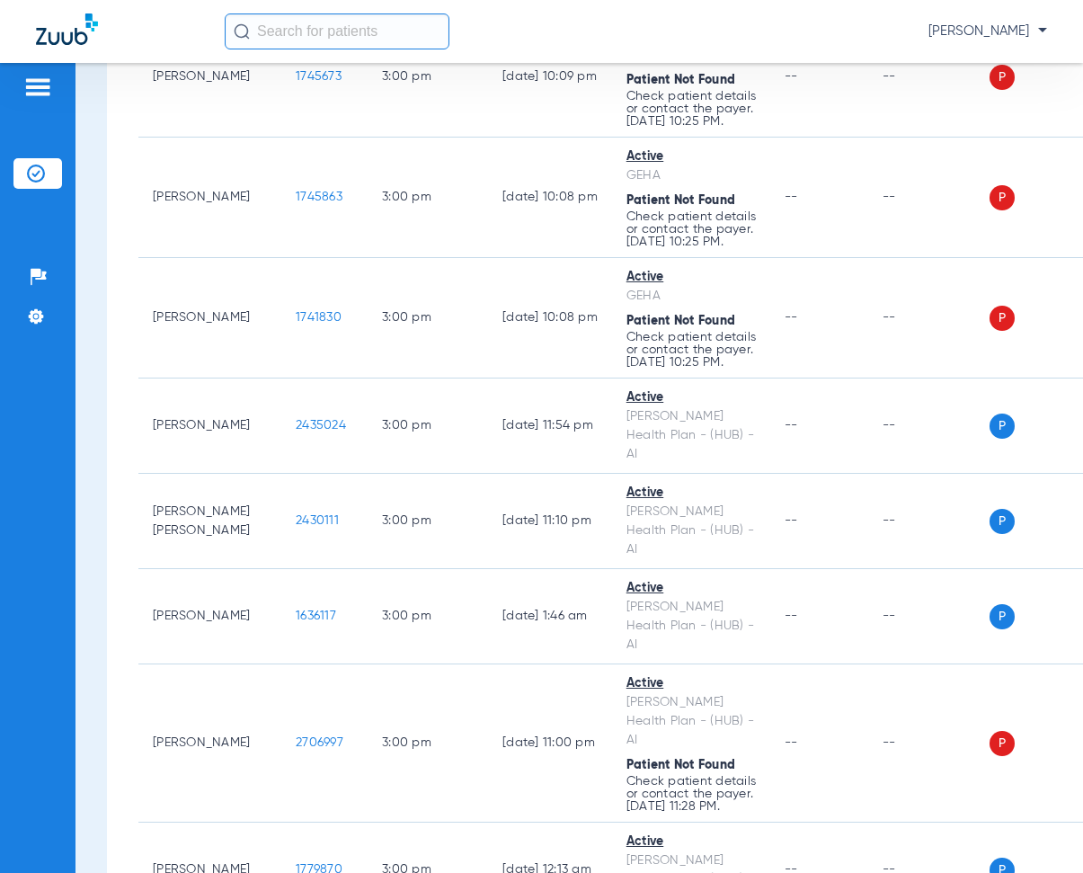
drag, startPoint x: 253, startPoint y: 536, endPoint x: 311, endPoint y: 552, distance: 59.5
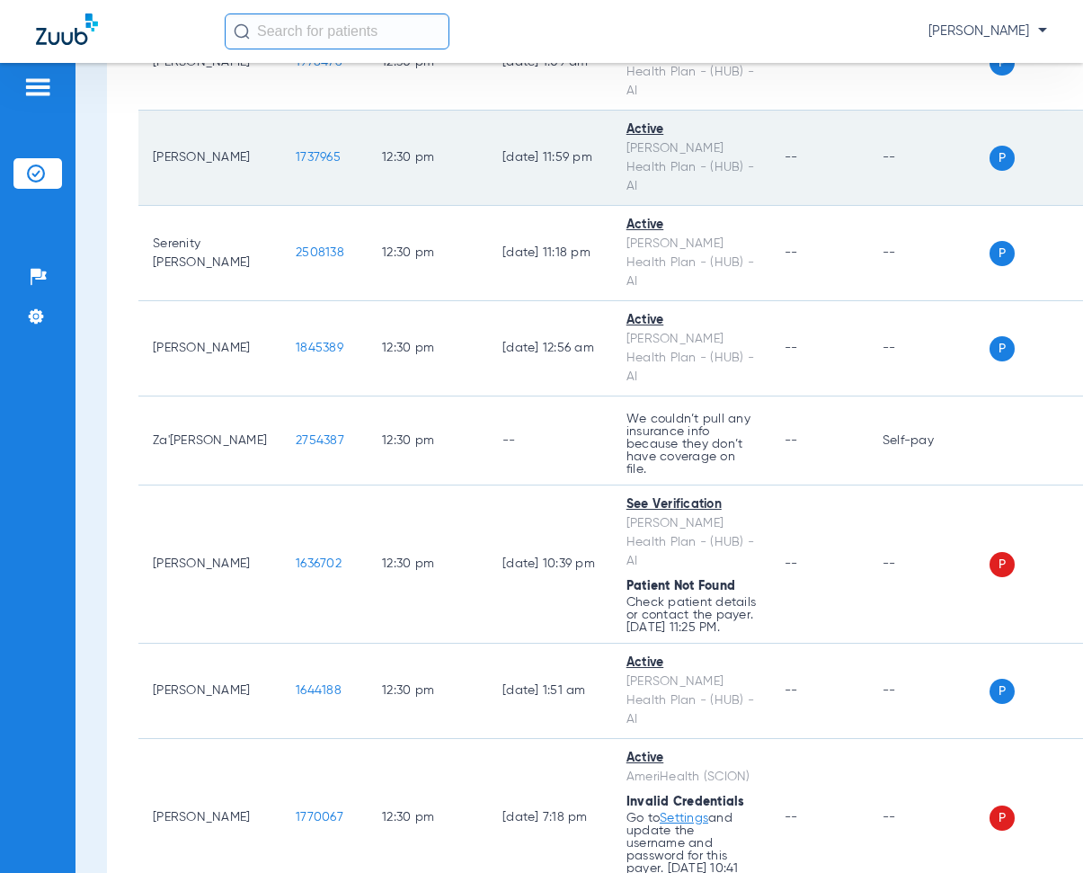
scroll to position [11216, 0]
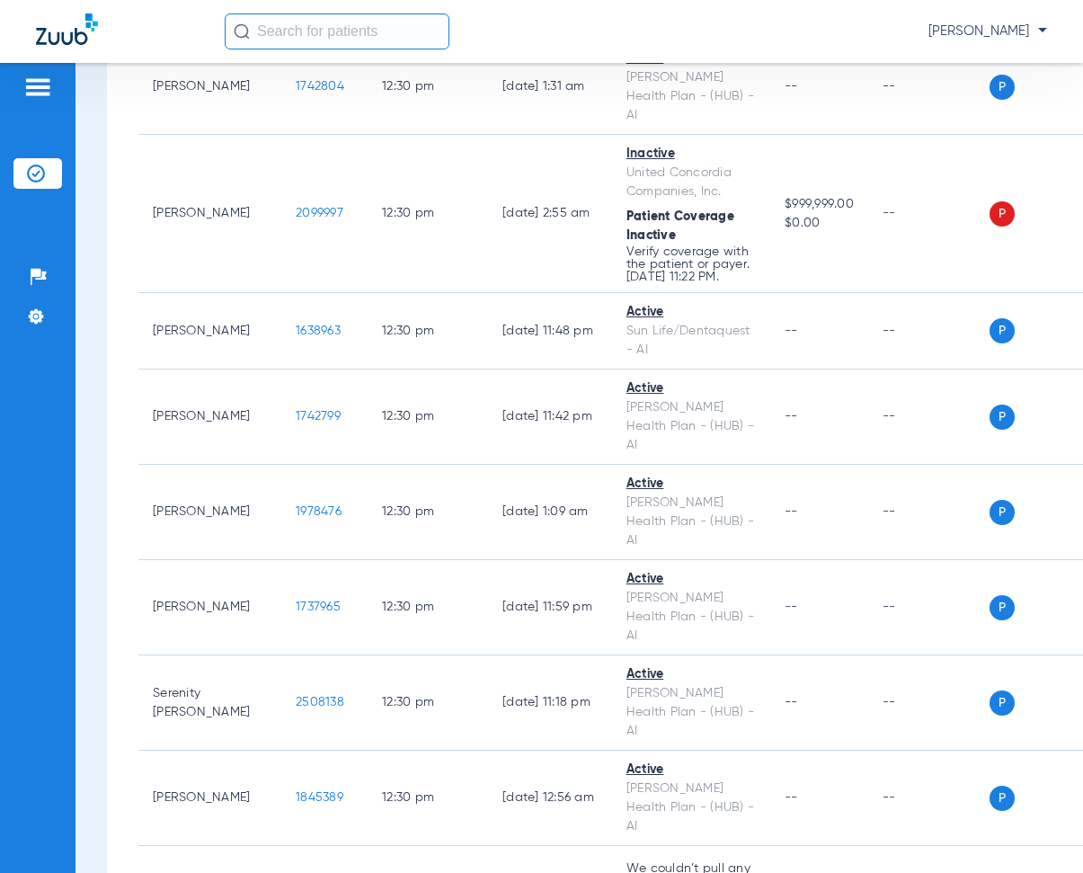
click at [1042, 30] on span "Cheryl Benzeleski - Scranton" at bounding box center [987, 31] width 119 height 18
click at [952, 100] on span "Log out" at bounding box center [979, 99] width 101 height 13
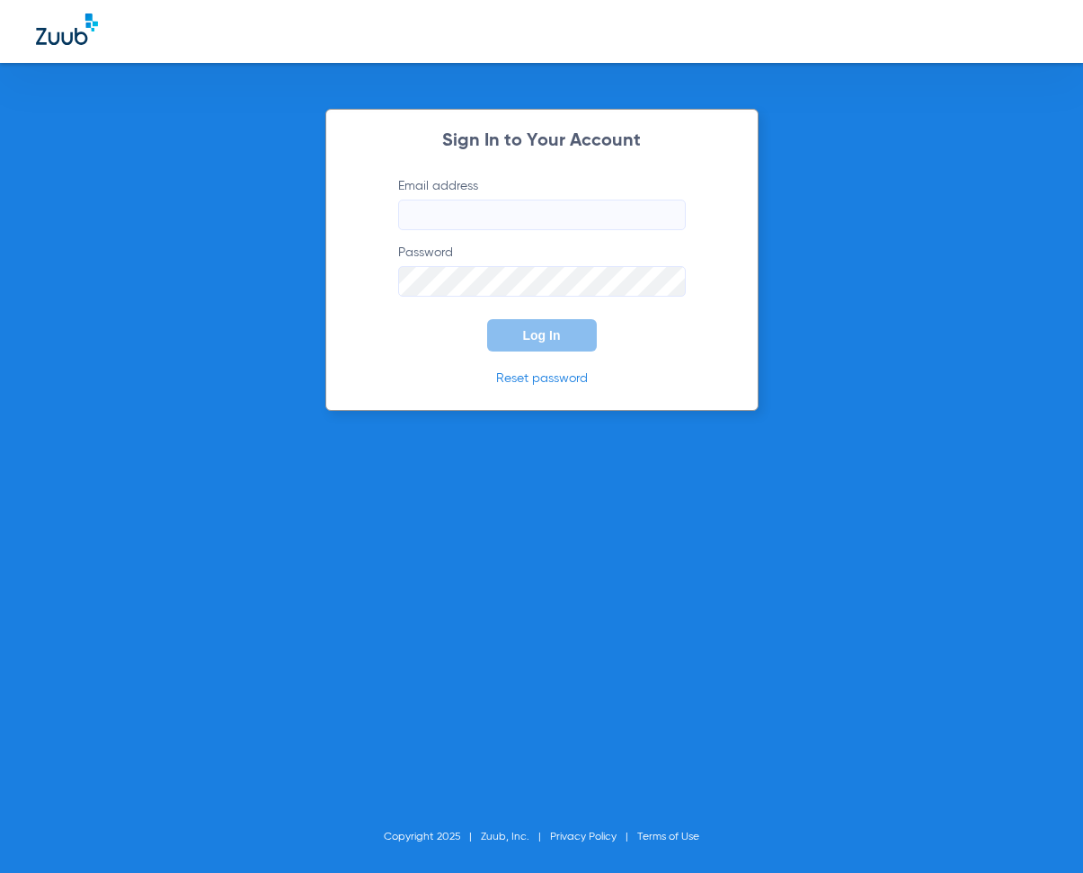
click at [415, 215] on input "Email address" at bounding box center [542, 214] width 288 height 31
type input "cherylbenzeleski@smiles4keeps.com"
click at [549, 330] on span "Log In" at bounding box center [542, 335] width 38 height 14
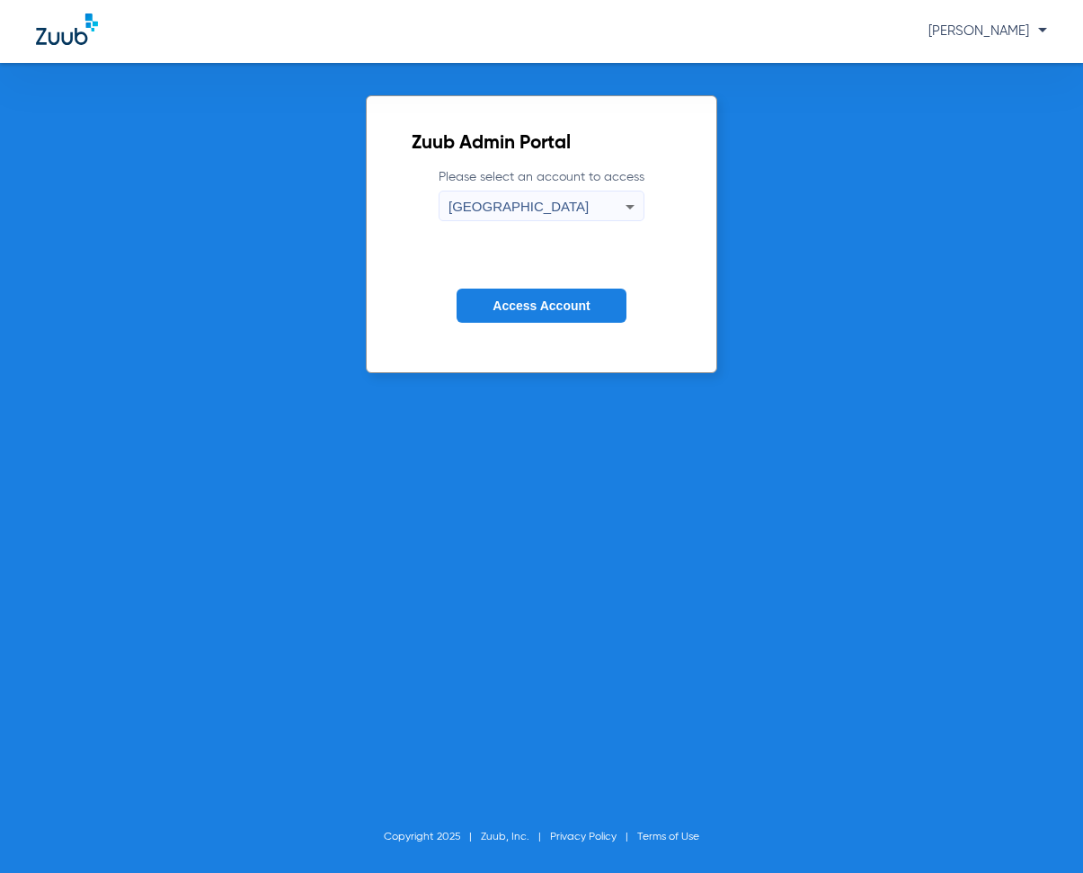
click at [628, 208] on icon at bounding box center [629, 207] width 9 height 4
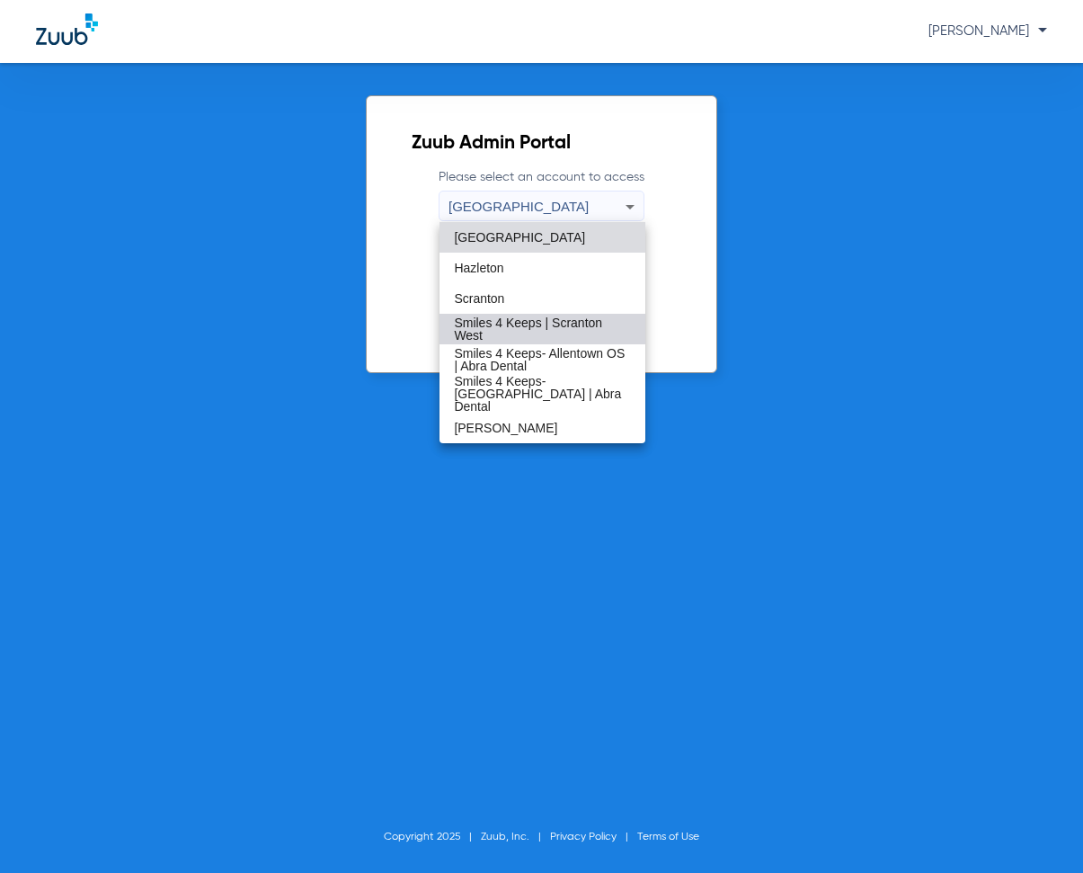
click at [501, 322] on span "Smiles 4 Keeps | Scranton West" at bounding box center [542, 328] width 176 height 25
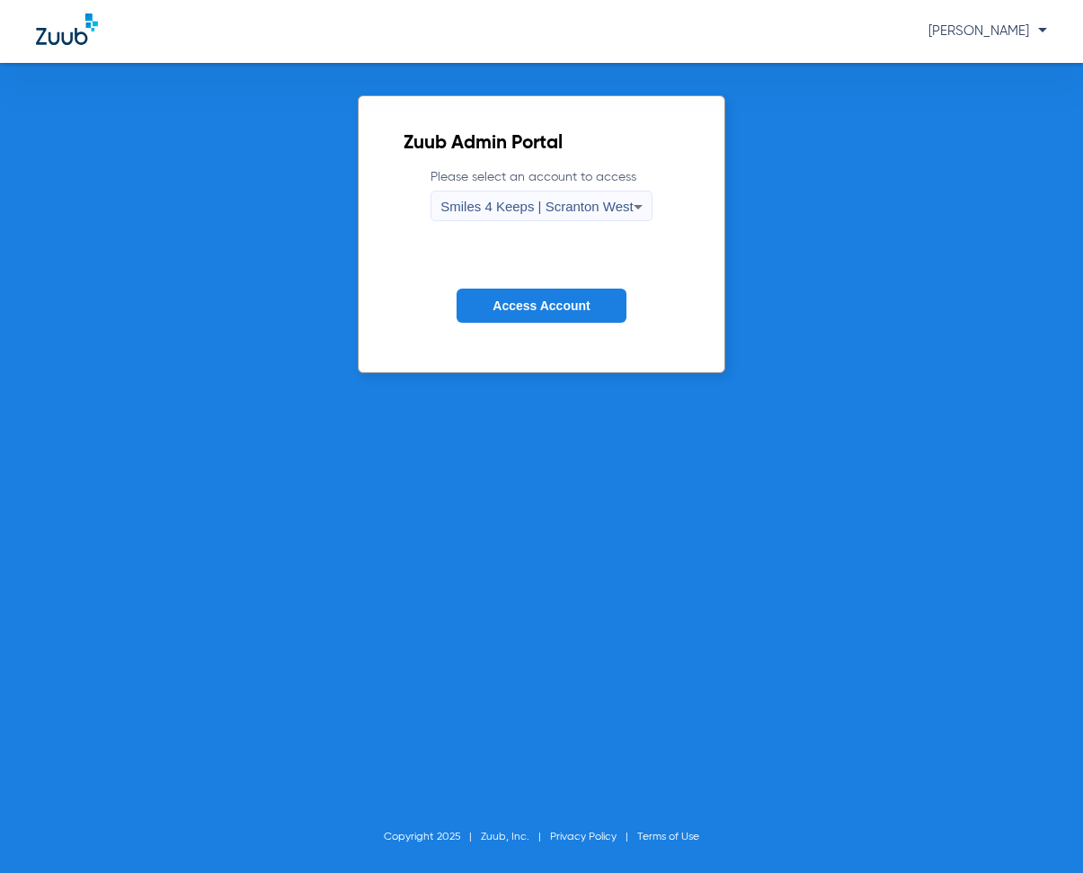
click at [539, 306] on span "Access Account" at bounding box center [540, 305] width 97 height 14
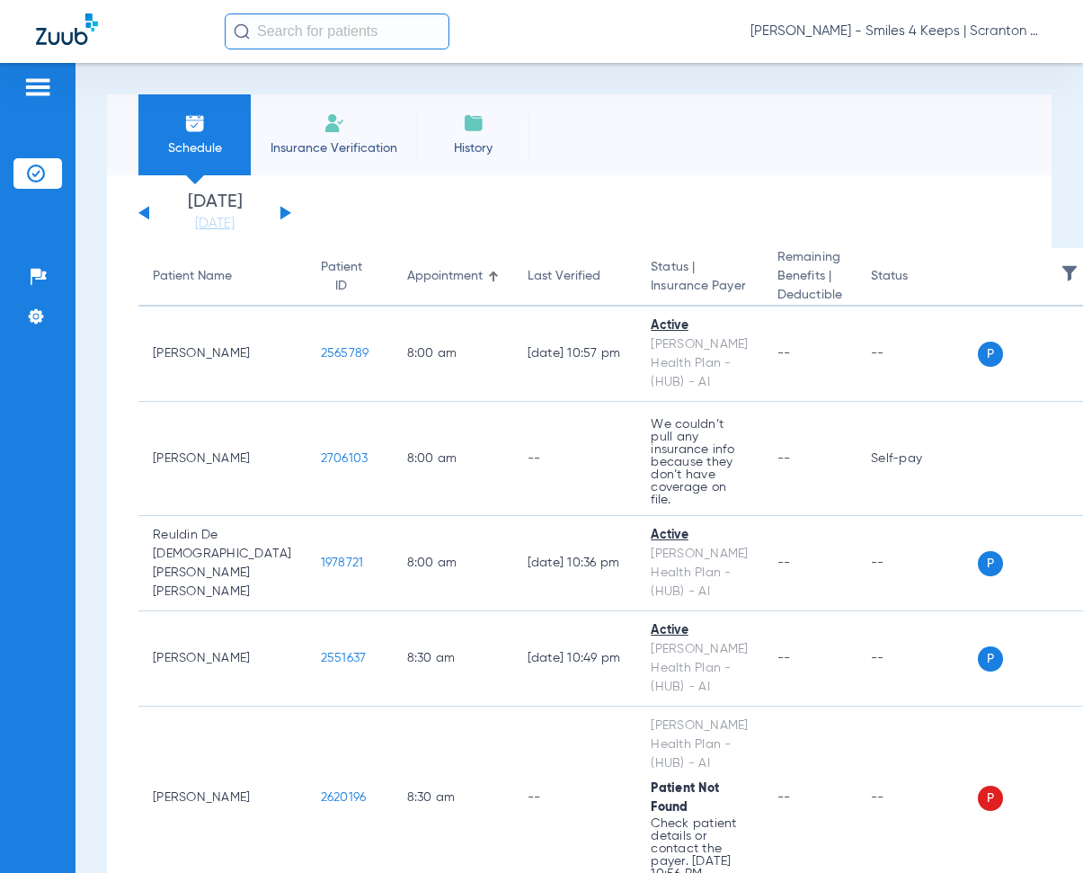
click at [282, 210] on button at bounding box center [285, 212] width 11 height 13
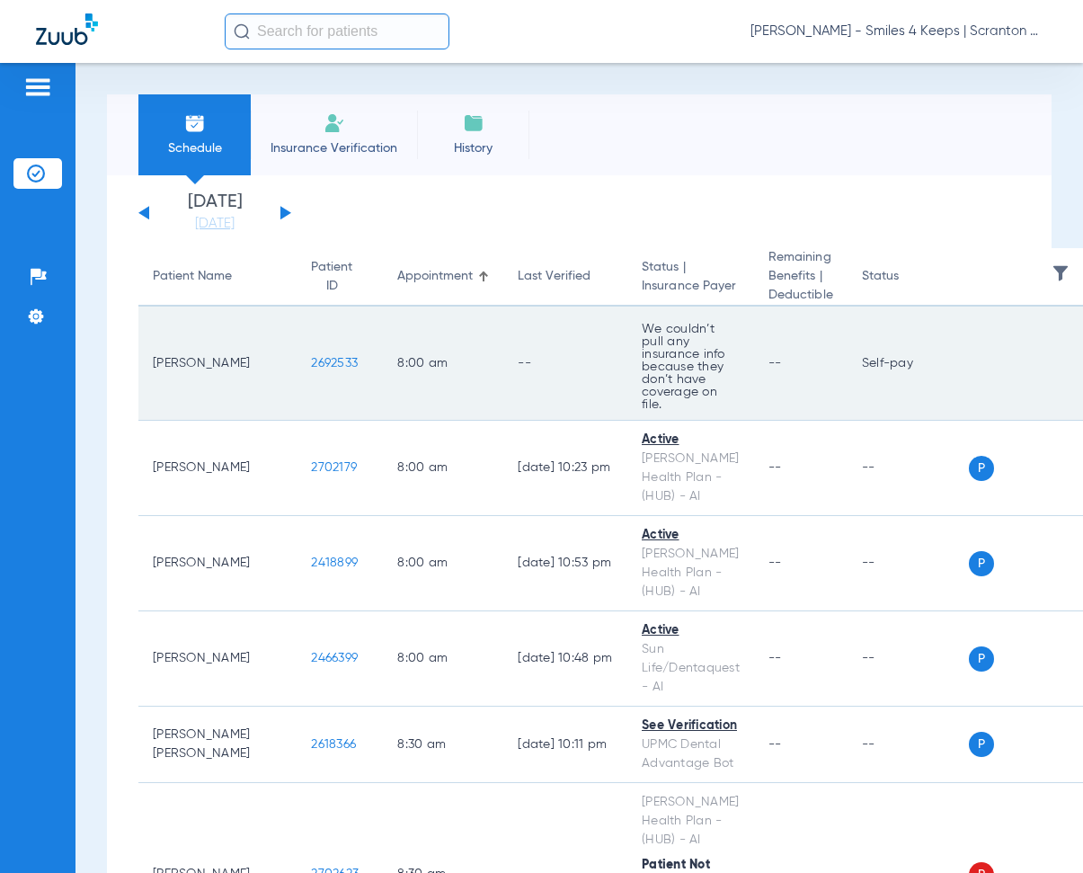
drag, startPoint x: 246, startPoint y: 352, endPoint x: 306, endPoint y: 367, distance: 61.9
click at [306, 367] on td "2692533" at bounding box center [340, 363] width 86 height 114
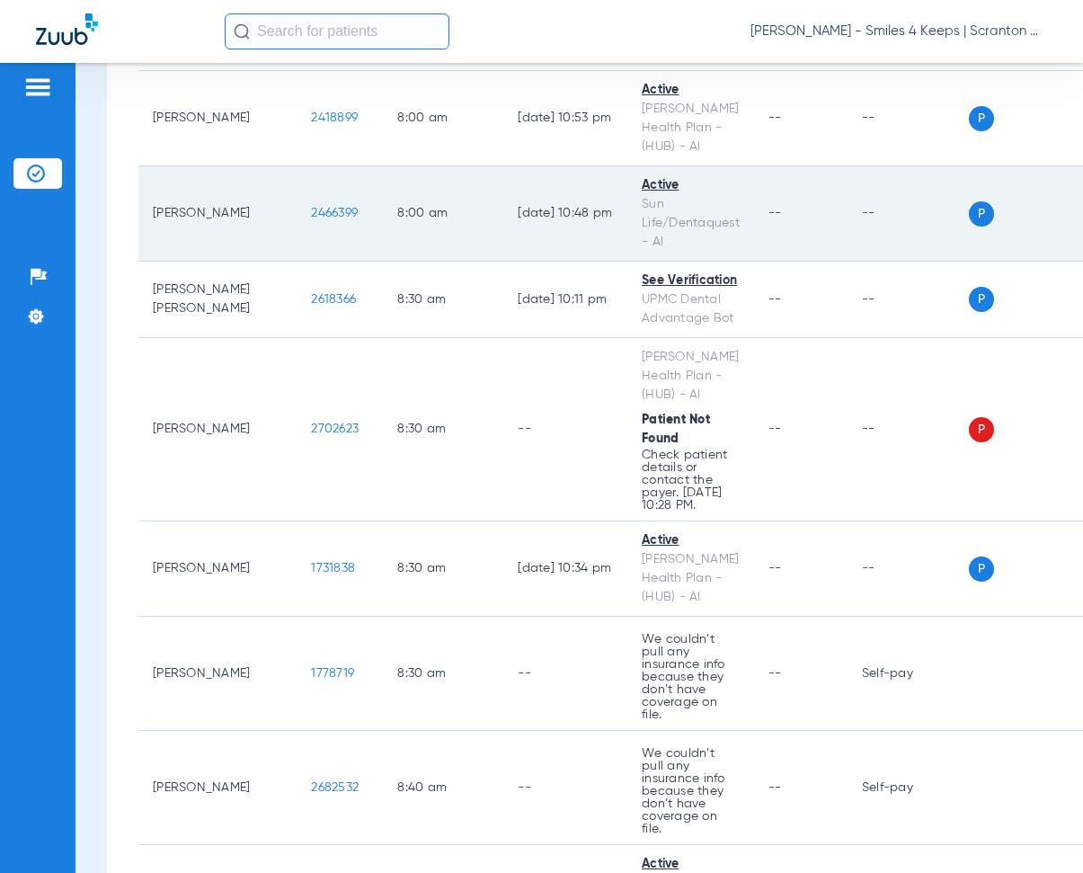
scroll to position [449, 0]
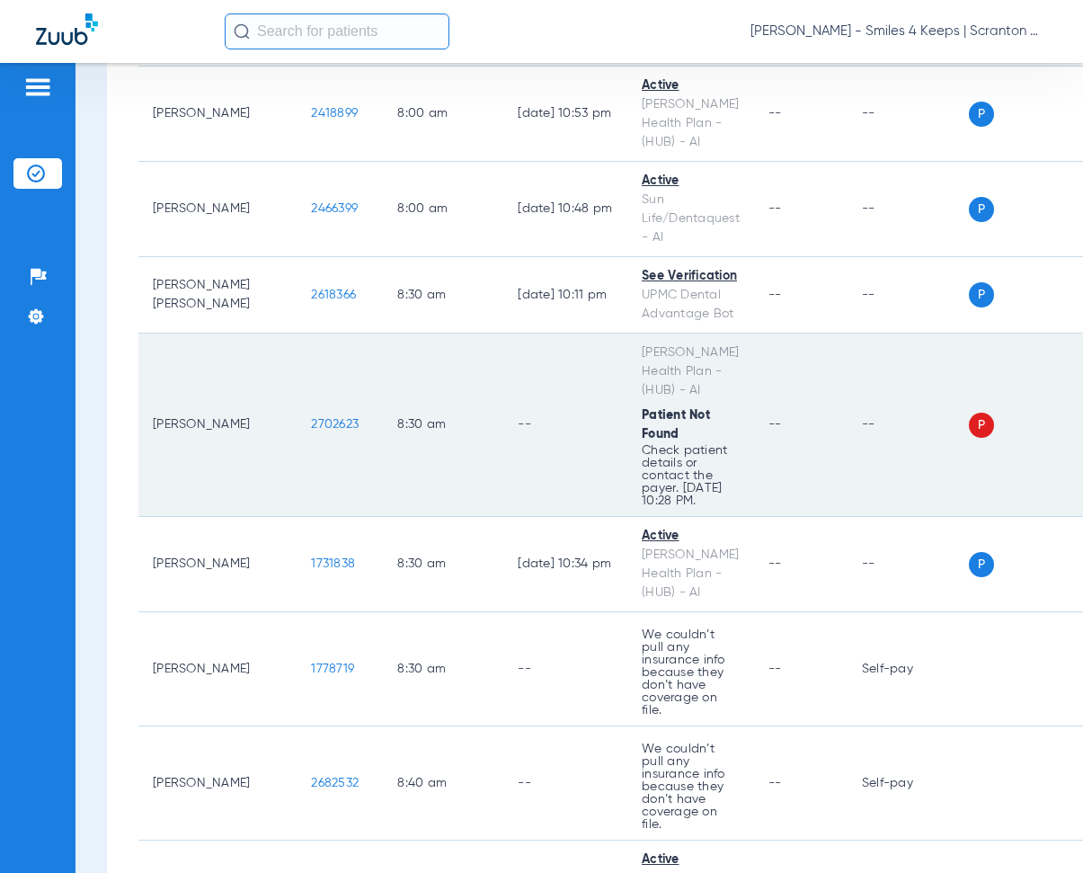
drag, startPoint x: 243, startPoint y: 413, endPoint x: 323, endPoint y: 422, distance: 81.4
click at [323, 422] on tr "Ericka Tedesto 2702623 8:30 AM -- Geisinger Health Plan - (HUB) - AI Patient No…" at bounding box center [621, 424] width 966 height 183
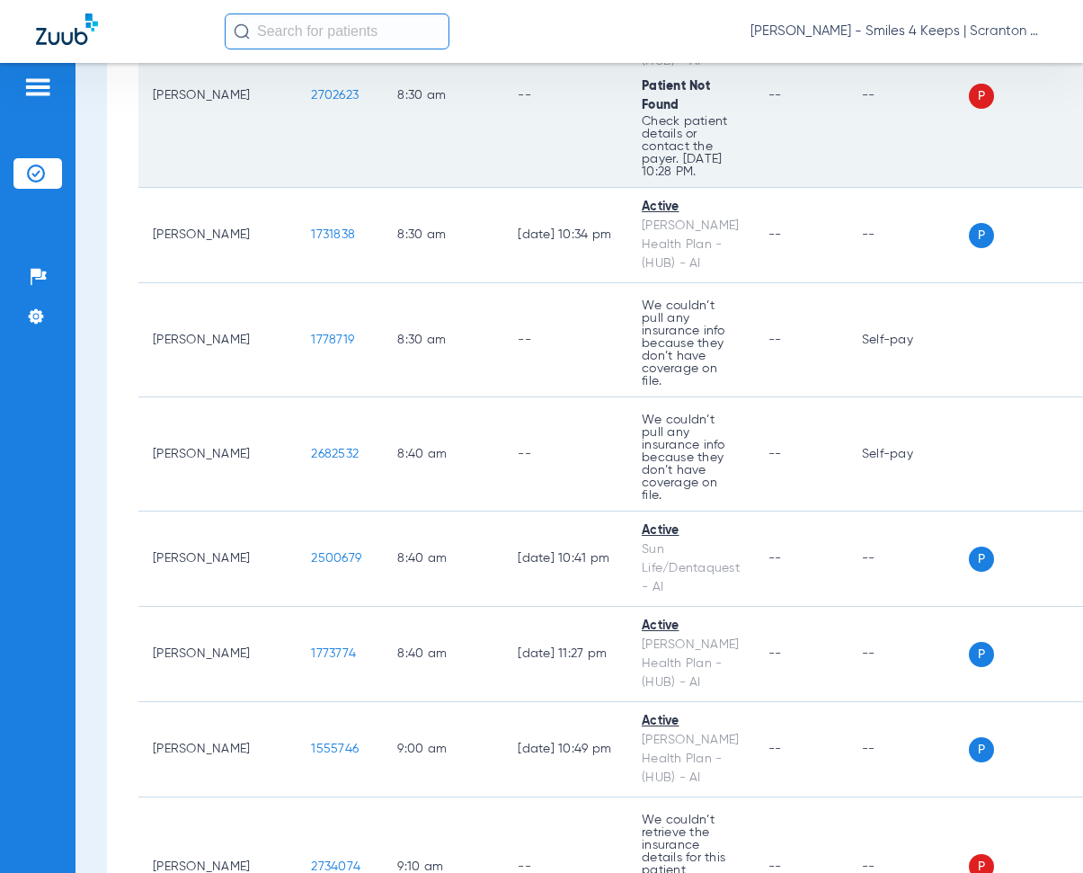
scroll to position [899, 0]
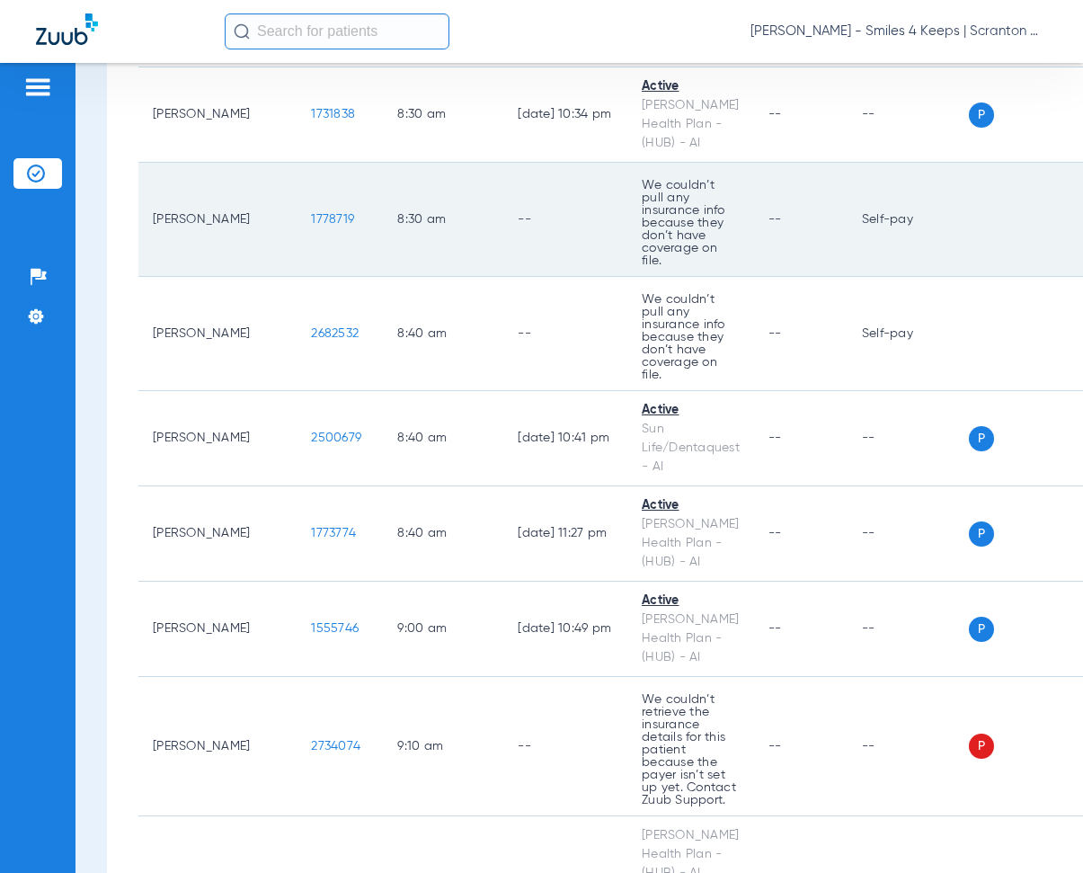
drag, startPoint x: 241, startPoint y: 200, endPoint x: 293, endPoint y: 210, distance: 53.0
click at [297, 210] on td "1778719" at bounding box center [340, 220] width 86 height 114
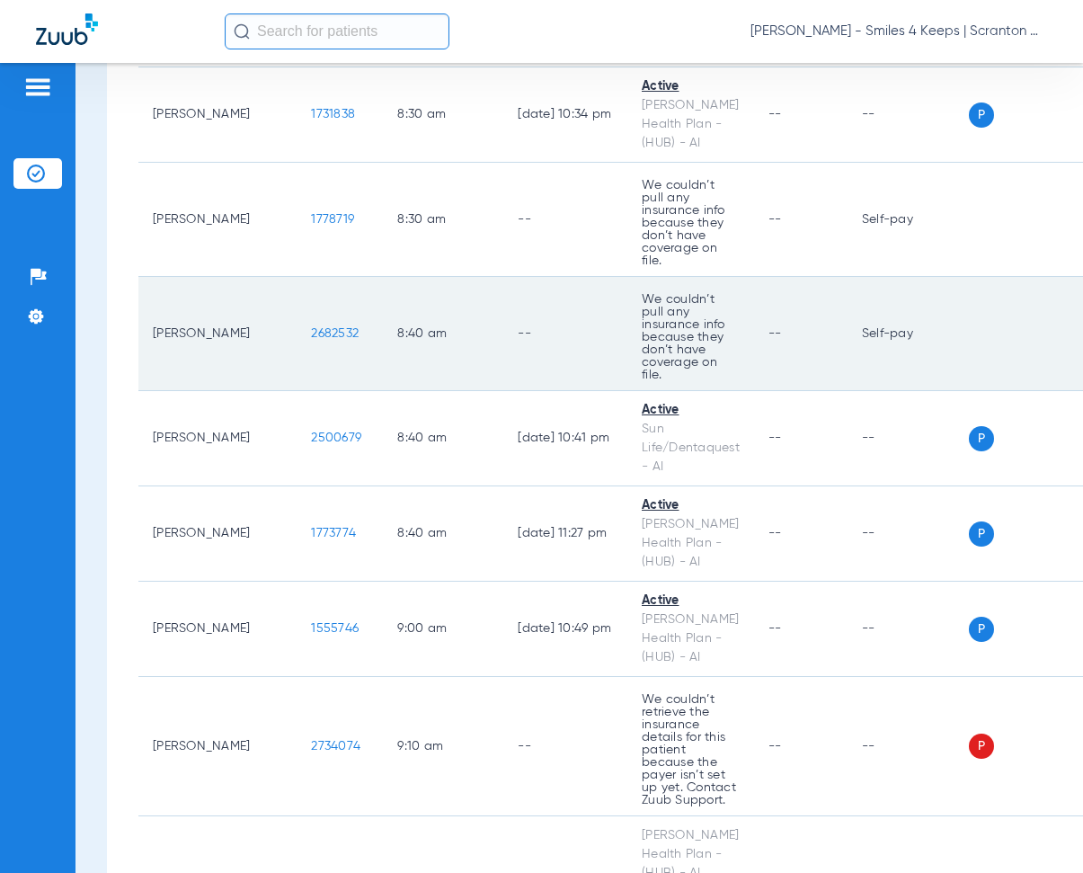
drag, startPoint x: 248, startPoint y: 303, endPoint x: 300, endPoint y: 316, distance: 53.8
click at [300, 316] on td "2682532" at bounding box center [340, 334] width 86 height 114
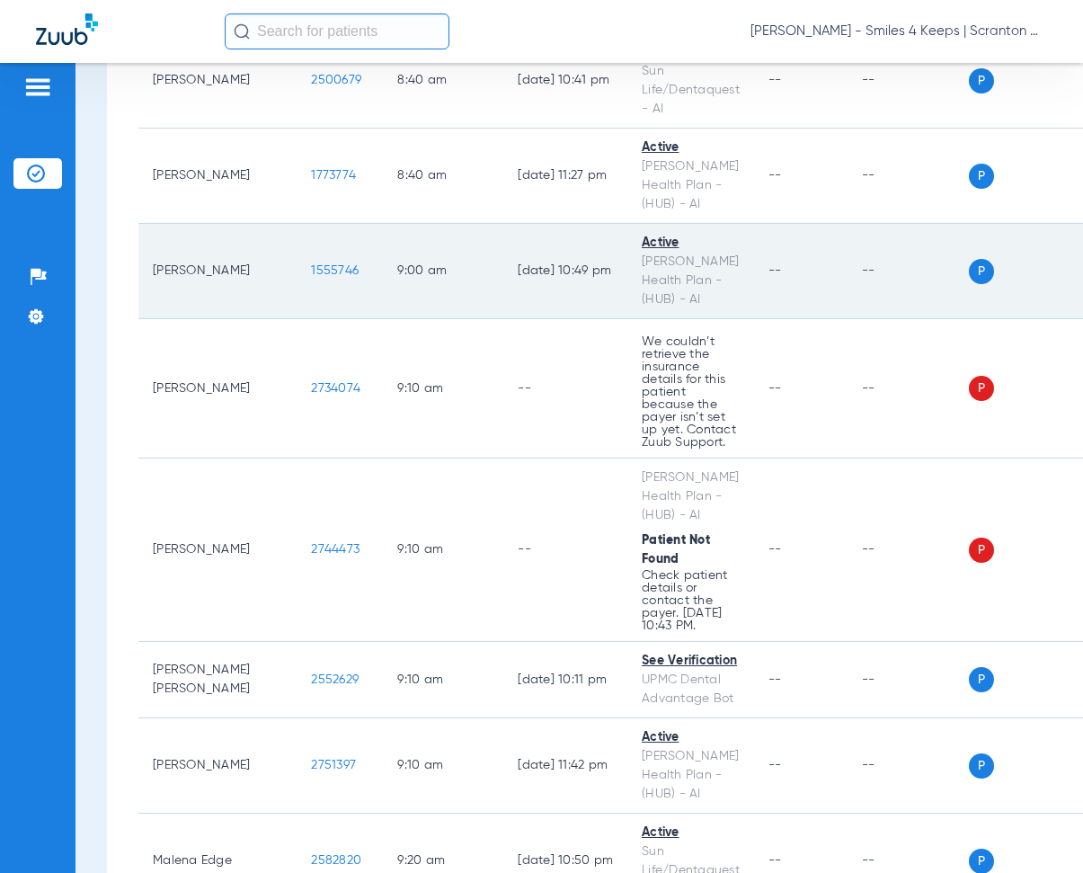
scroll to position [1258, 0]
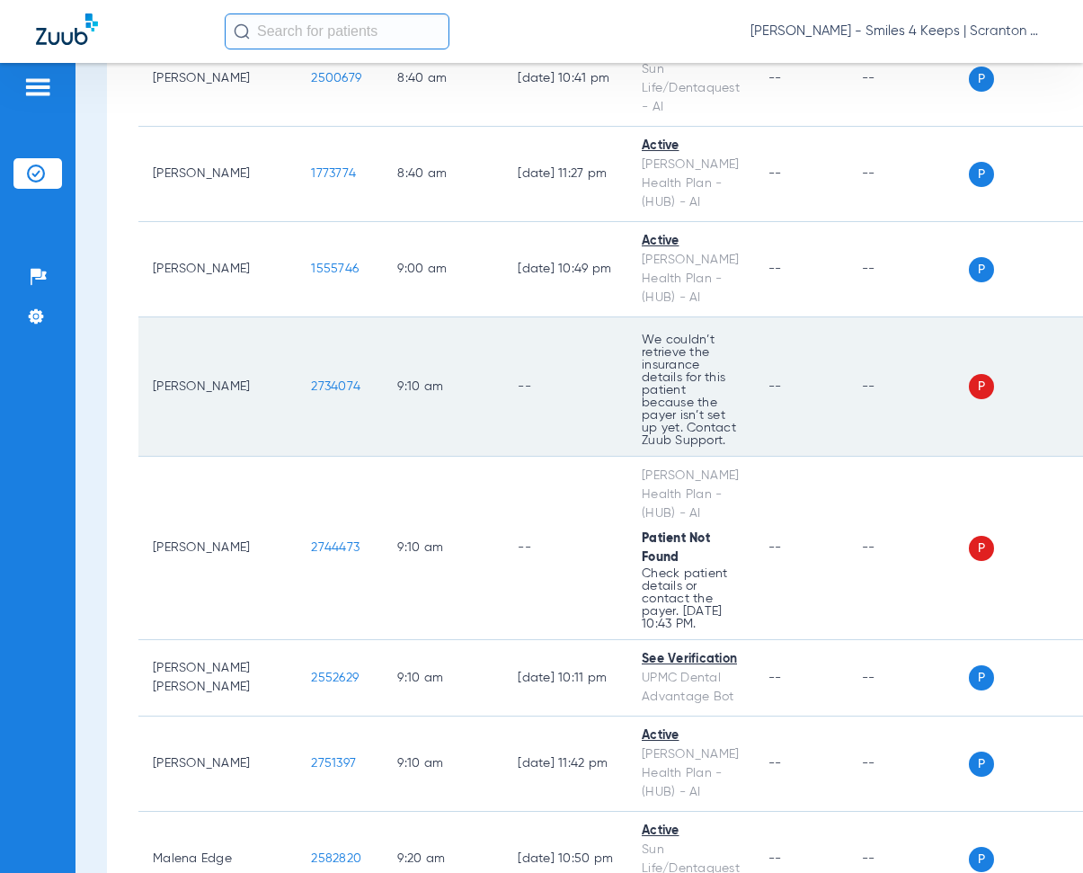
drag, startPoint x: 244, startPoint y: 345, endPoint x: 295, endPoint y: 353, distance: 51.0
click at [297, 353] on td "2734074" at bounding box center [340, 386] width 86 height 139
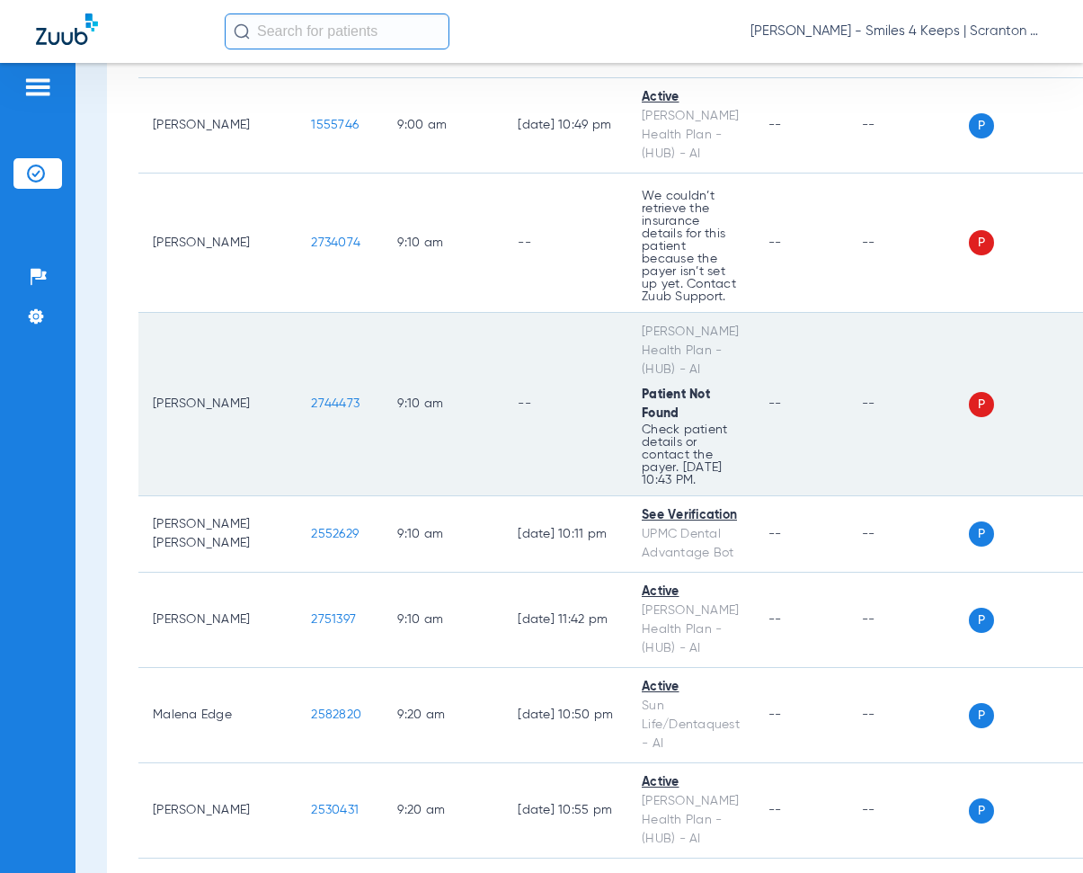
scroll to position [1438, 0]
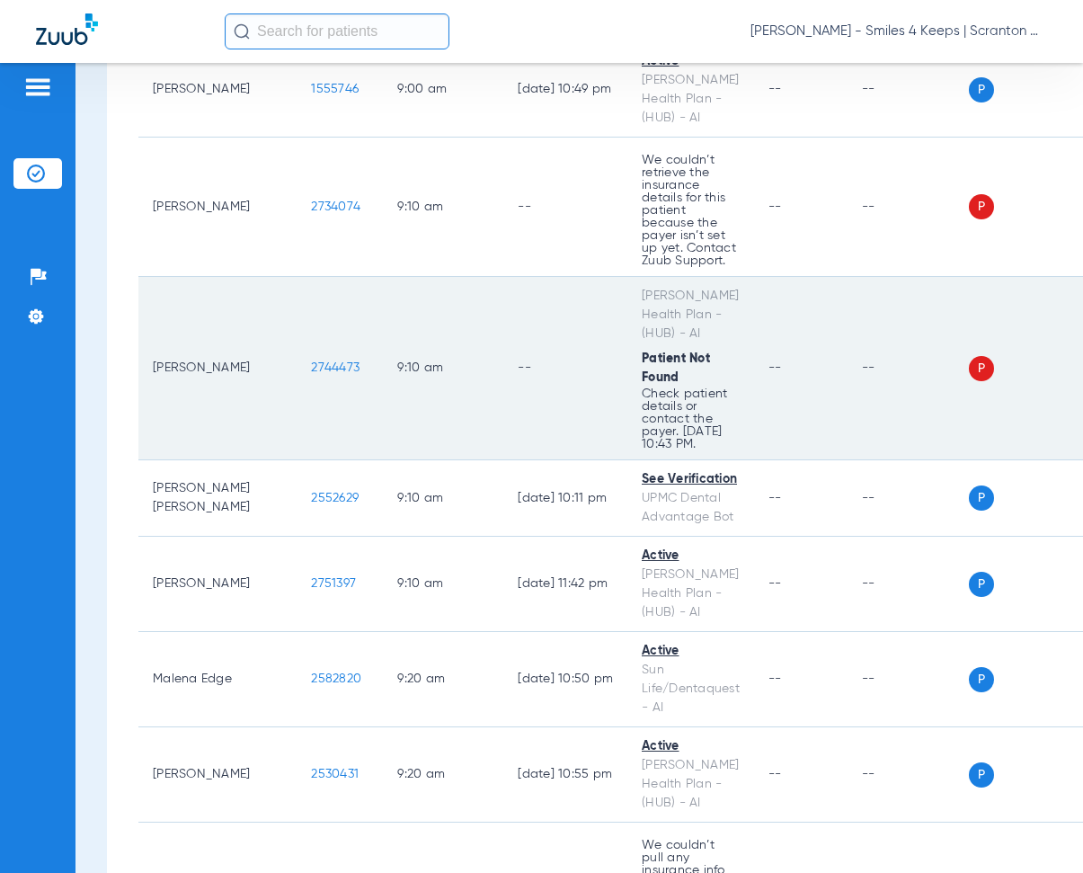
drag, startPoint x: 244, startPoint y: 325, endPoint x: 304, endPoint y: 336, distance: 61.2
click at [304, 336] on td "2744473" at bounding box center [340, 368] width 86 height 183
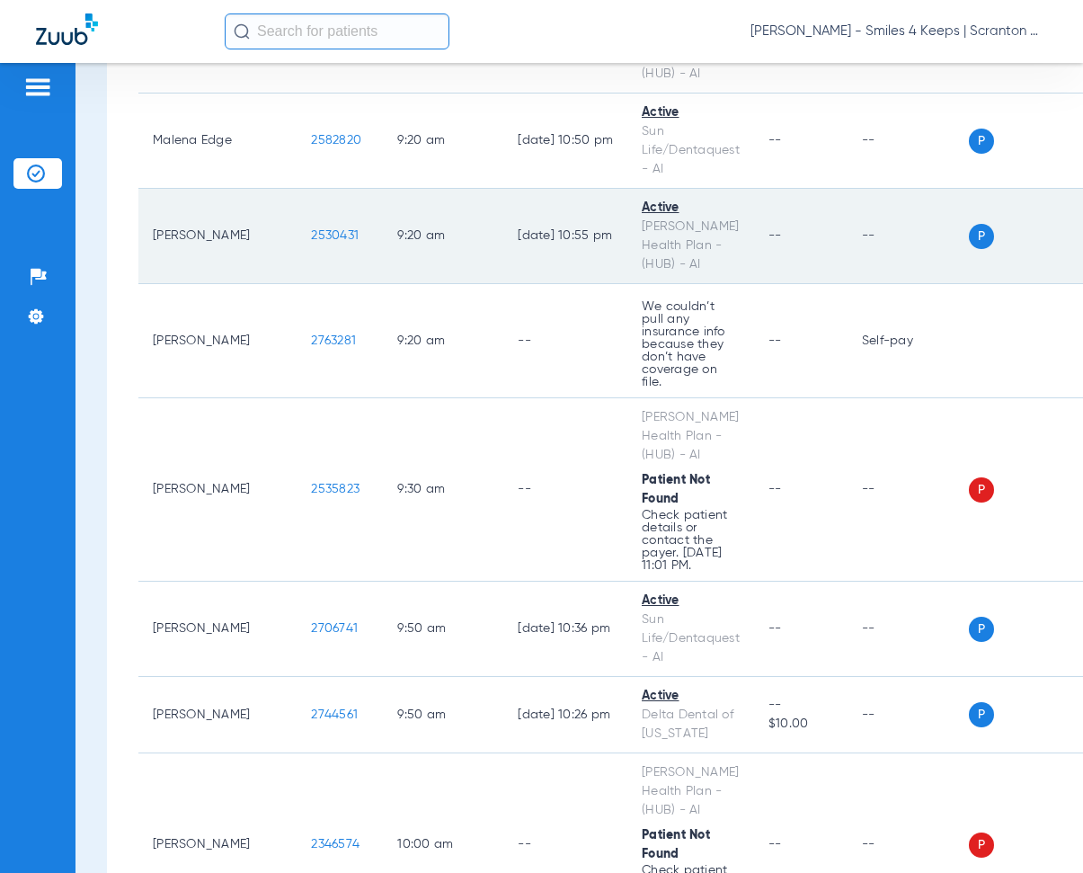
scroll to position [1977, 0]
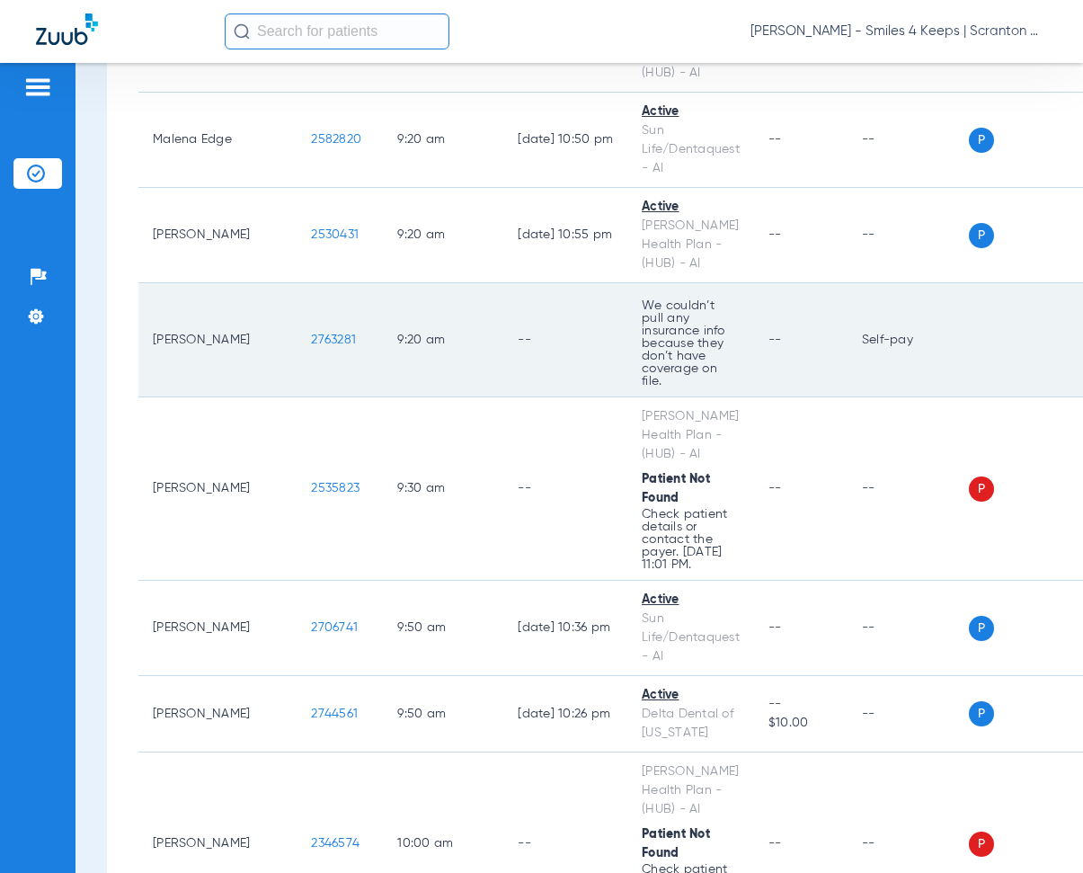
drag, startPoint x: 239, startPoint y: 295, endPoint x: 300, endPoint y: 306, distance: 62.2
click at [300, 306] on td "2763281" at bounding box center [340, 340] width 86 height 114
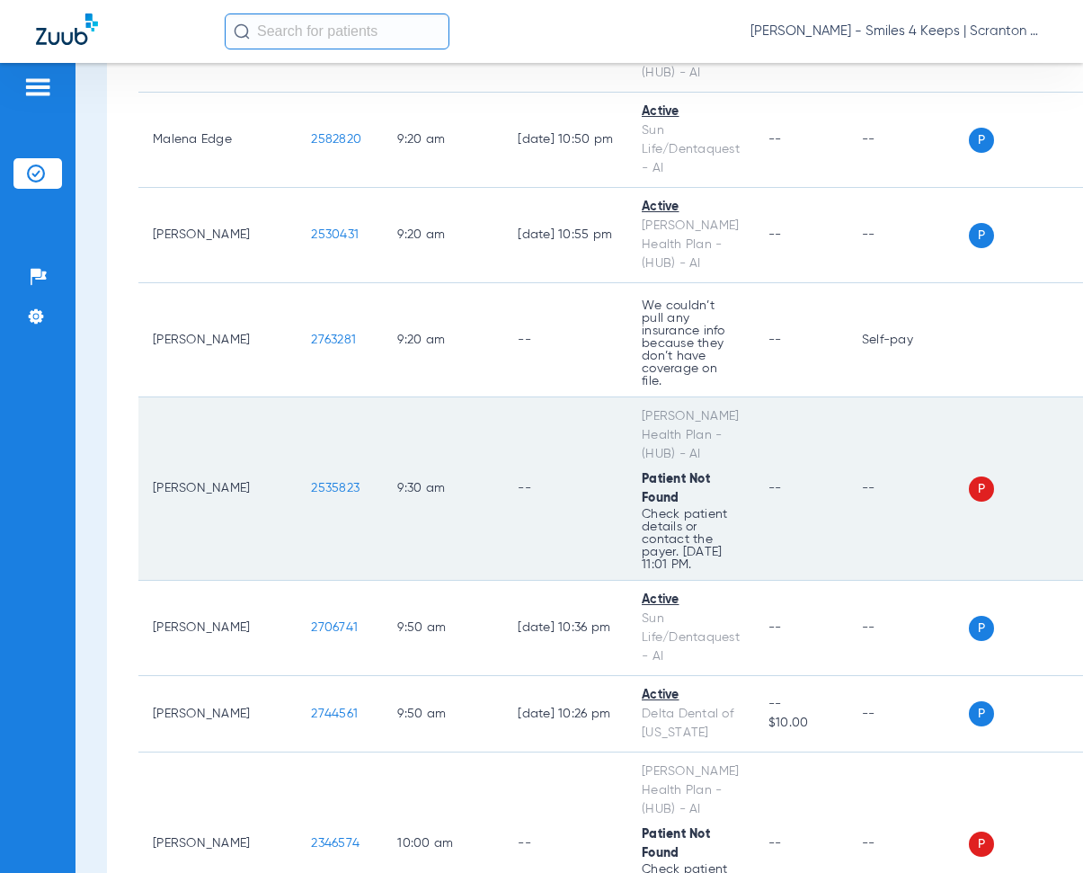
drag, startPoint x: 242, startPoint y: 439, endPoint x: 297, endPoint y: 443, distance: 54.9
click at [297, 443] on td "2535823" at bounding box center [340, 488] width 86 height 183
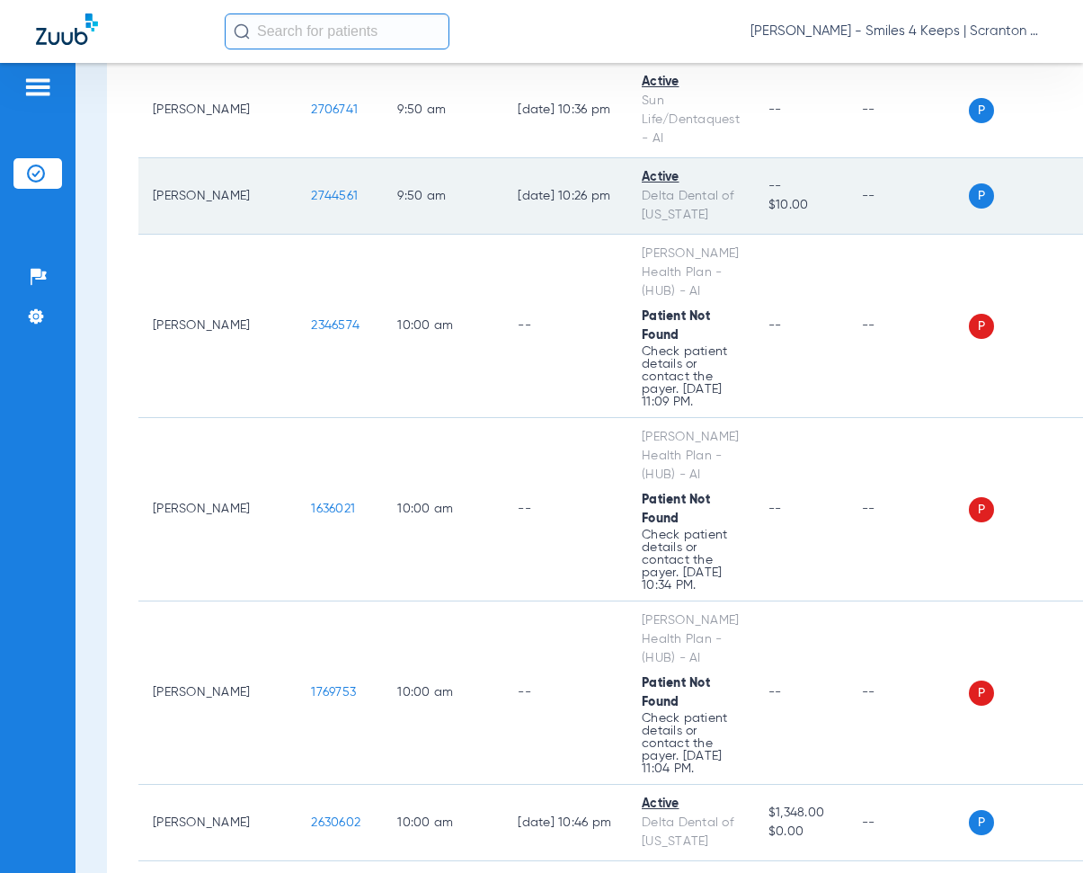
scroll to position [2516, 0]
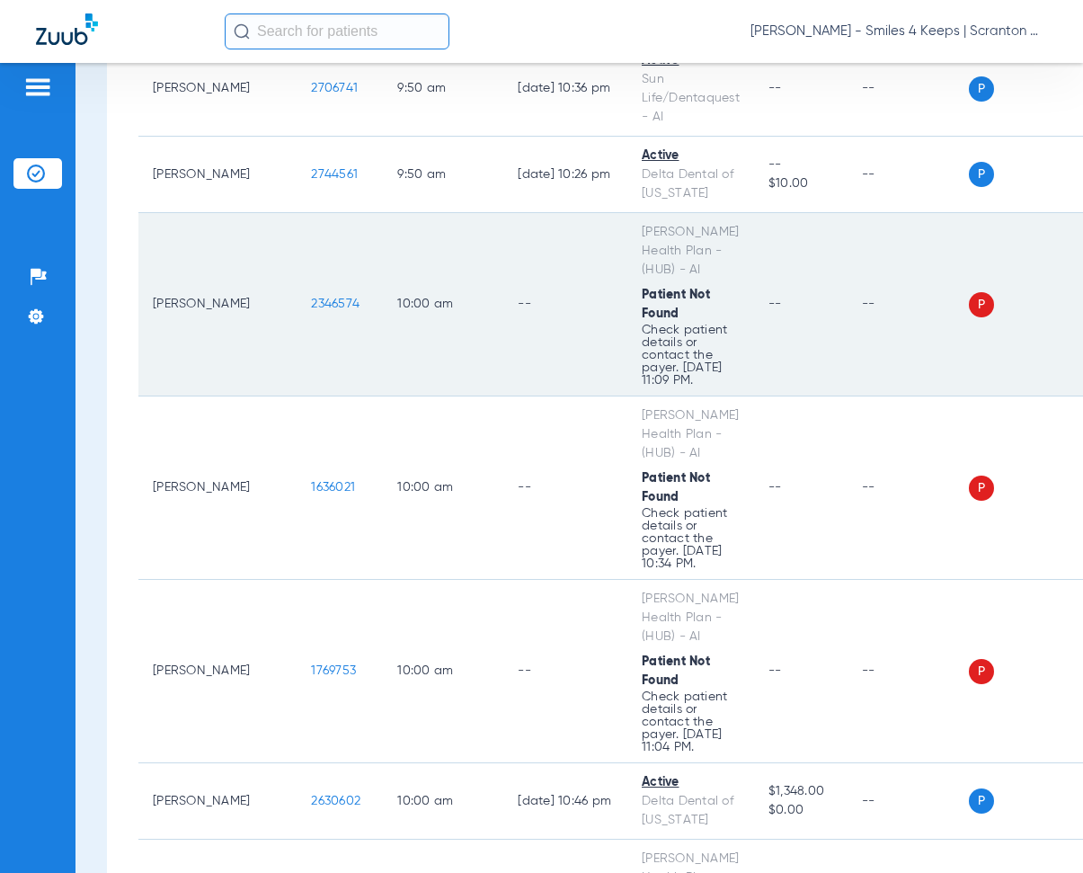
drag, startPoint x: 245, startPoint y: 253, endPoint x: 303, endPoint y: 264, distance: 58.5
click at [303, 264] on td "2346574" at bounding box center [340, 304] width 86 height 183
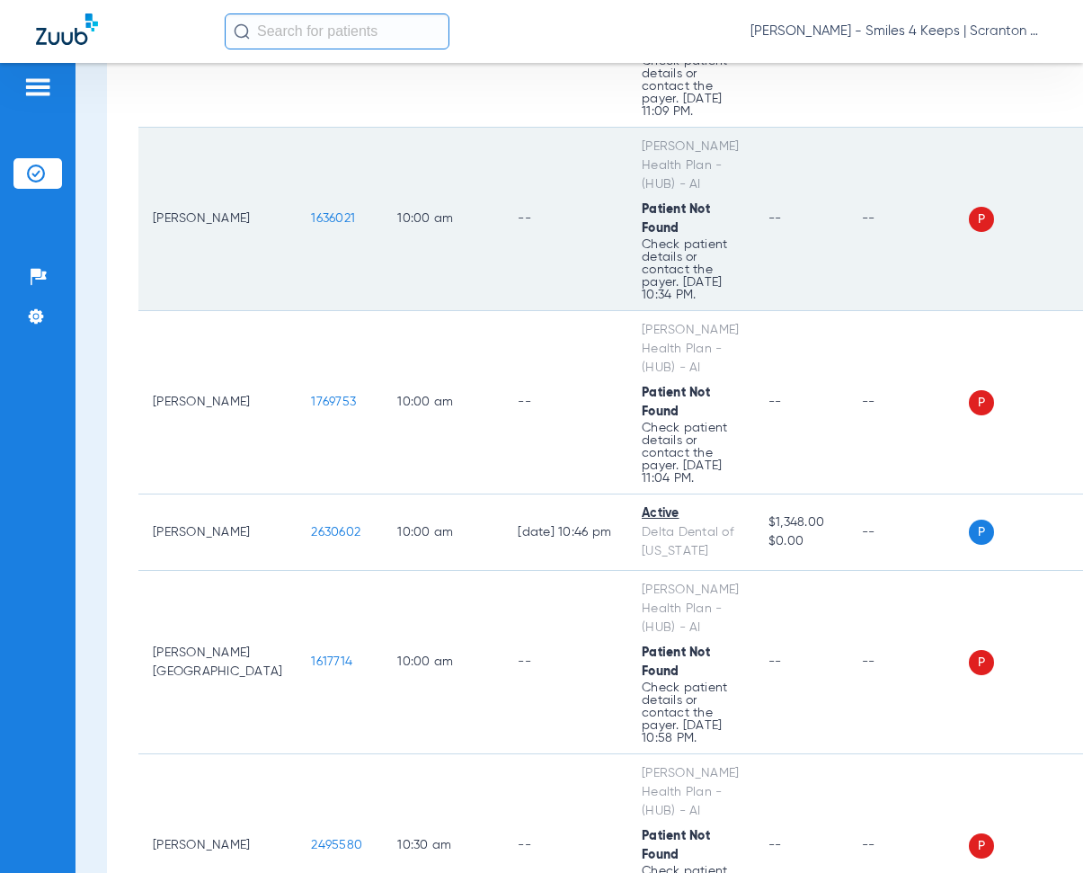
scroll to position [2786, 0]
drag, startPoint x: 242, startPoint y: 165, endPoint x: 305, endPoint y: 181, distance: 64.7
click at [305, 181] on td "1636021" at bounding box center [340, 218] width 86 height 183
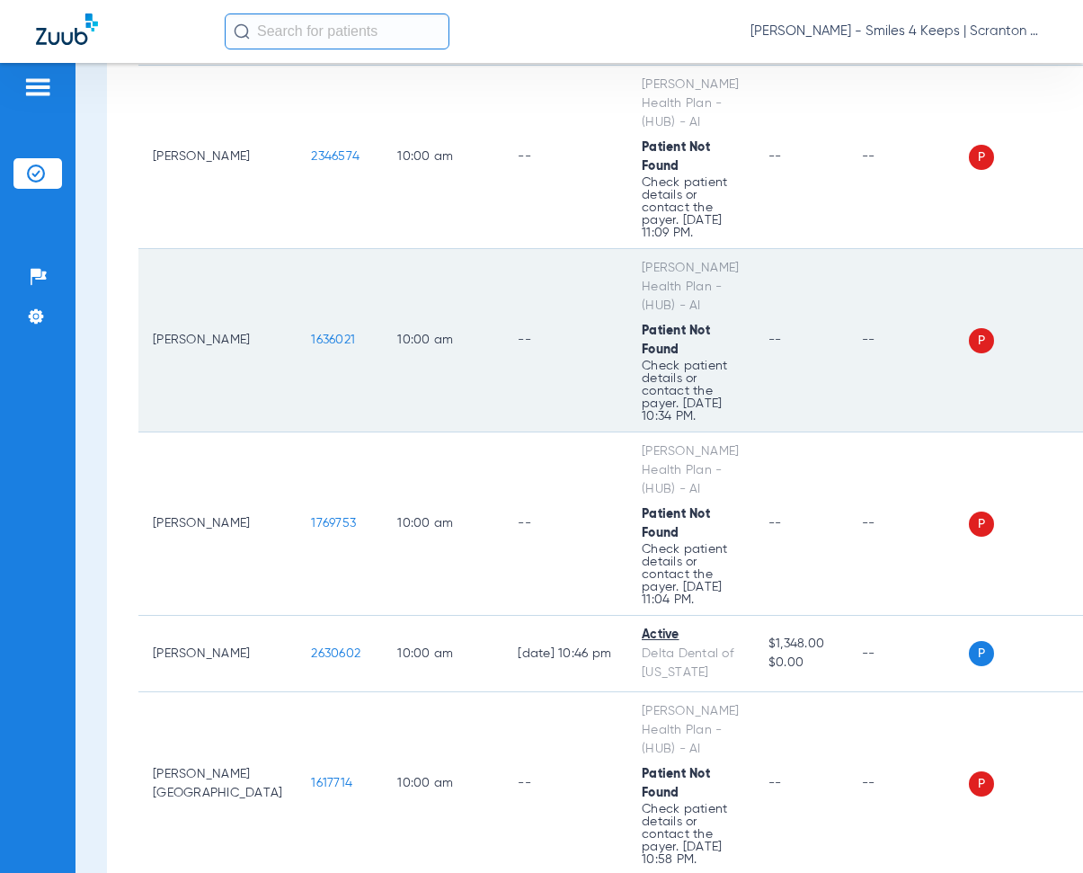
scroll to position [2696, 0]
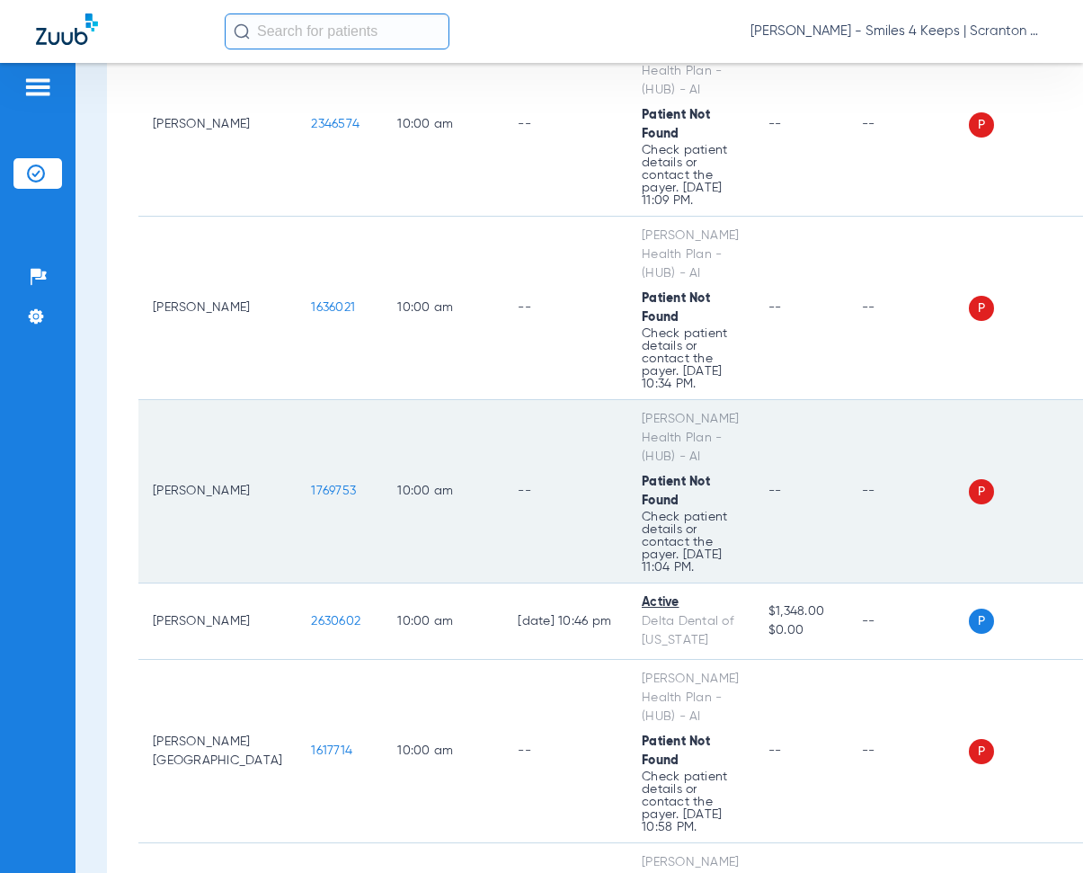
drag, startPoint x: 248, startPoint y: 440, endPoint x: 299, endPoint y: 442, distance: 51.3
click at [299, 442] on td "1769753" at bounding box center [340, 491] width 86 height 183
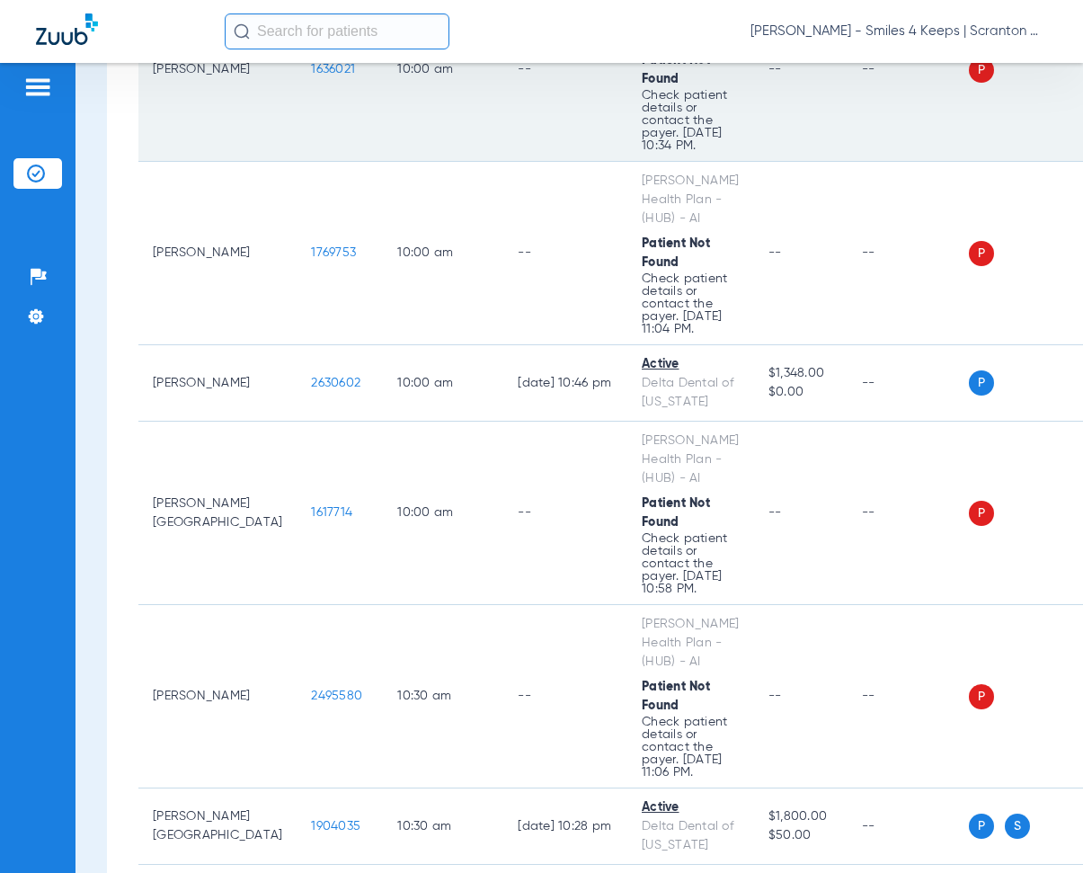
scroll to position [2965, 0]
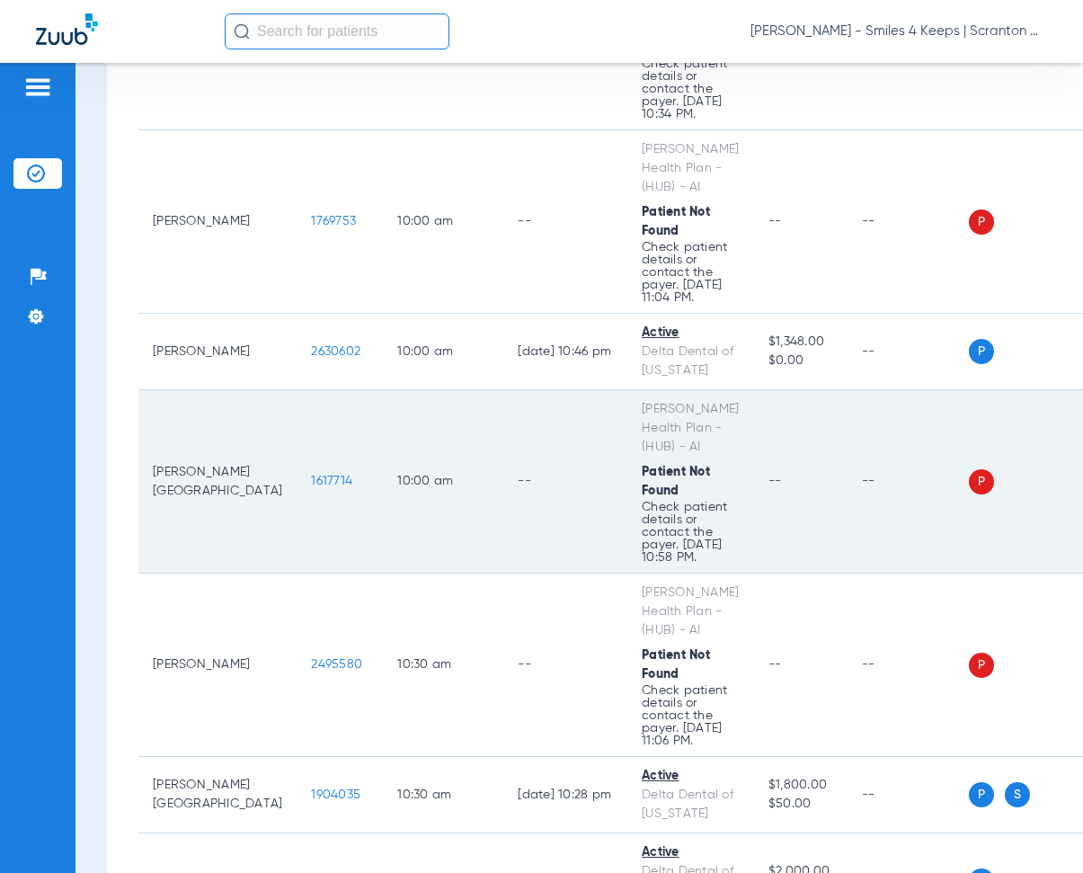
drag, startPoint x: 236, startPoint y: 430, endPoint x: 299, endPoint y: 438, distance: 63.3
click at [299, 438] on td "1617714" at bounding box center [340, 481] width 86 height 183
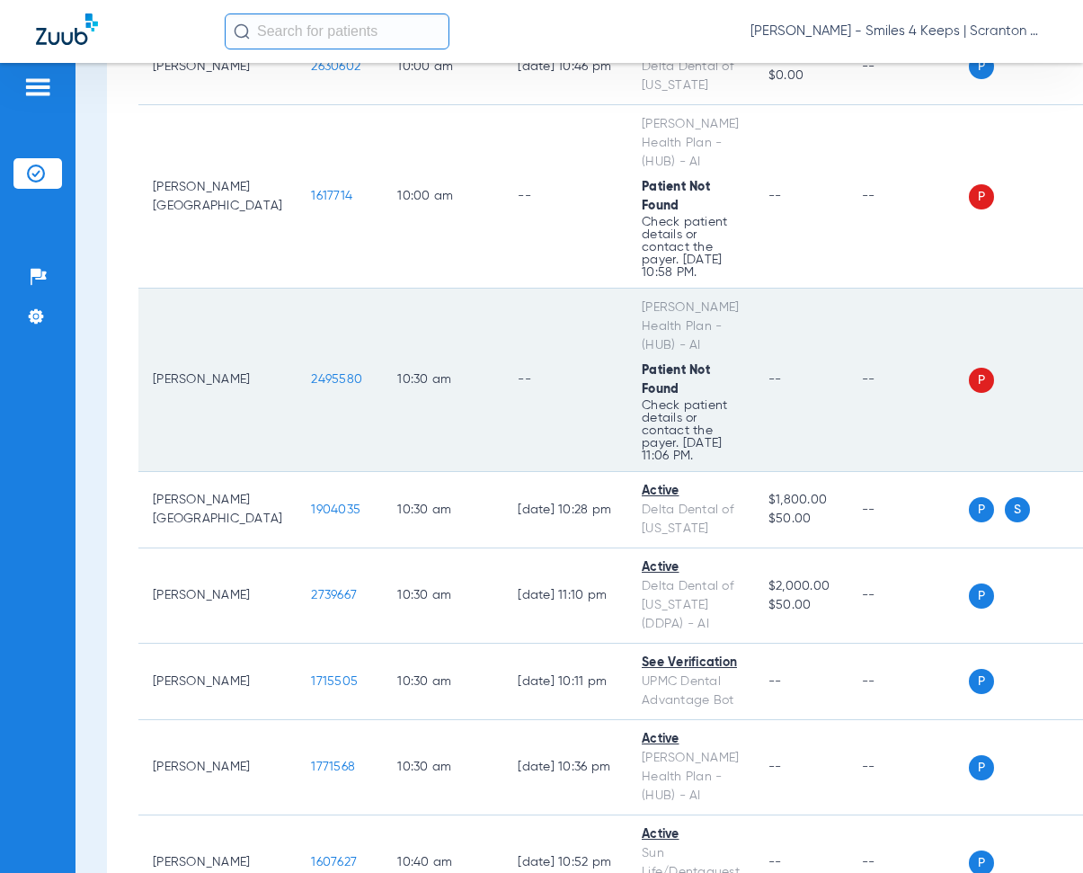
scroll to position [3235, 0]
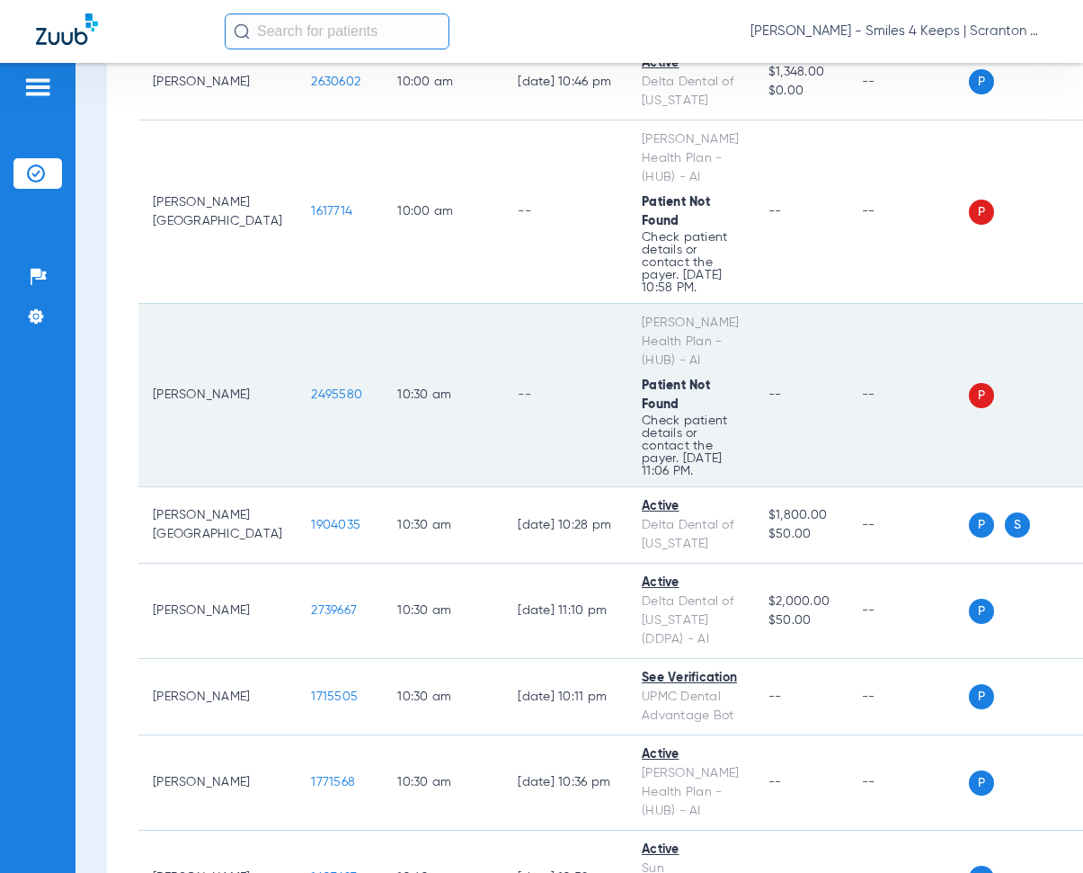
drag, startPoint x: 244, startPoint y: 344, endPoint x: 305, endPoint y: 353, distance: 61.8
click at [305, 353] on td "2495580" at bounding box center [340, 395] width 86 height 183
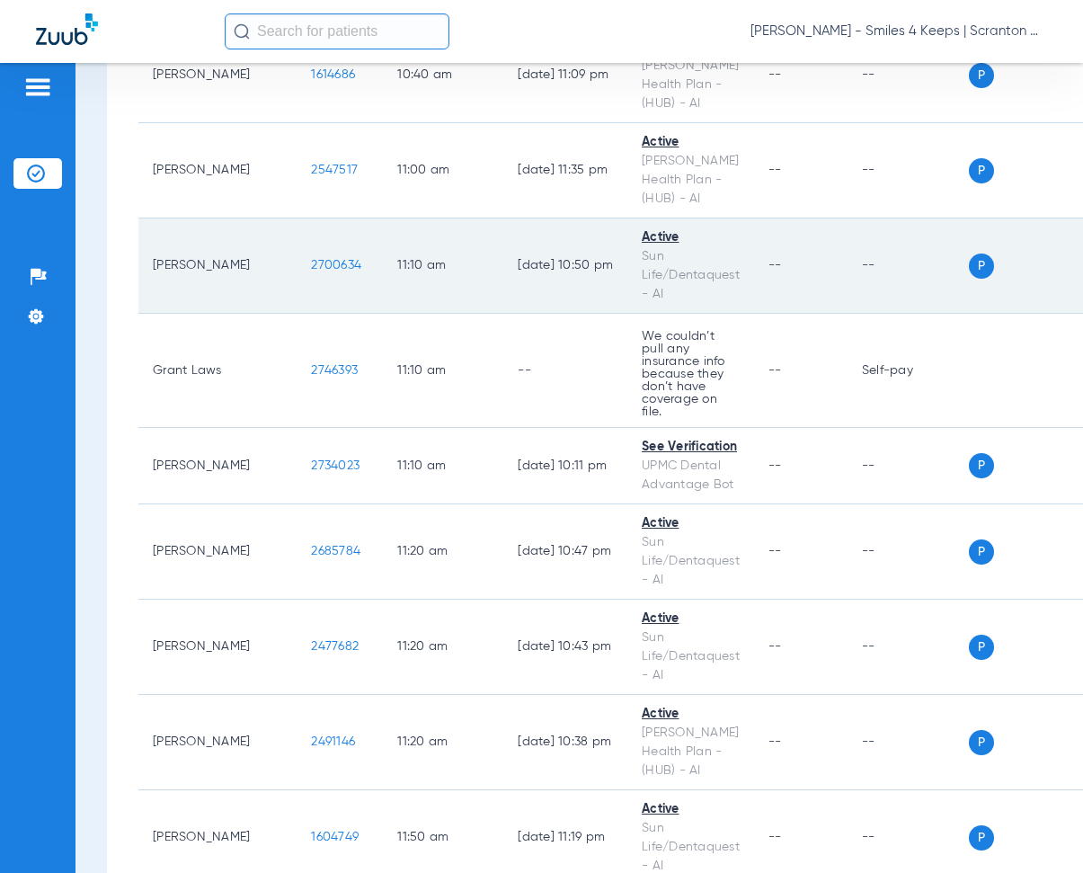
scroll to position [4134, 0]
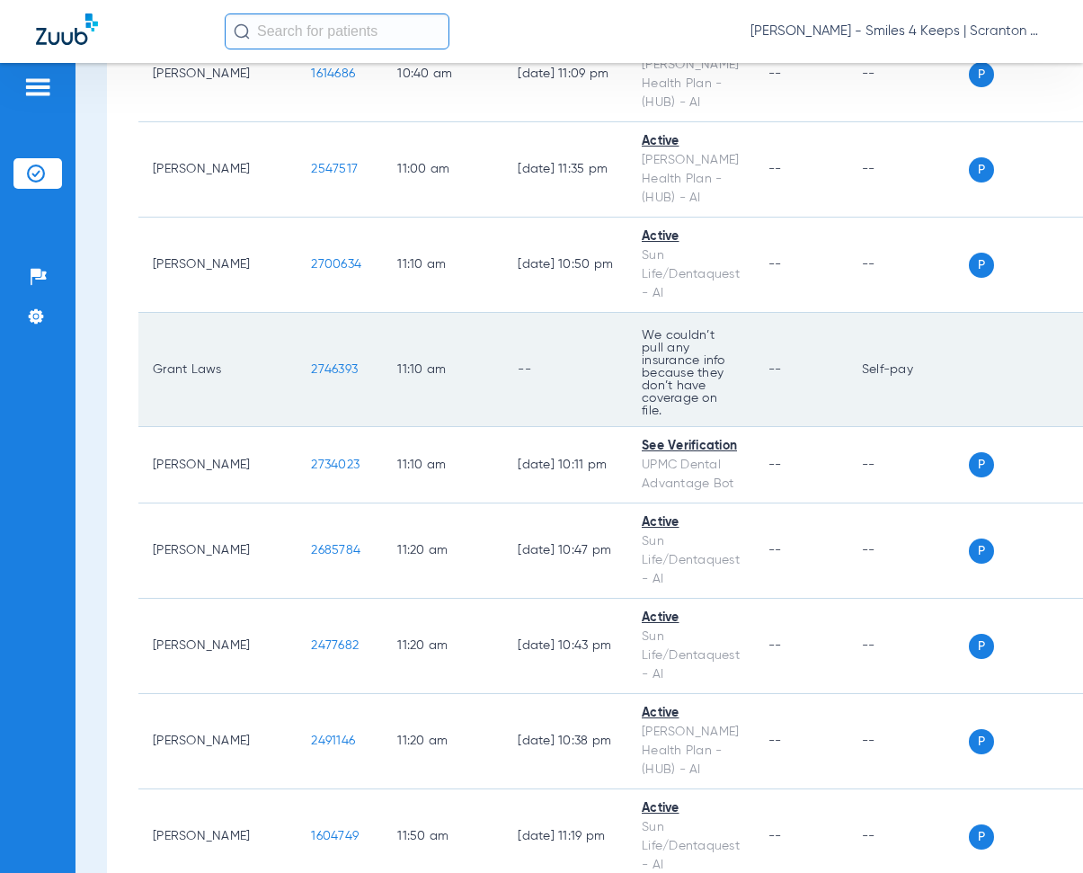
drag, startPoint x: 240, startPoint y: 315, endPoint x: 305, endPoint y: 318, distance: 64.8
click at [305, 318] on td "2746393" at bounding box center [340, 370] width 86 height 114
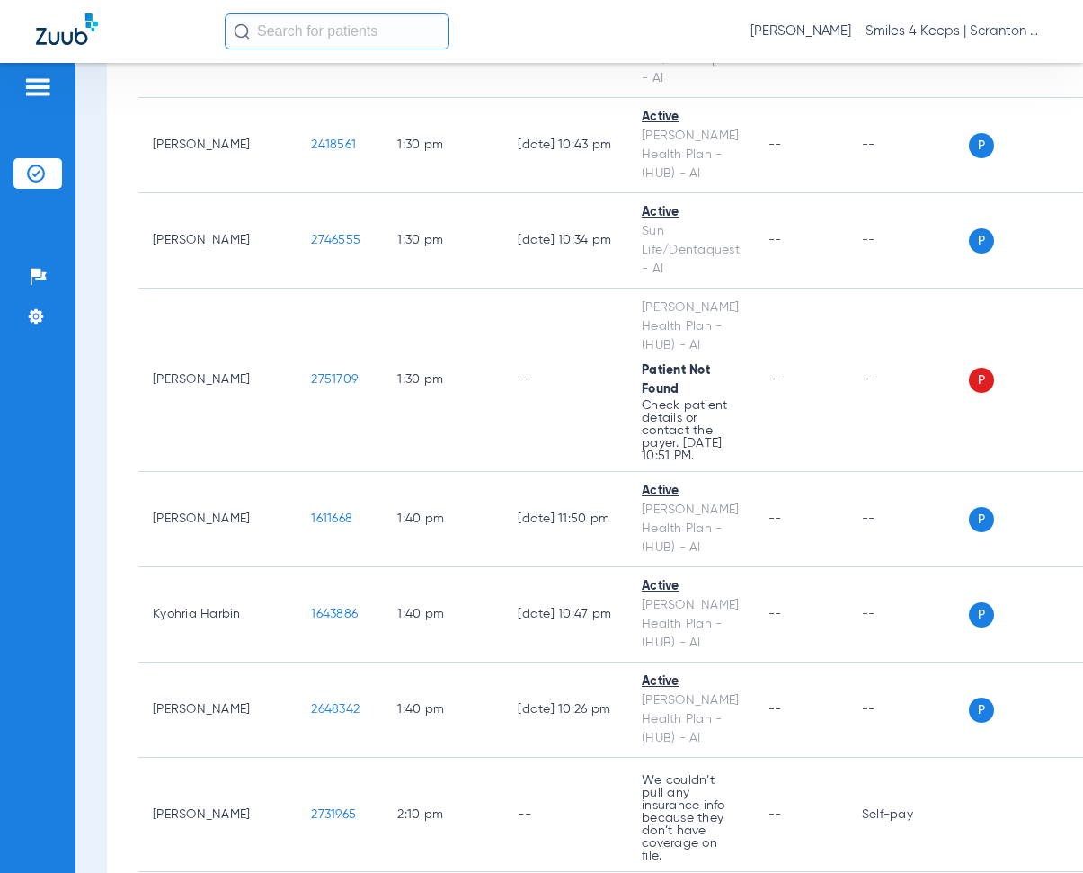
scroll to position [5751, 0]
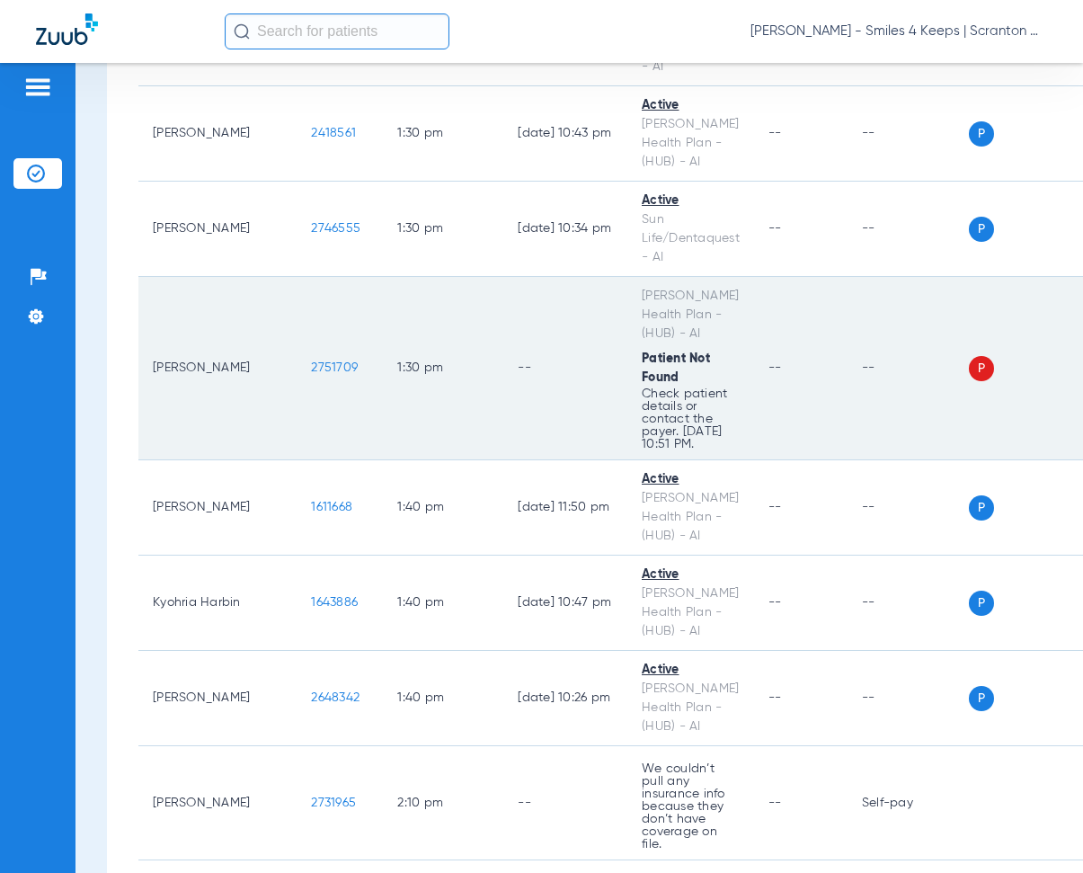
drag, startPoint x: 244, startPoint y: 306, endPoint x: 300, endPoint y: 309, distance: 56.7
click at [300, 309] on td "2751709" at bounding box center [340, 368] width 86 height 183
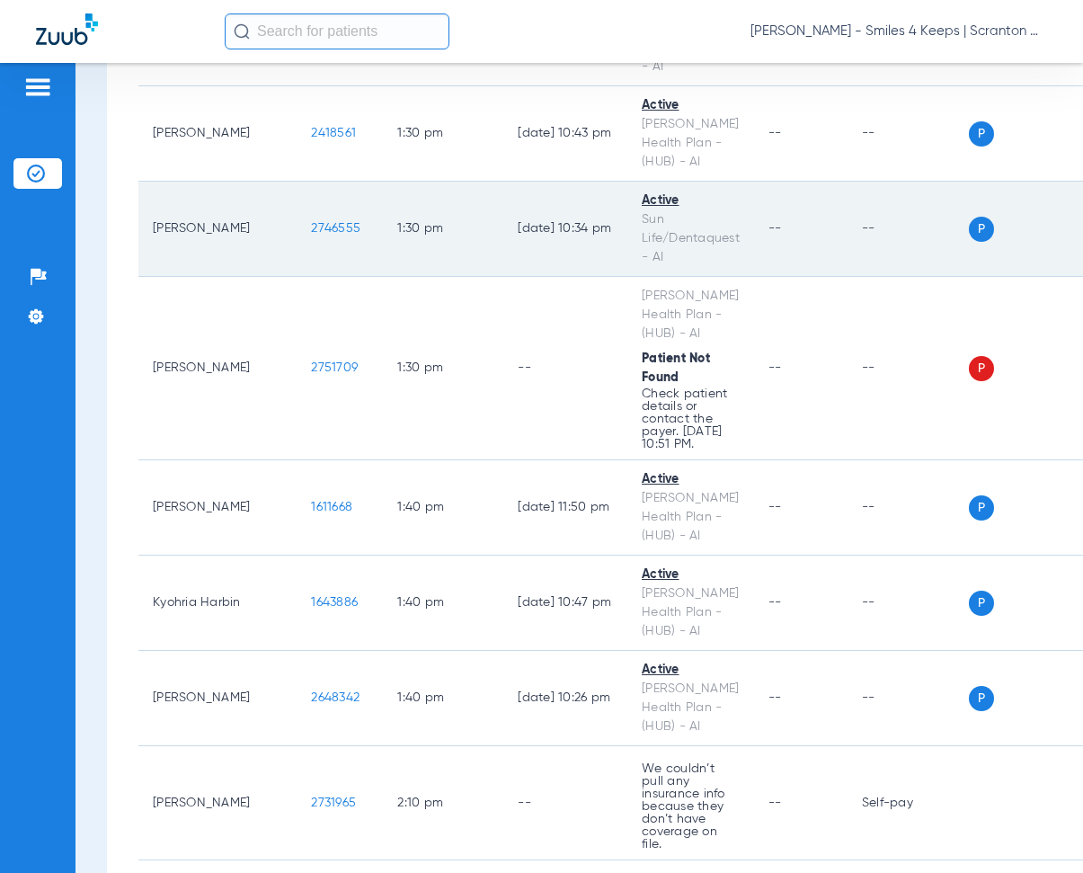
click at [503, 191] on td "[DATE] 10:34 PM" at bounding box center [565, 229] width 124 height 95
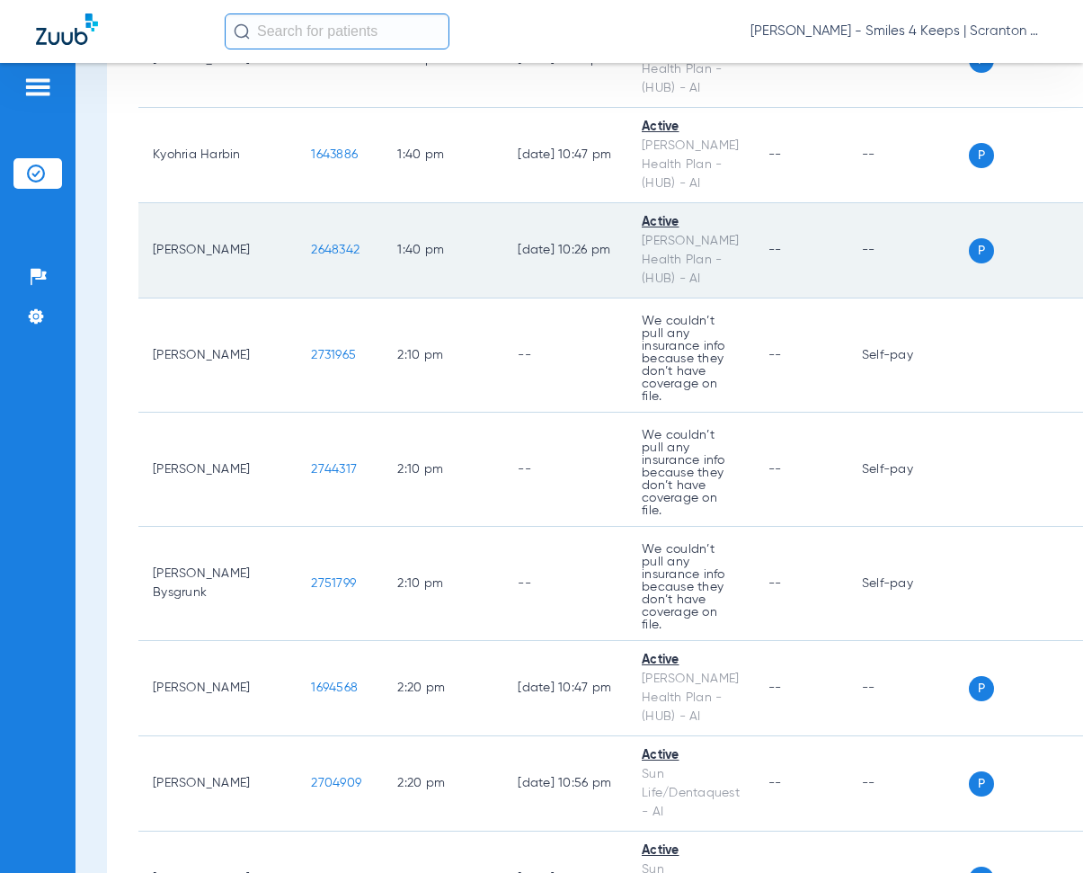
scroll to position [6200, 0]
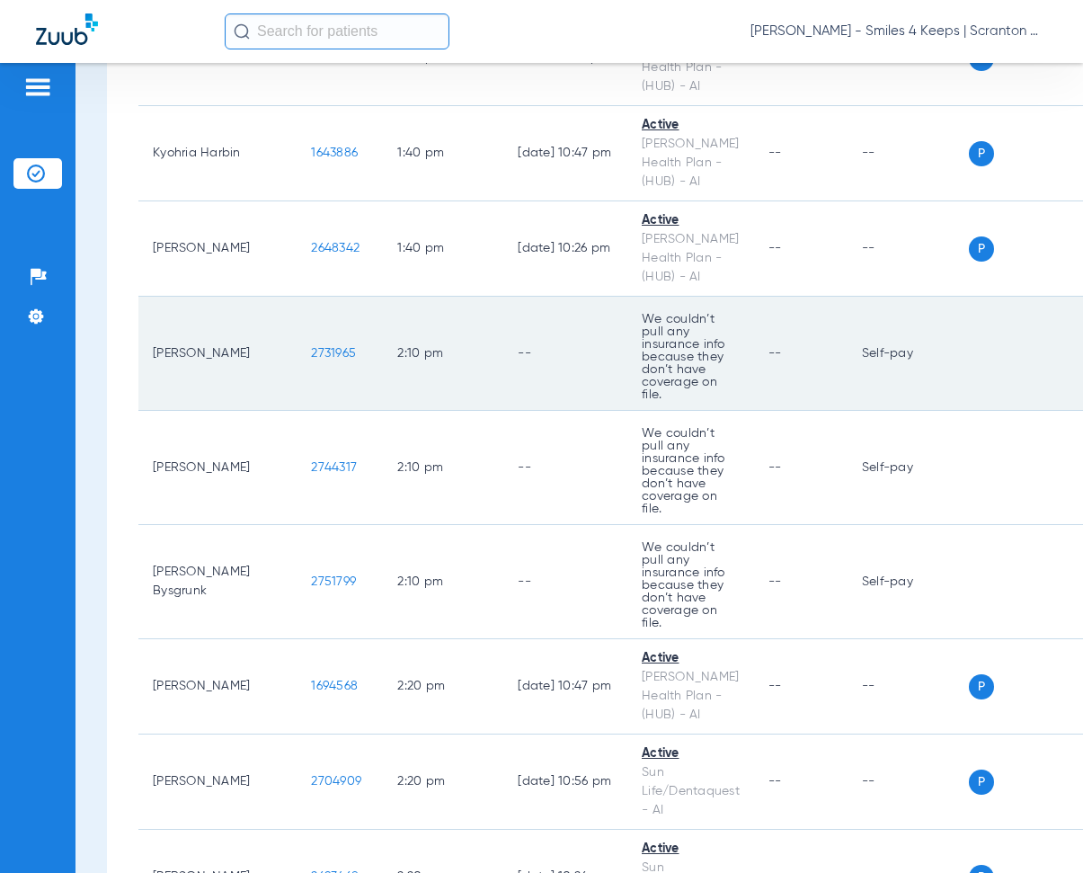
drag, startPoint x: 244, startPoint y: 282, endPoint x: 288, endPoint y: 288, distance: 44.5
click at [297, 297] on td "2731965" at bounding box center [340, 354] width 86 height 114
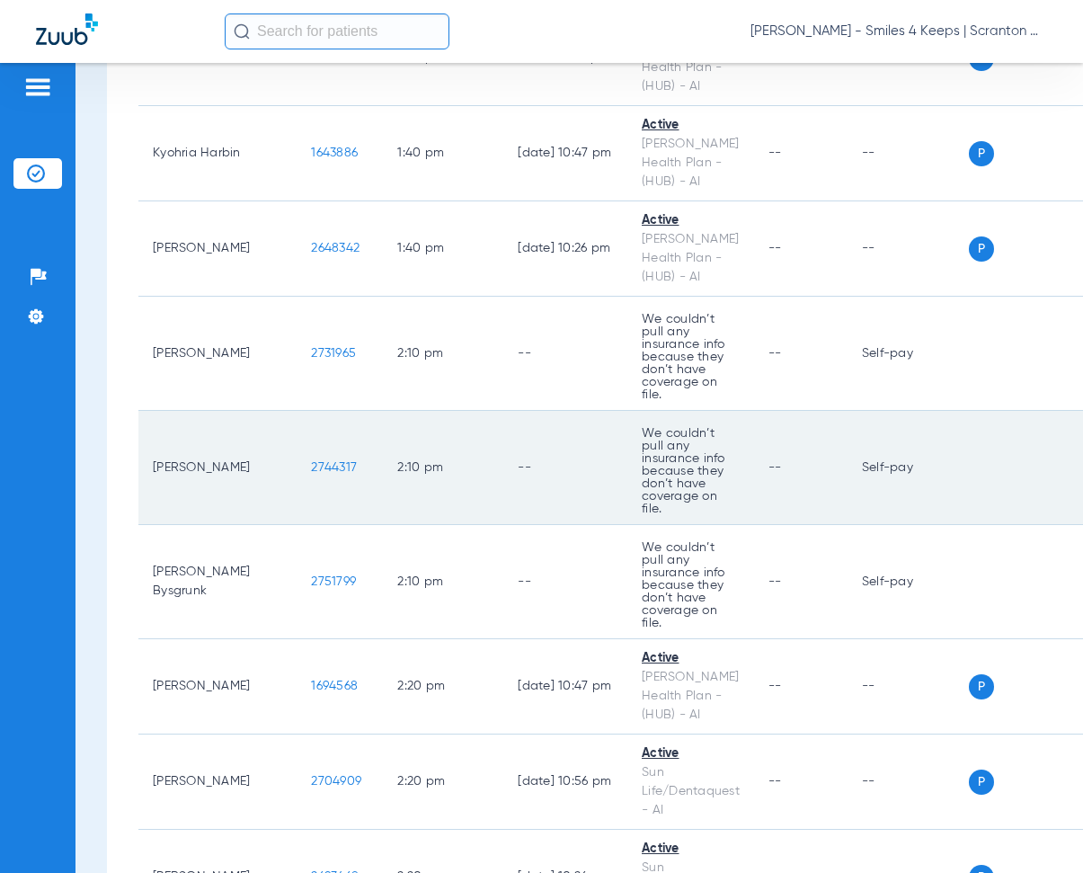
drag, startPoint x: 241, startPoint y: 383, endPoint x: 294, endPoint y: 400, distance: 55.7
click at [297, 411] on td "2744317" at bounding box center [340, 468] width 86 height 114
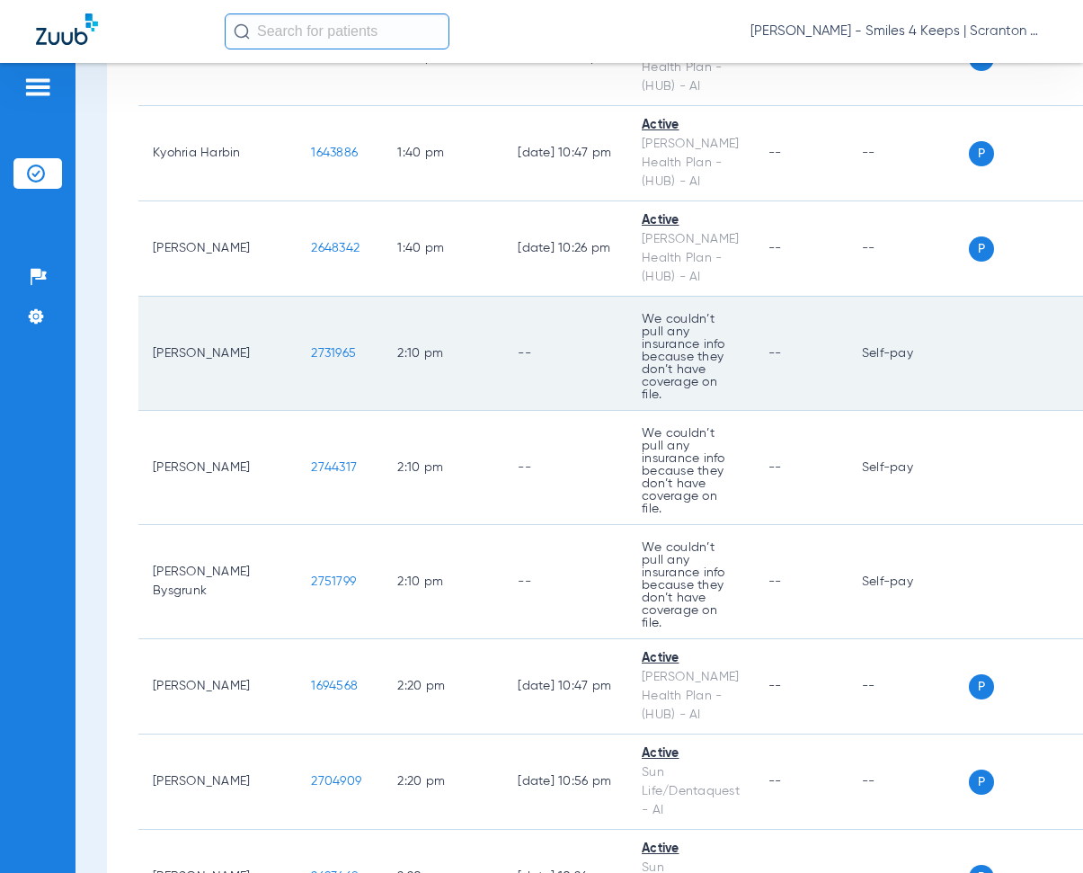
scroll to position [6380, 0]
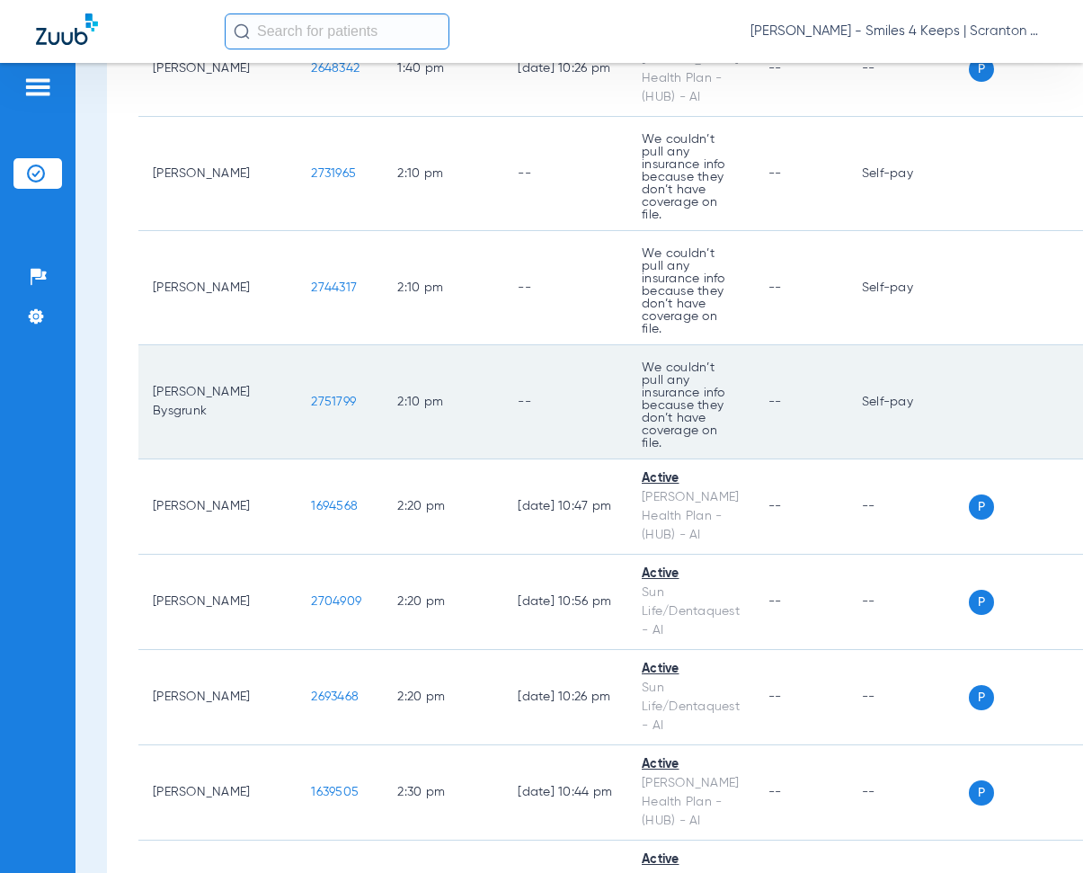
drag, startPoint x: 244, startPoint y: 302, endPoint x: 297, endPoint y: 318, distance: 56.3
click at [297, 345] on td "2751799" at bounding box center [340, 402] width 86 height 114
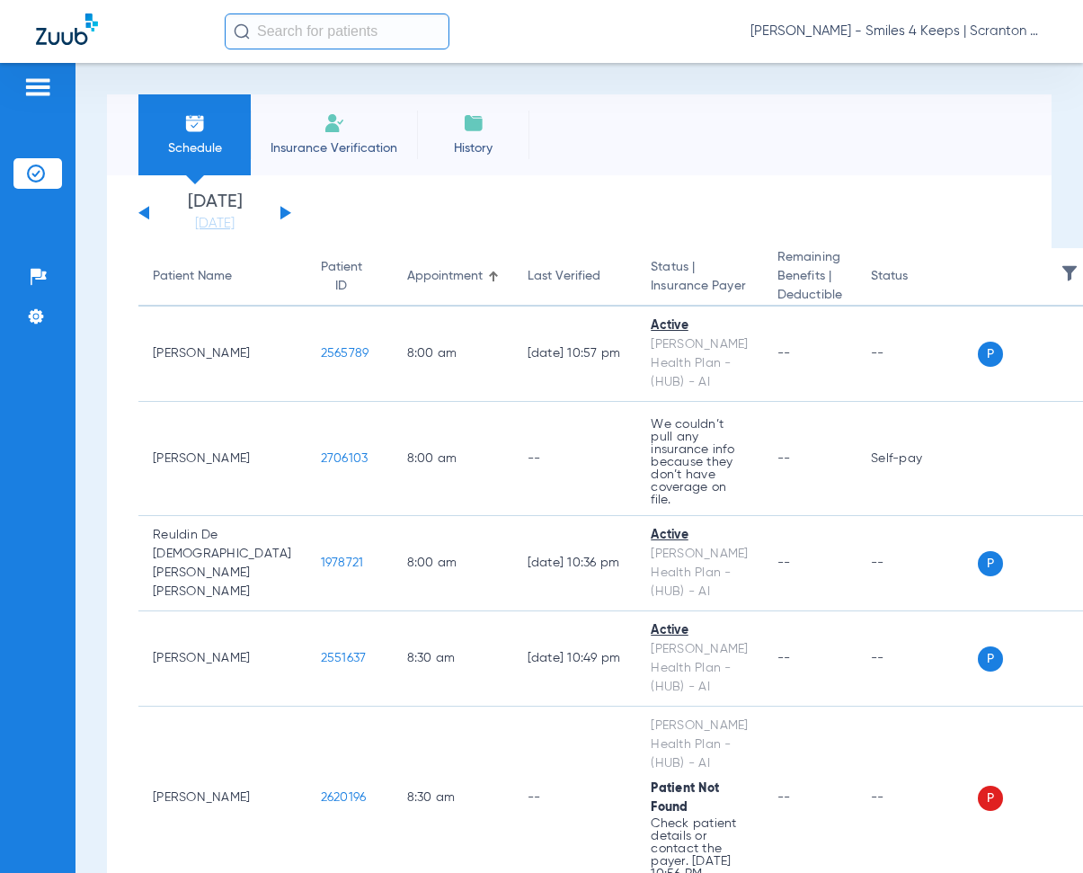
click at [287, 216] on div "[DATE] [DATE] [DATE] [DATE] [DATE] [DATE] [DATE] [DATE] [DATE] [DATE] [DATE] [D…" at bounding box center [214, 213] width 153 height 40
click at [285, 212] on button at bounding box center [285, 212] width 11 height 13
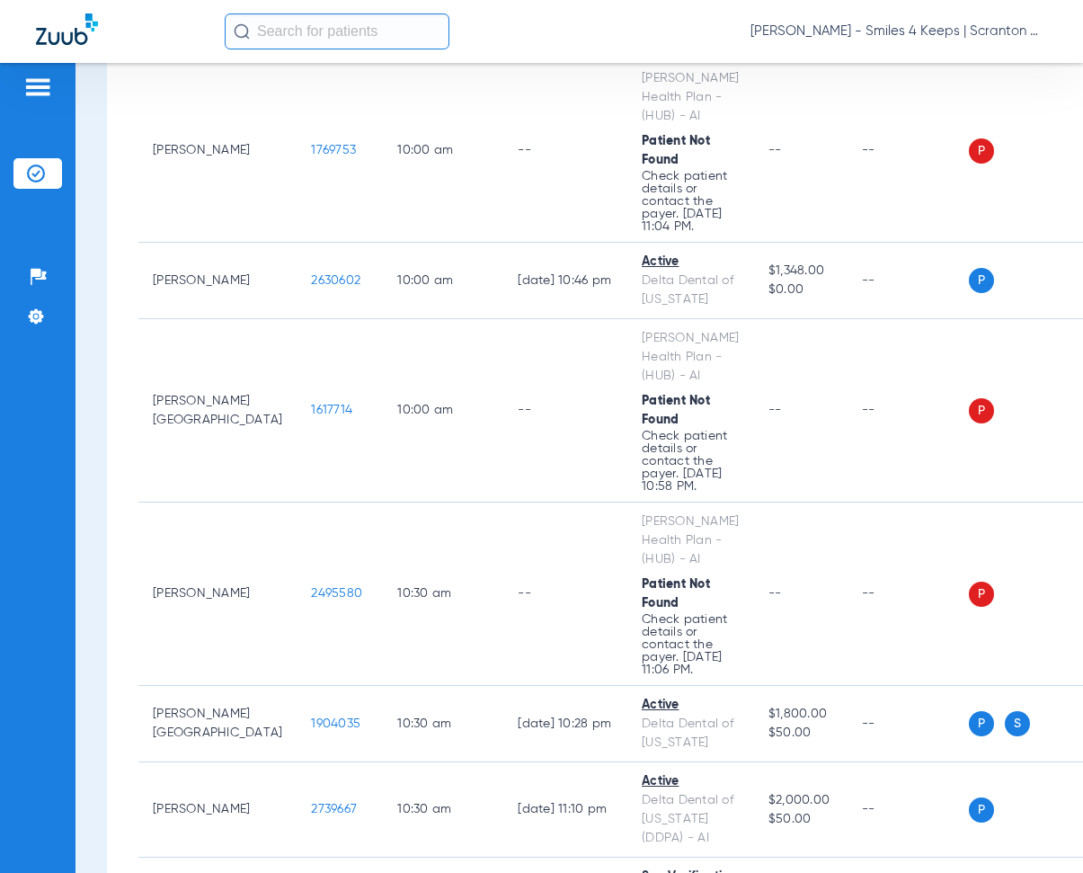
scroll to position [3011, 0]
